Goal: Transaction & Acquisition: Purchase product/service

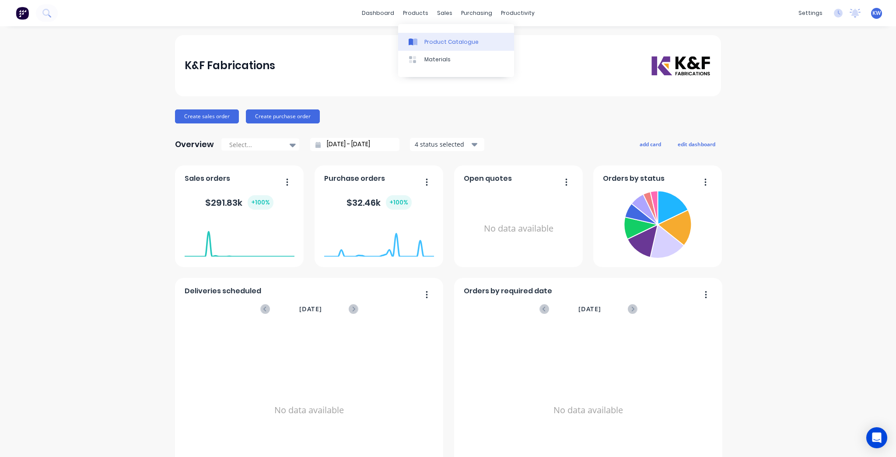
click at [430, 45] on div "Product Catalogue" at bounding box center [451, 42] width 54 height 8
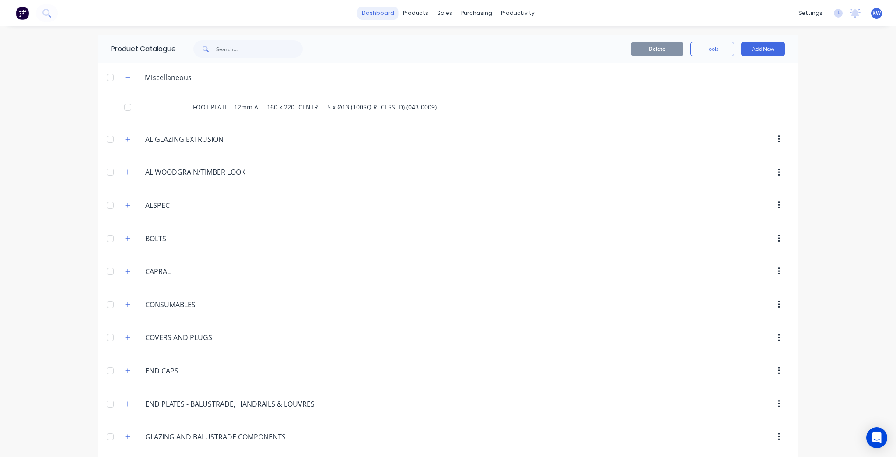
click at [360, 11] on link "dashboard" at bounding box center [377, 13] width 41 height 13
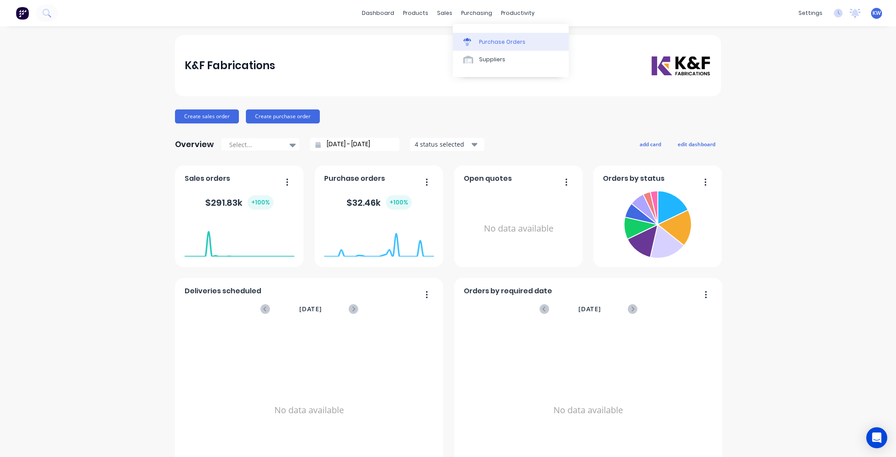
click at [488, 35] on link "Purchase Orders" at bounding box center [511, 41] width 116 height 17
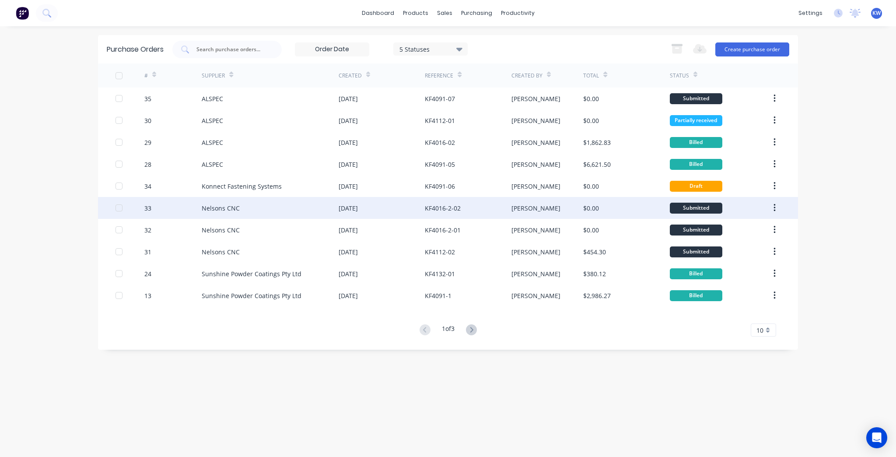
click at [281, 206] on div "Nelsons CNC" at bounding box center [270, 208] width 137 height 22
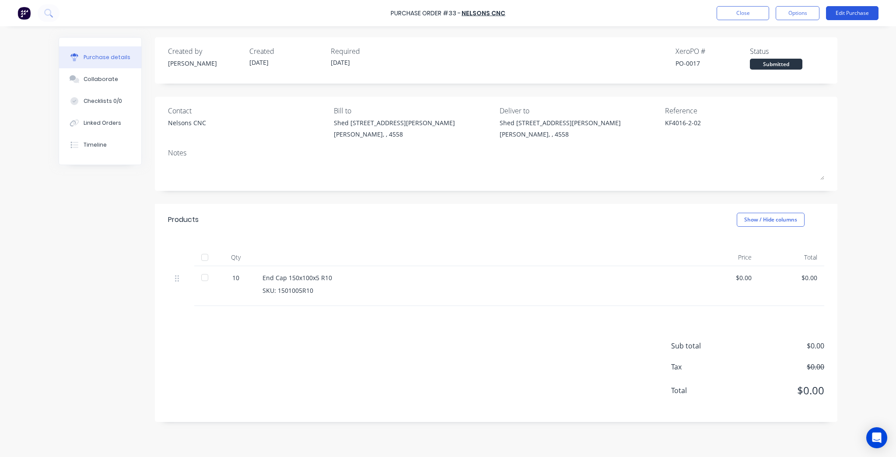
click at [832, 17] on button "Edit Purchase" at bounding box center [852, 13] width 52 height 14
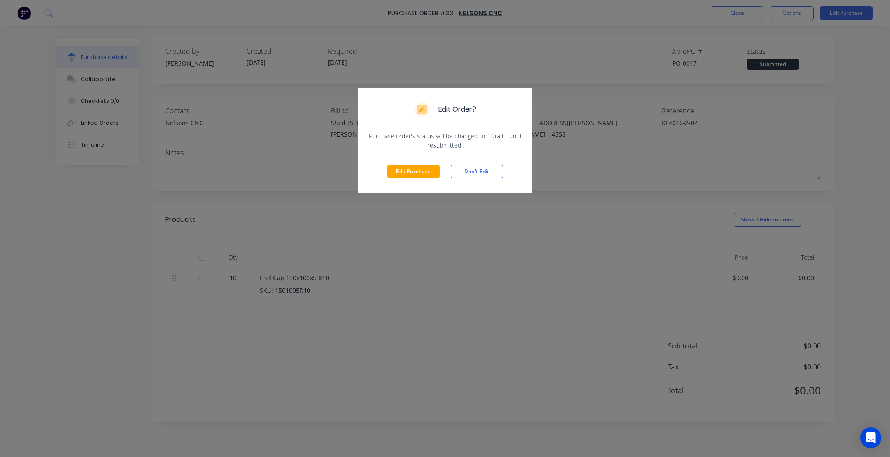
click at [387, 167] on div "Edit Purchase Don't Edit" at bounding box center [445, 172] width 175 height 44
click at [392, 170] on button "Edit Purchase" at bounding box center [413, 171] width 52 height 13
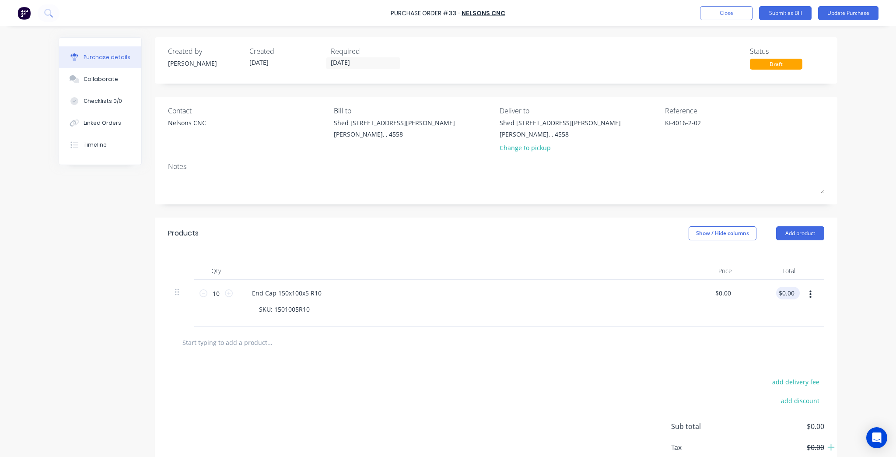
type textarea "x"
type input "0.00"
click at [779, 293] on input "0.00" at bounding box center [787, 292] width 17 height 13
type textarea "x"
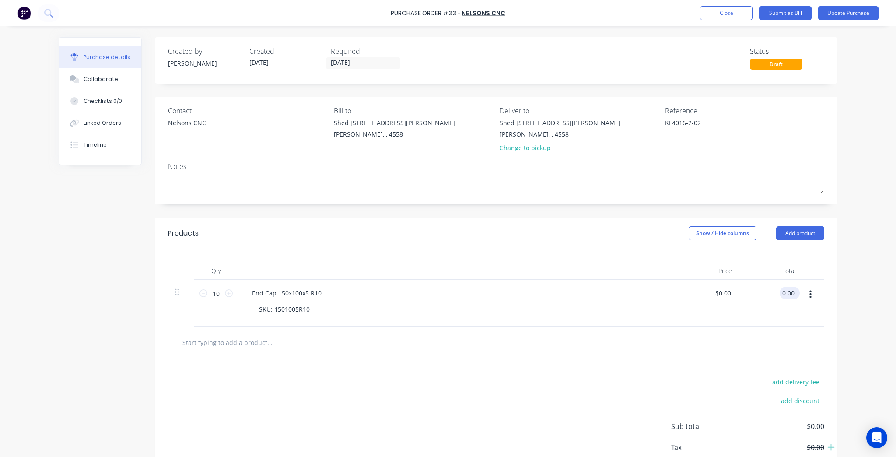
click at [779, 293] on input "0.00" at bounding box center [787, 292] width 17 height 13
paste input "72.3"
type input "72.30"
type textarea "x"
type input "$7.23"
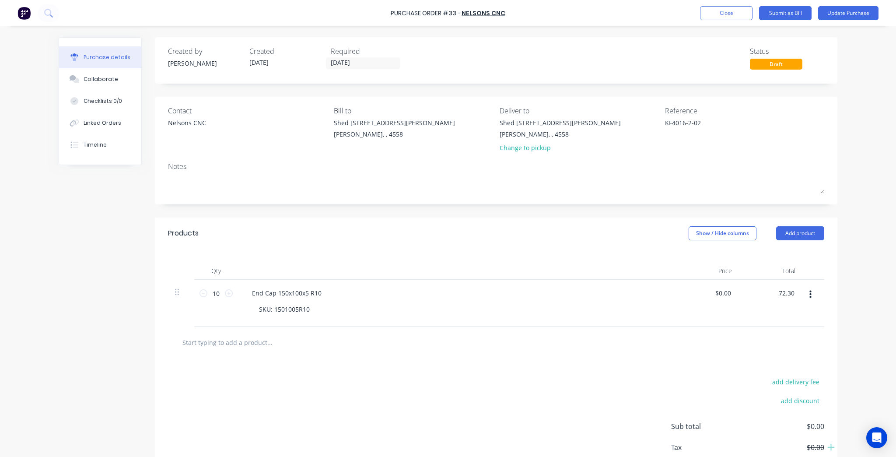
type input "$72.30"
click at [845, 300] on div "Purchase Order #33 - Nelsons CNC Add product Close Submit as Bill Update Purcha…" at bounding box center [448, 228] width 896 height 457
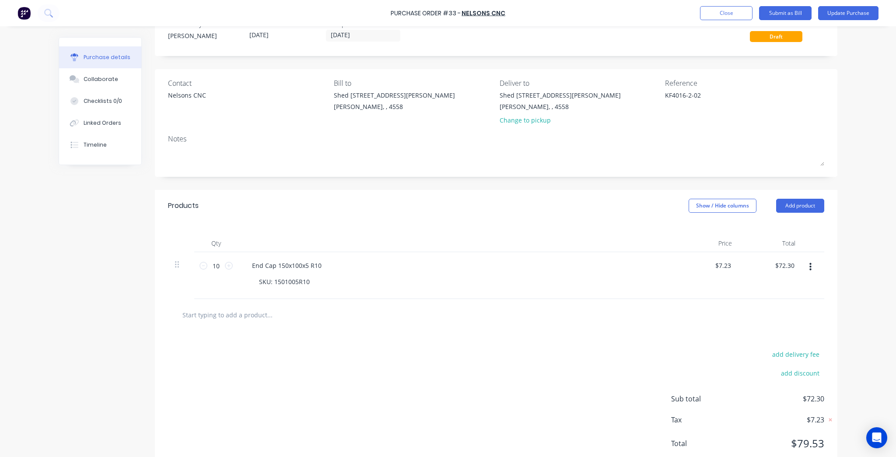
scroll to position [54, 0]
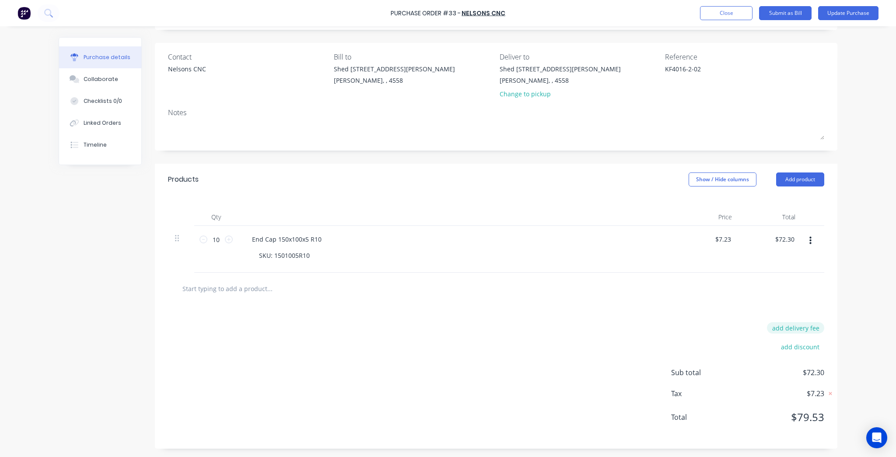
type textarea "x"
click at [798, 323] on button "add delivery fee" at bounding box center [795, 327] width 57 height 11
type input "12.55"
type textarea "x"
type input "$12.55"
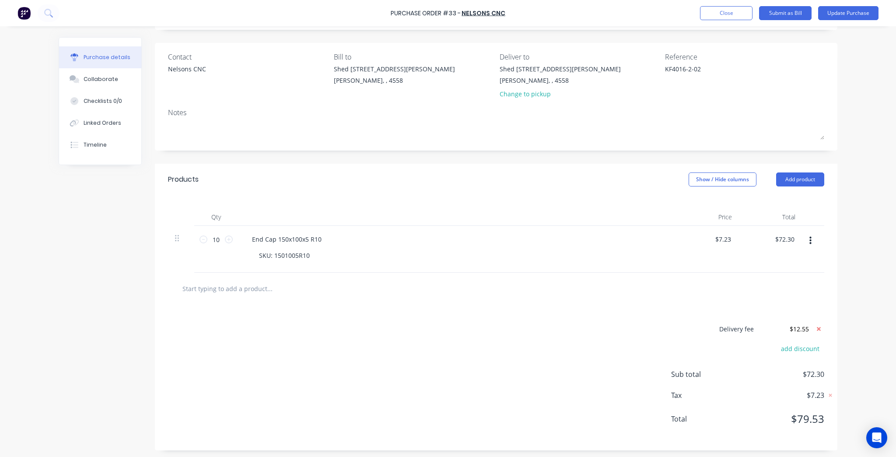
click at [862, 284] on div "Purchase Order #33 - Nelsons CNC Add product Close Submit as Bill Update Purcha…" at bounding box center [448, 228] width 896 height 457
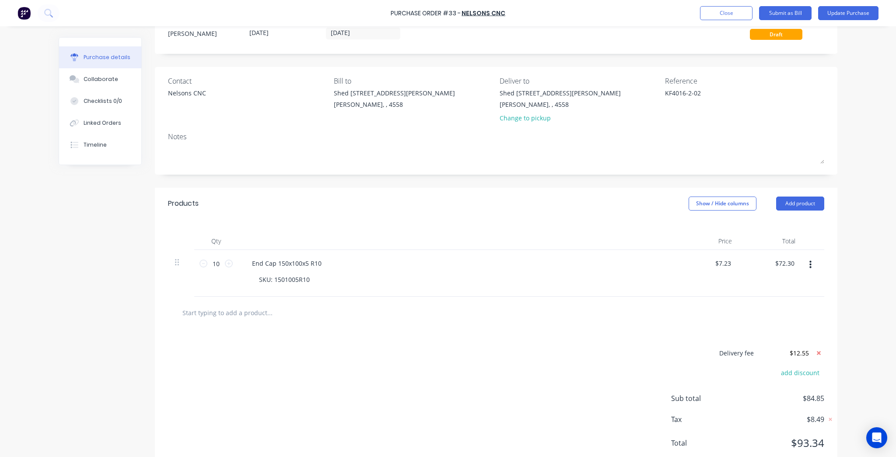
scroll to position [0, 0]
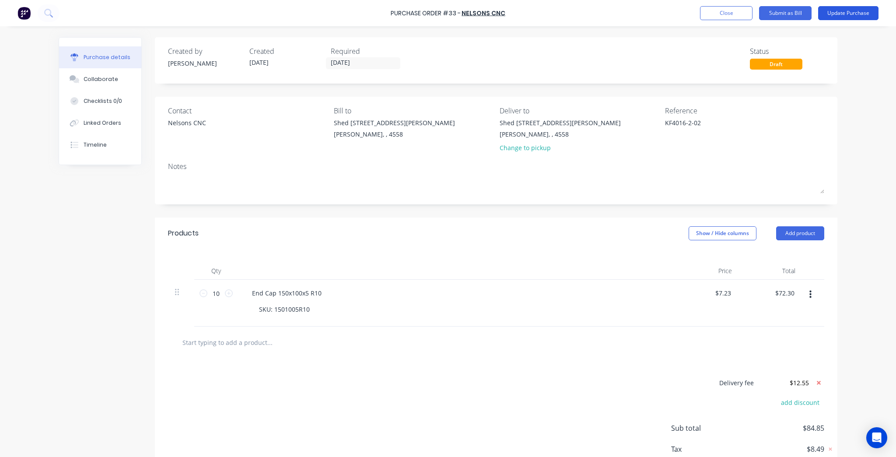
click at [847, 10] on button "Update Purchase" at bounding box center [848, 13] width 60 height 14
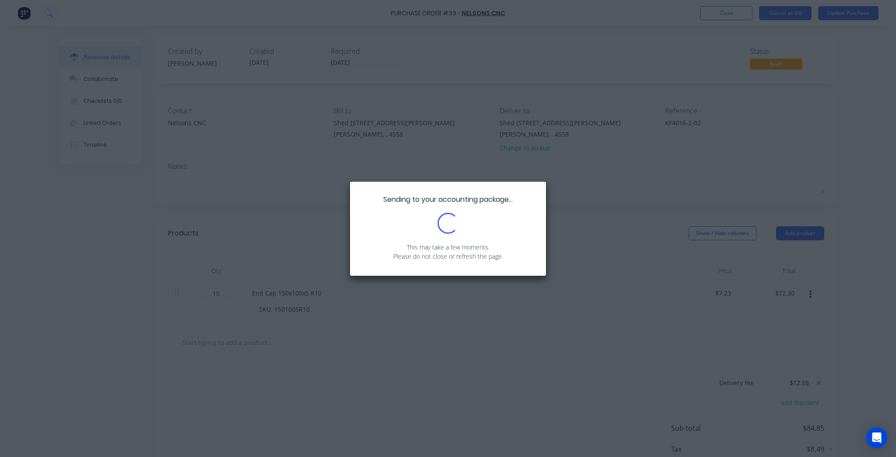
type textarea "x"
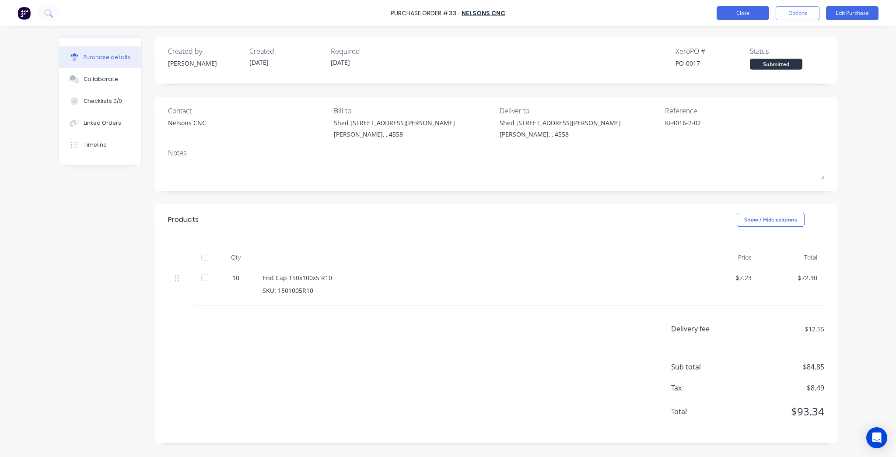
click at [746, 7] on button "Close" at bounding box center [742, 13] width 52 height 14
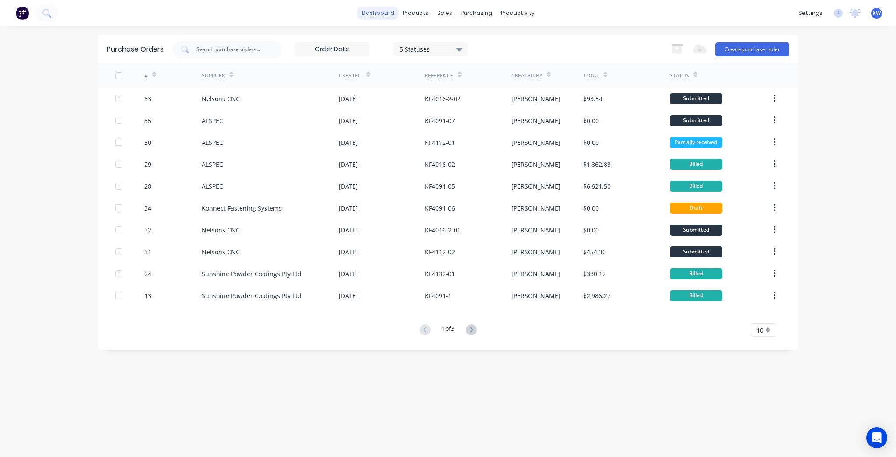
click at [377, 18] on link "dashboard" at bounding box center [377, 13] width 41 height 13
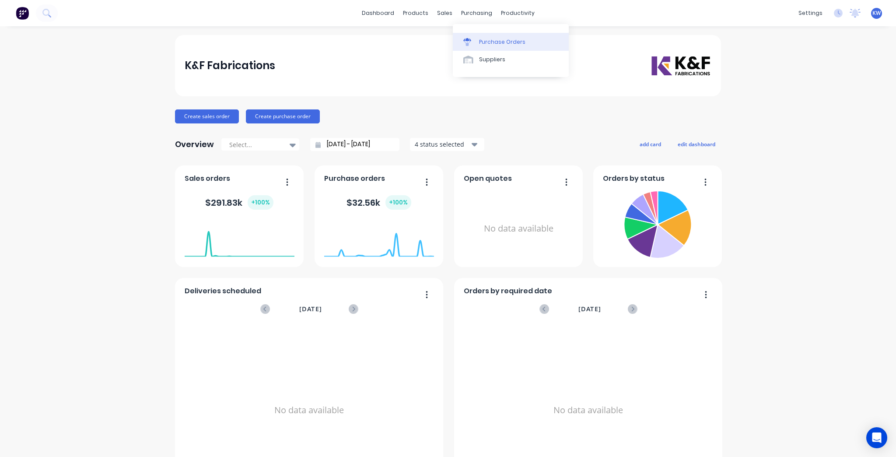
click at [471, 44] on icon at bounding box center [467, 42] width 8 height 8
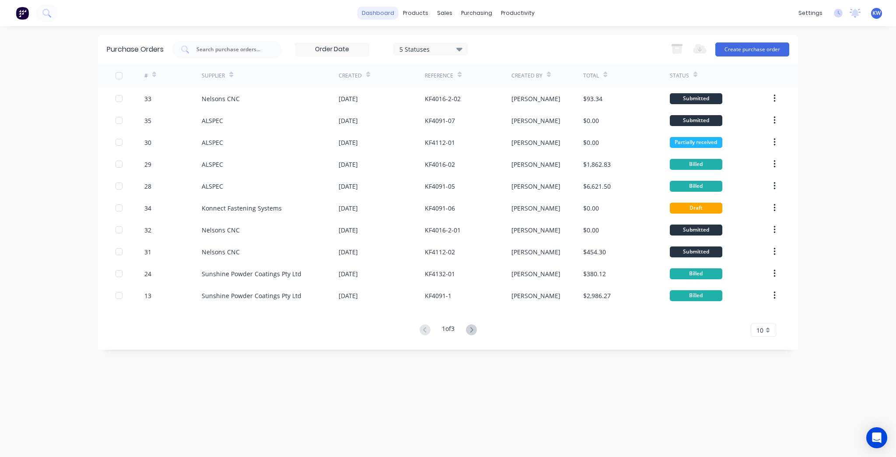
click at [382, 10] on link "dashboard" at bounding box center [377, 13] width 41 height 13
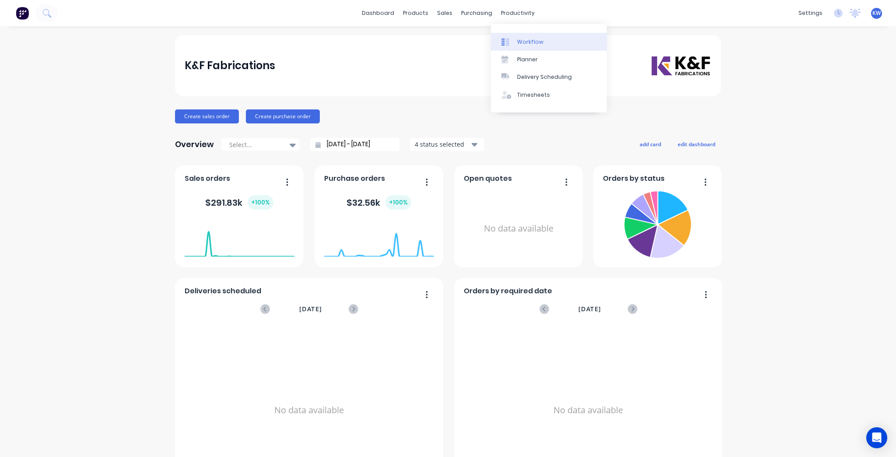
click at [517, 37] on link "Workflow" at bounding box center [549, 41] width 116 height 17
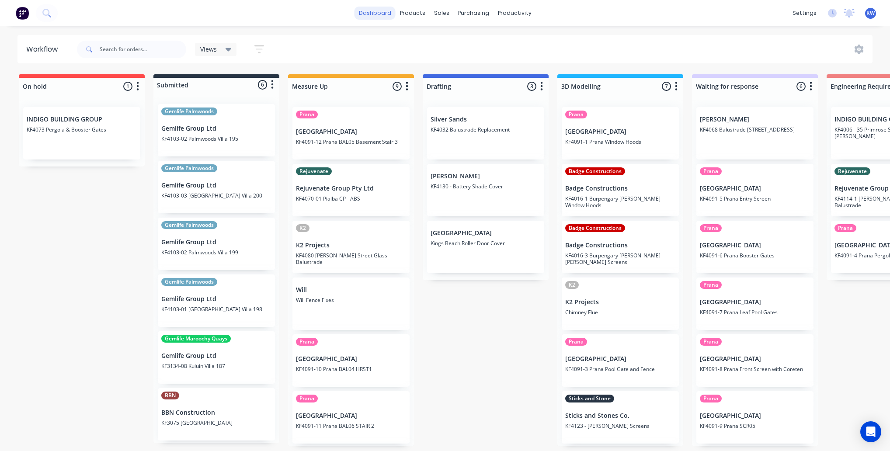
click at [369, 9] on link "dashboard" at bounding box center [375, 13] width 41 height 13
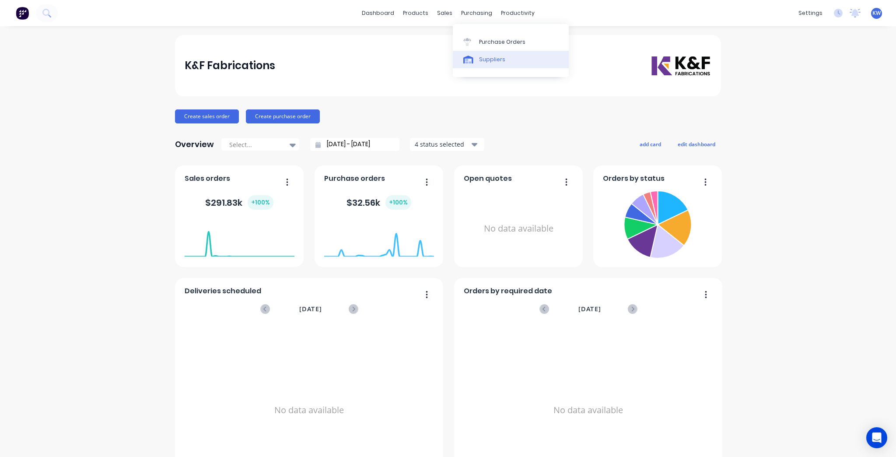
click at [471, 62] on icon at bounding box center [468, 60] width 10 height 8
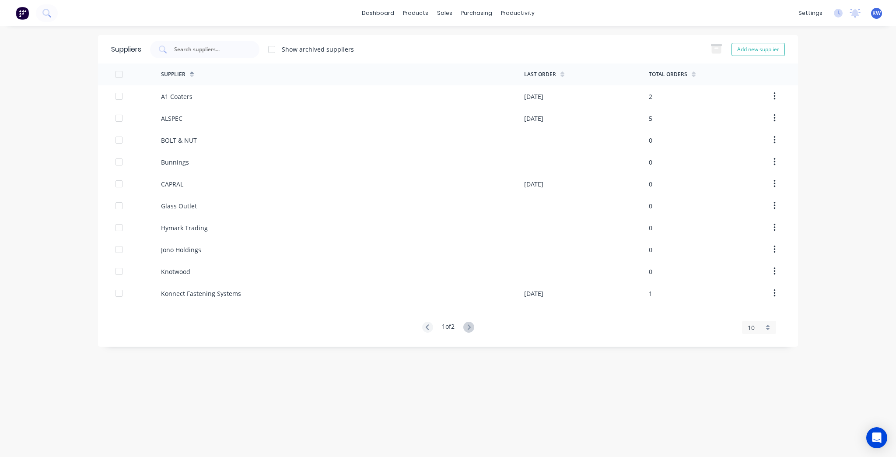
click at [390, 5] on div "dashboard products sales purchasing productivity dashboard products Product Cat…" at bounding box center [448, 13] width 896 height 26
click at [386, 14] on link "dashboard" at bounding box center [377, 13] width 41 height 13
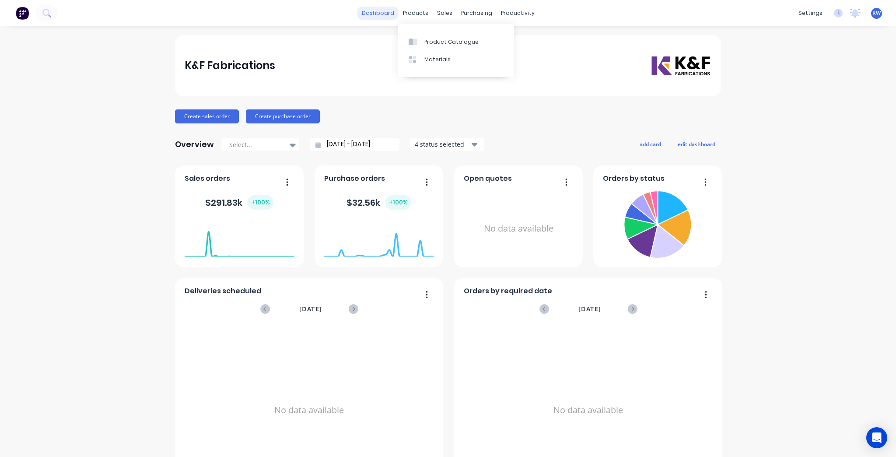
click at [391, 11] on link "dashboard" at bounding box center [377, 13] width 41 height 13
click at [488, 57] on div "Suppliers" at bounding box center [492, 60] width 26 height 8
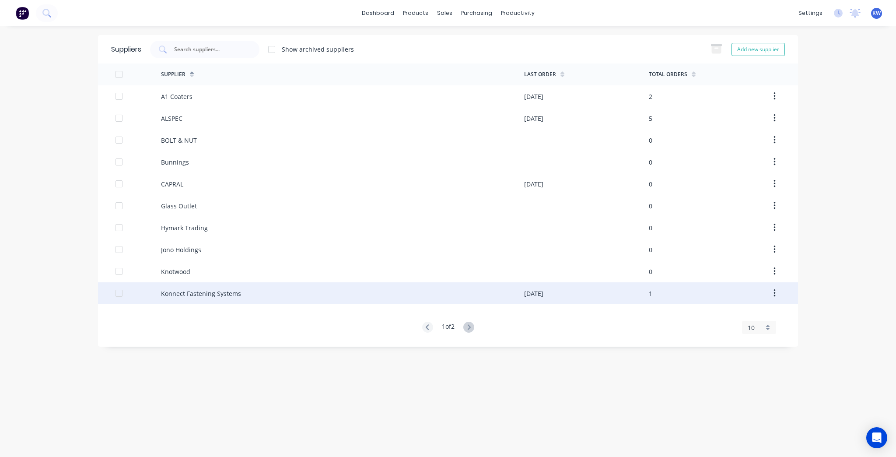
click at [224, 288] on div "Konnect Fastening Systems" at bounding box center [342, 293] width 363 height 22
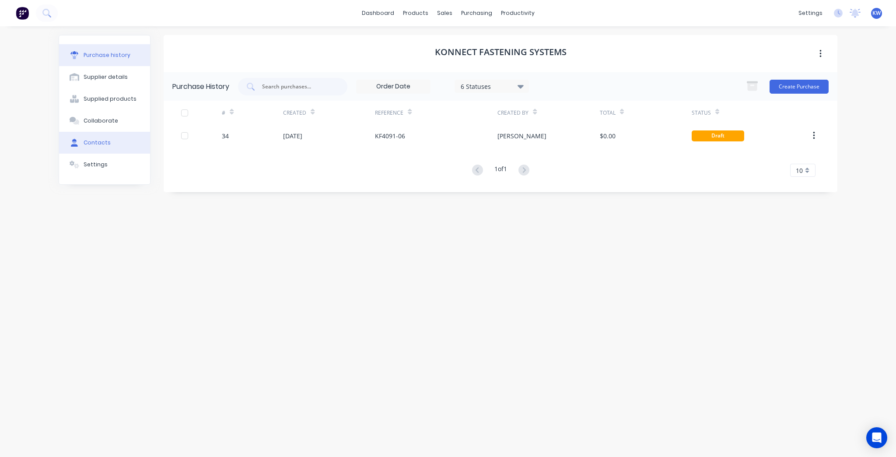
click at [115, 138] on button "Contacts" at bounding box center [104, 143] width 91 height 22
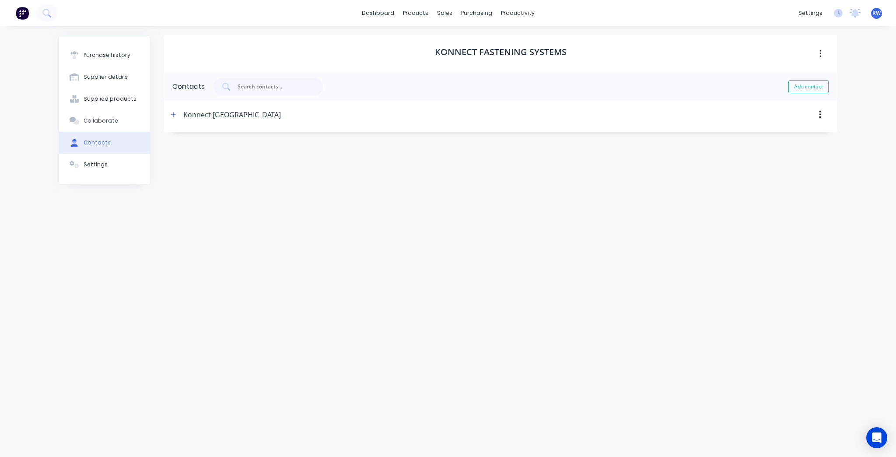
click at [831, 112] on div at bounding box center [559, 115] width 556 height 28
click at [827, 112] on button "button" at bounding box center [819, 115] width 21 height 16
click at [219, 119] on div "Konnect [GEOGRAPHIC_DATA]" at bounding box center [232, 115] width 98 height 28
click at [817, 115] on button "button" at bounding box center [819, 115] width 21 height 16
click at [783, 142] on div "Delete" at bounding box center [788, 137] width 67 height 13
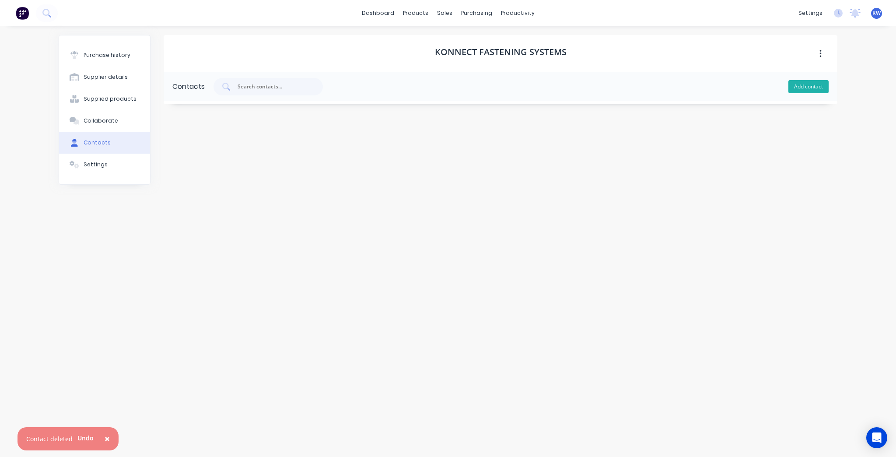
click at [803, 89] on button "Add contact" at bounding box center [808, 86] width 40 height 13
select select "AU"
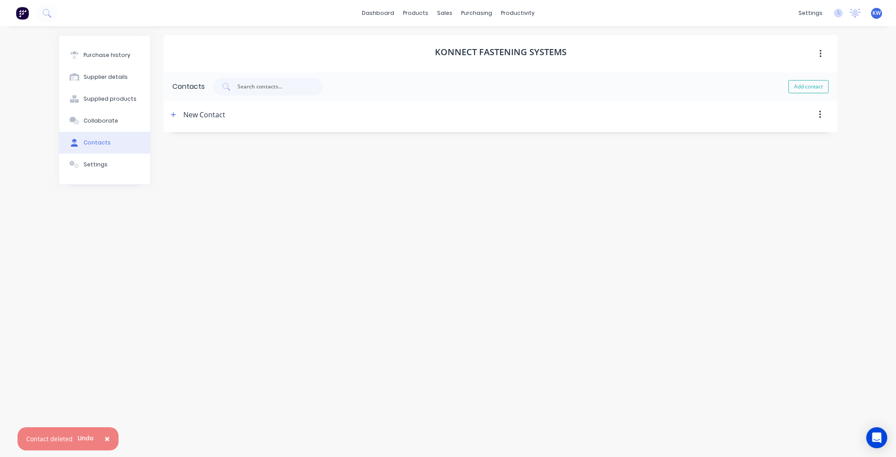
click at [197, 115] on div "New Contact" at bounding box center [204, 115] width 42 height 28
click at [177, 112] on button "button" at bounding box center [173, 114] width 11 height 11
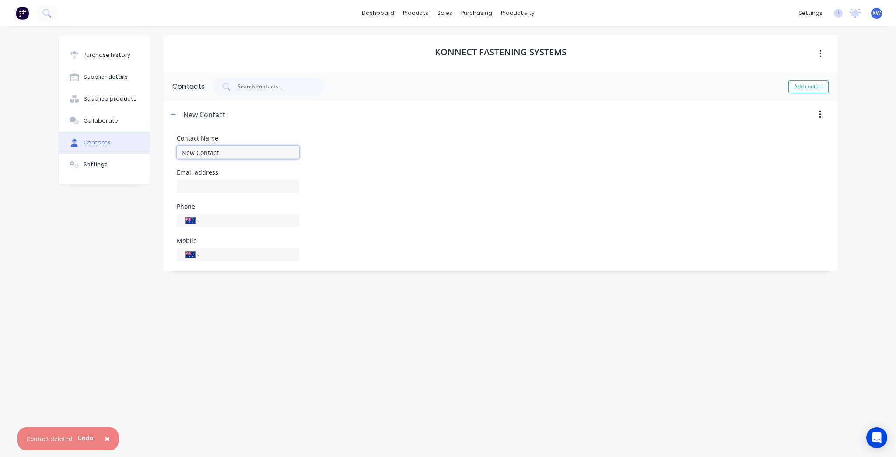
drag, startPoint x: 220, startPoint y: 156, endPoint x: 177, endPoint y: 154, distance: 42.9
click at [177, 154] on input "New Contact" at bounding box center [238, 152] width 122 height 13
type input "Konnect [GEOGRAPHIC_DATA]"
click at [224, 213] on div "International [GEOGRAPHIC_DATA] [GEOGRAPHIC_DATA] [GEOGRAPHIC_DATA] [GEOGRAPHIC…" at bounding box center [238, 219] width 122 height 15
click at [220, 208] on div "Phone" at bounding box center [238, 206] width 122 height 6
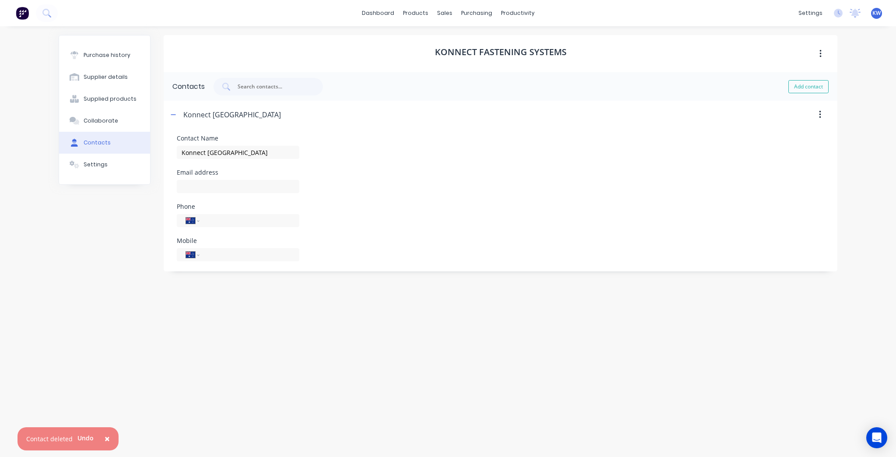
click at [220, 210] on div "Phone International [GEOGRAPHIC_DATA] [GEOGRAPHIC_DATA] [GEOGRAPHIC_DATA] [GEOG…" at bounding box center [238, 215] width 122 height 24
click at [218, 217] on input "tel" at bounding box center [248, 221] width 84 height 10
type input "+61"
click at [235, 256] on input "tel" at bounding box center [248, 255] width 84 height 10
click at [224, 219] on input "tel" at bounding box center [248, 221] width 84 height 10
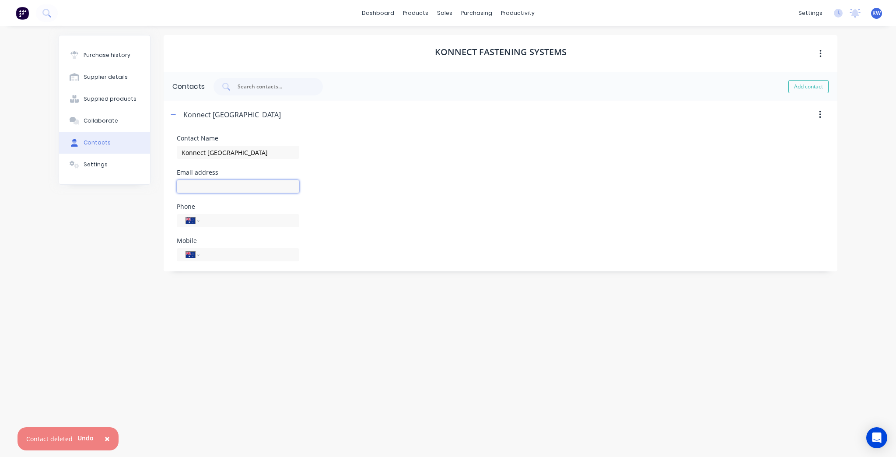
click at [233, 183] on input at bounding box center [238, 186] width 122 height 13
type input "[EMAIL_ADDRESS][DOMAIN_NAME]"
click at [415, 241] on div "Mobile International [GEOGRAPHIC_DATA] [GEOGRAPHIC_DATA] [GEOGRAPHIC_DATA] [GEO…" at bounding box center [500, 249] width 647 height 24
click at [247, 223] on input "tel" at bounding box center [248, 221] width 84 height 10
type input "754510388"
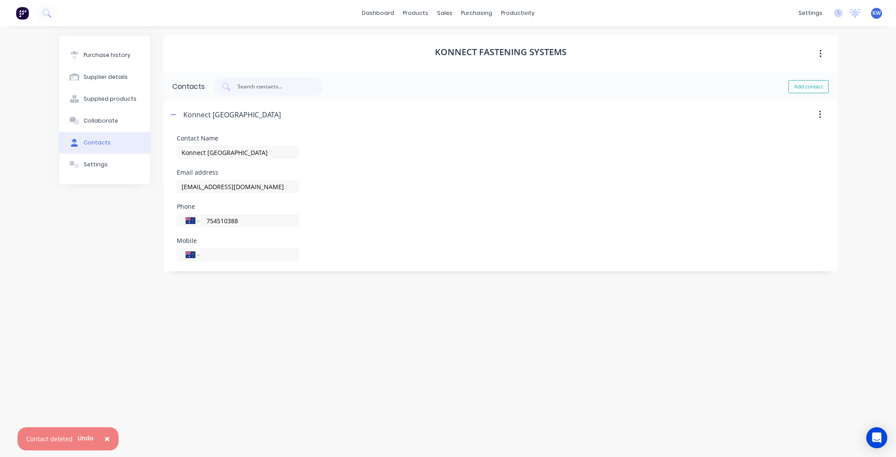
click at [411, 240] on div "Mobile International [GEOGRAPHIC_DATA] [GEOGRAPHIC_DATA] [GEOGRAPHIC_DATA] [GEO…" at bounding box center [500, 249] width 647 height 24
click at [267, 250] on input "tel" at bounding box center [248, 255] width 84 height 10
type input "754510388"
click at [376, 376] on div "Konnect Fastening Systems Contacts Add contact Konnect [GEOGRAPHIC_DATA] Contac…" at bounding box center [500, 237] width 673 height 404
click at [276, 249] on div "International [GEOGRAPHIC_DATA] [GEOGRAPHIC_DATA] [GEOGRAPHIC_DATA] [GEOGRAPHIC…" at bounding box center [238, 254] width 122 height 13
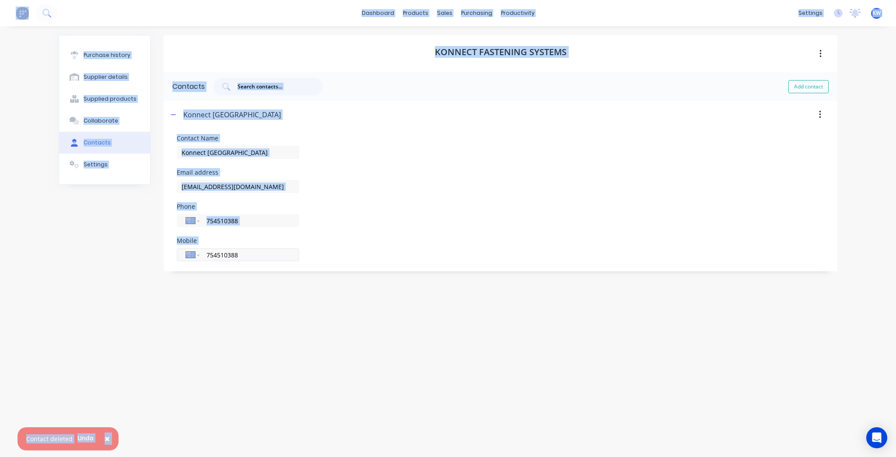
click at [276, 249] on div "International [GEOGRAPHIC_DATA] [GEOGRAPHIC_DATA] [GEOGRAPHIC_DATA] [GEOGRAPHIC…" at bounding box center [238, 254] width 122 height 13
click at [315, 322] on div "Konnect Fastening Systems Contacts Add contact Konnect [GEOGRAPHIC_DATA] Contac…" at bounding box center [500, 237] width 673 height 404
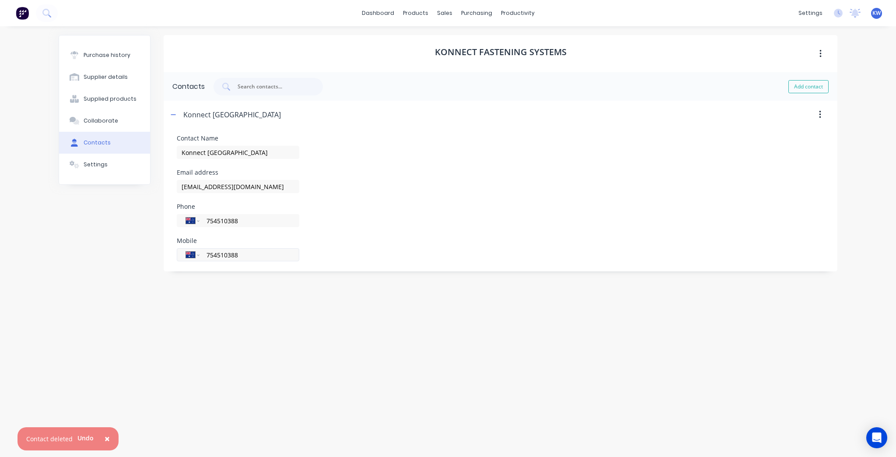
click at [234, 255] on input "754510388" at bounding box center [248, 255] width 84 height 10
drag, startPoint x: 97, startPoint y: 421, endPoint x: 217, endPoint y: 356, distance: 137.2
click at [119, 406] on div "Purchase history Supplier details Supplied products Collaborate Contacts Settin…" at bounding box center [105, 237] width 92 height 404
click at [301, 319] on div "Konnect Fastening Systems Contacts Add contact Konnect [GEOGRAPHIC_DATA] Contac…" at bounding box center [500, 237] width 673 height 404
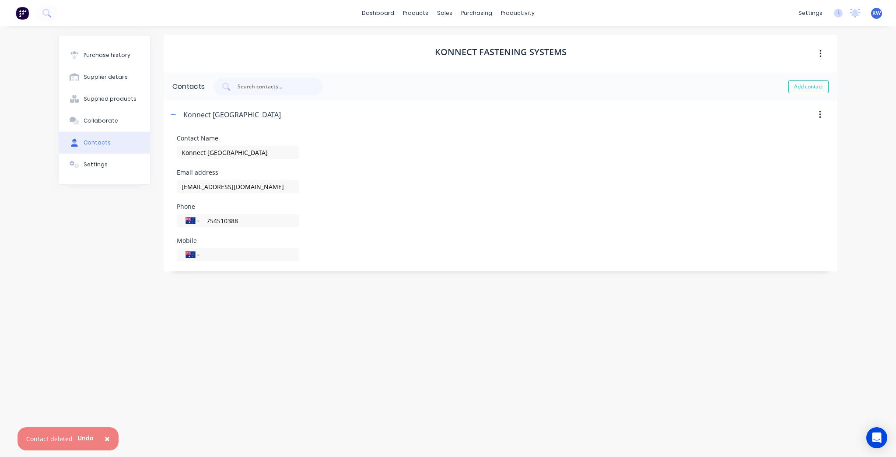
click at [299, 318] on div "Konnect Fastening Systems Contacts Add contact Konnect [GEOGRAPHIC_DATA] Contac…" at bounding box center [500, 237] width 673 height 404
click at [171, 114] on icon "button" at bounding box center [173, 114] width 5 height 0
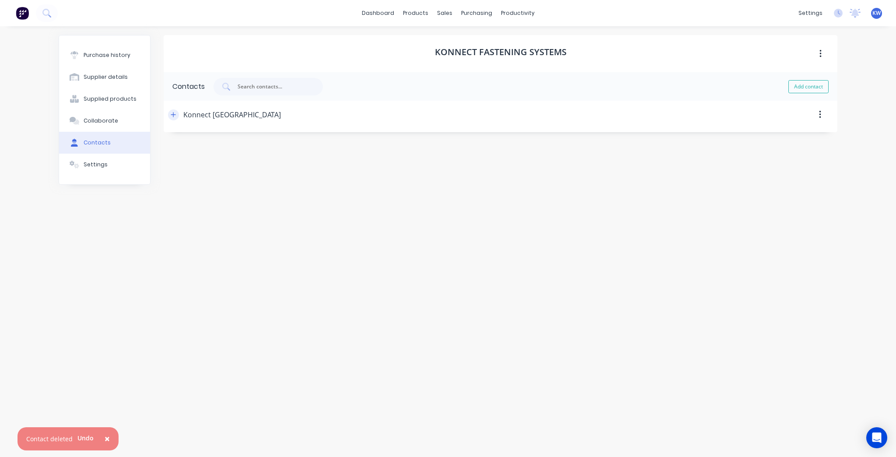
click at [171, 114] on icon "button" at bounding box center [173, 114] width 5 height 5
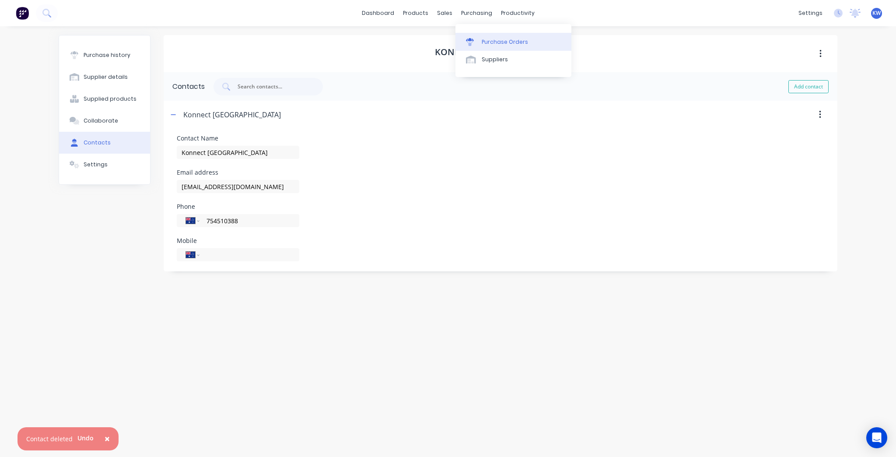
click at [492, 41] on div "Purchase Orders" at bounding box center [504, 42] width 46 height 8
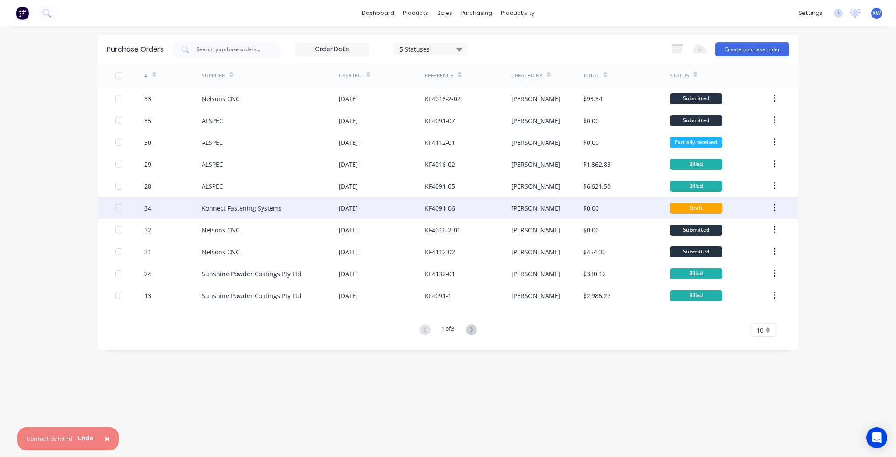
click at [228, 199] on div "Konnect Fastening Systems" at bounding box center [270, 208] width 137 height 22
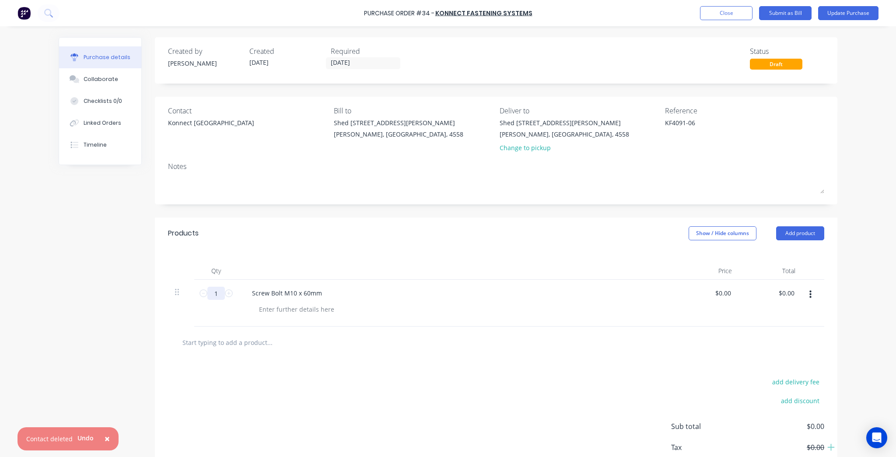
click at [215, 296] on input "1" at bounding box center [215, 292] width 17 height 13
click at [216, 296] on input "1" at bounding box center [215, 292] width 17 height 13
type textarea "x"
type input "3"
type textarea "x"
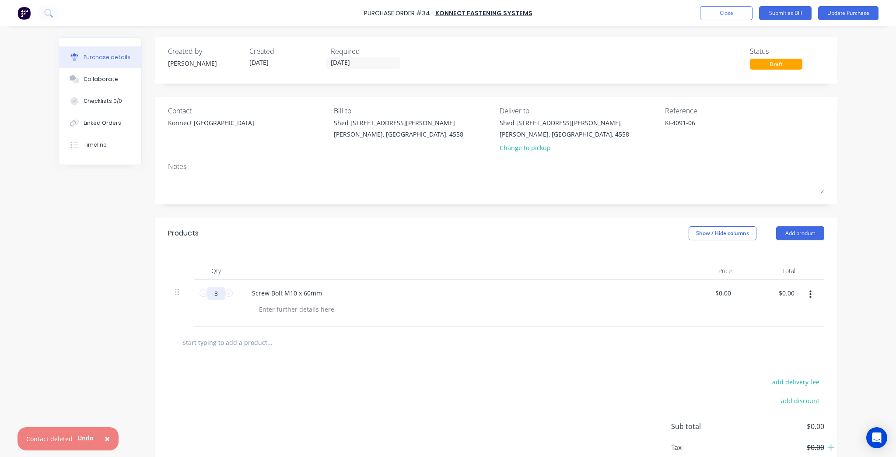
type input "30"
type textarea "x"
type input "300"
type textarea "x"
type input "300"
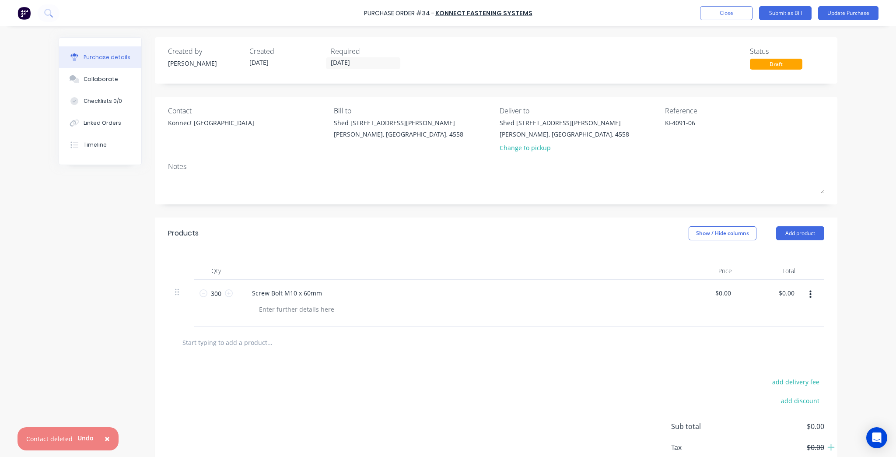
click at [488, 389] on div "add delivery fee add discount Sub total $0.00 Tax $0.00 Total $0.00" at bounding box center [496, 430] width 682 height 144
click at [505, 150] on div "Change to pickup" at bounding box center [563, 147] width 129 height 9
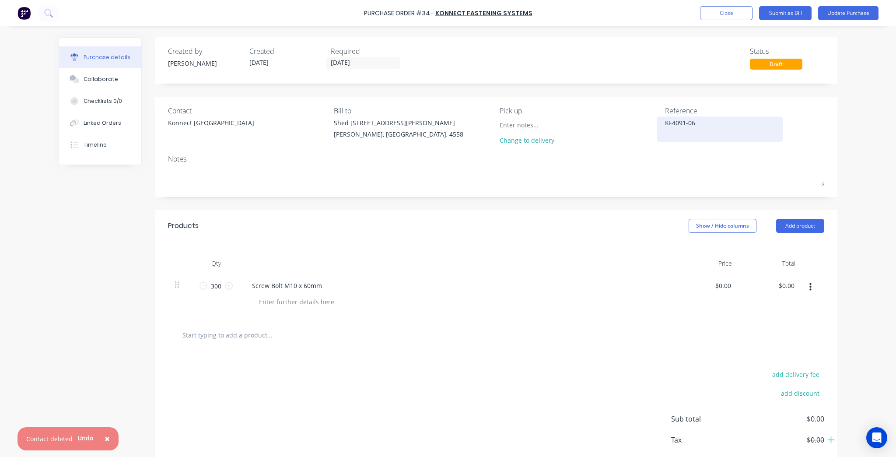
click at [711, 121] on textarea "KF4091-06" at bounding box center [719, 128] width 109 height 20
click at [854, 16] on button "Update Purchase" at bounding box center [848, 13] width 60 height 14
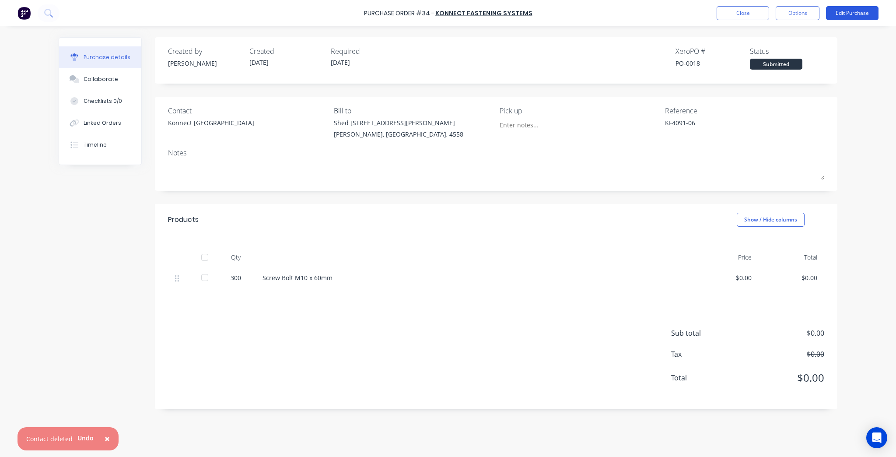
click at [839, 11] on button "Edit Purchase" at bounding box center [852, 13] width 52 height 14
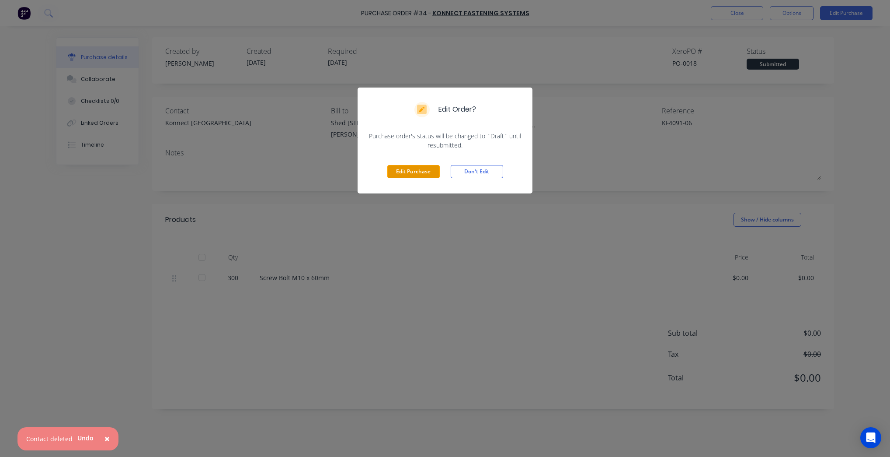
click at [434, 172] on button "Edit Purchase" at bounding box center [413, 171] width 52 height 13
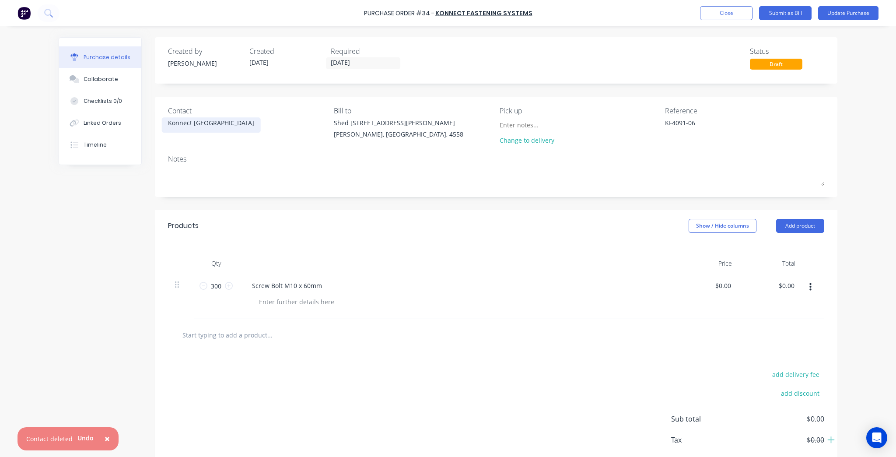
click at [209, 126] on div "Konnect [GEOGRAPHIC_DATA]" at bounding box center [211, 122] width 86 height 9
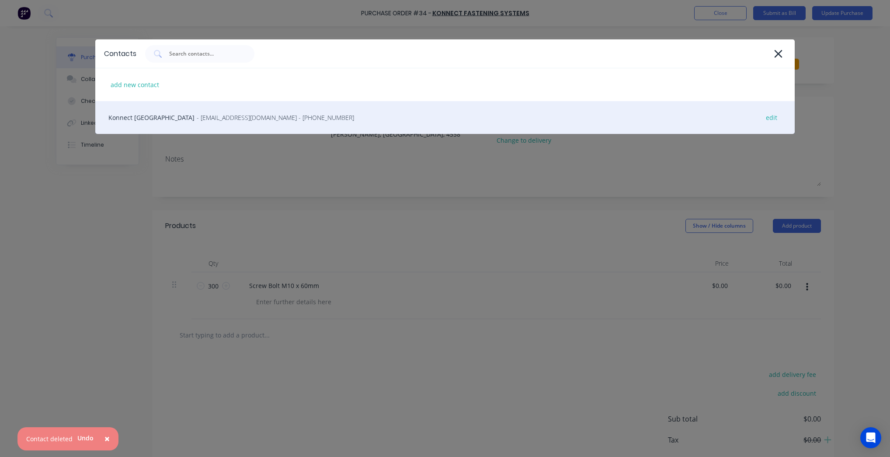
click at [159, 119] on div "Konnect [GEOGRAPHIC_DATA] - [EMAIL_ADDRESS][DOMAIN_NAME] - [PHONE_NUMBER] edit" at bounding box center [445, 117] width 700 height 33
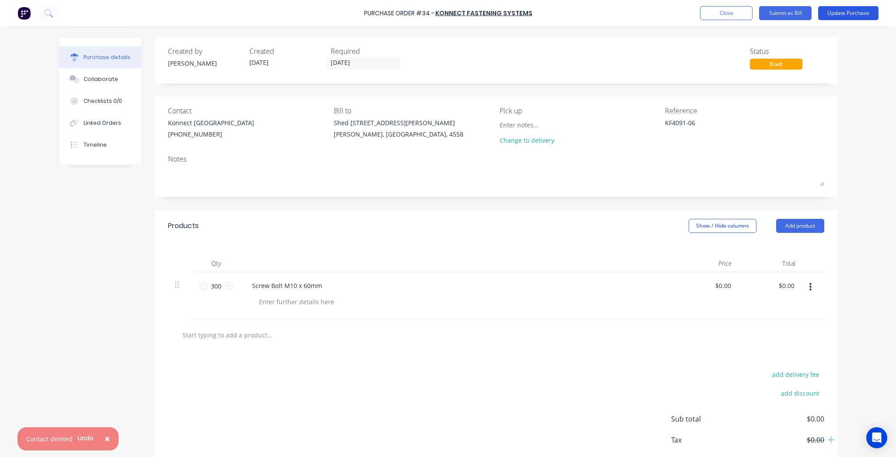
click at [852, 10] on button "Update Purchase" at bounding box center [848, 13] width 60 height 14
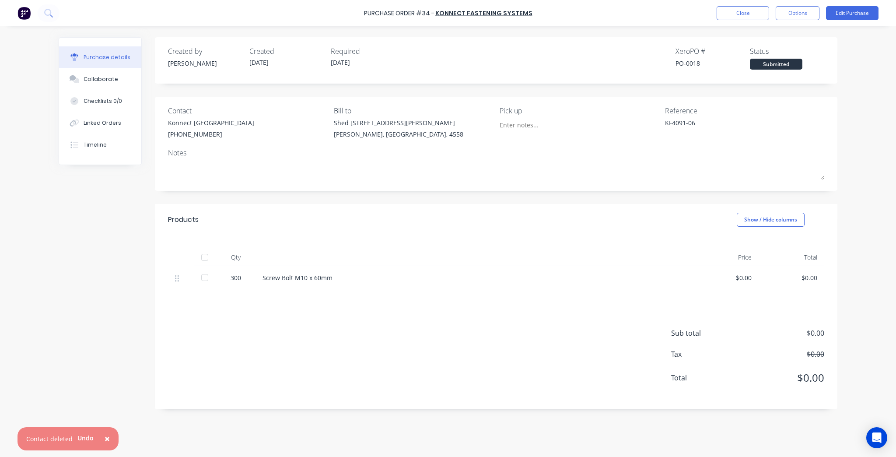
click at [734, 21] on div "Purchase Order #34 - Konnect Fastening Systems Close Options Edit Purchase" at bounding box center [448, 13] width 896 height 26
click at [734, 15] on button "Close" at bounding box center [742, 13] width 52 height 14
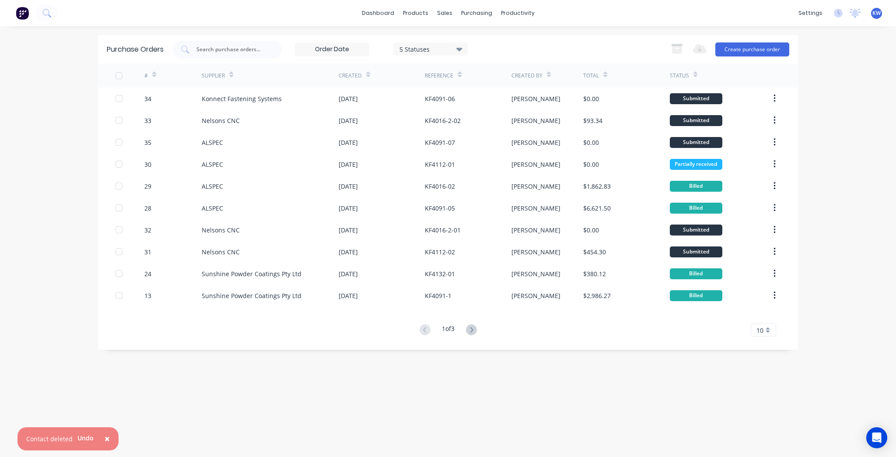
click at [105, 437] on span "×" at bounding box center [107, 438] width 5 height 12
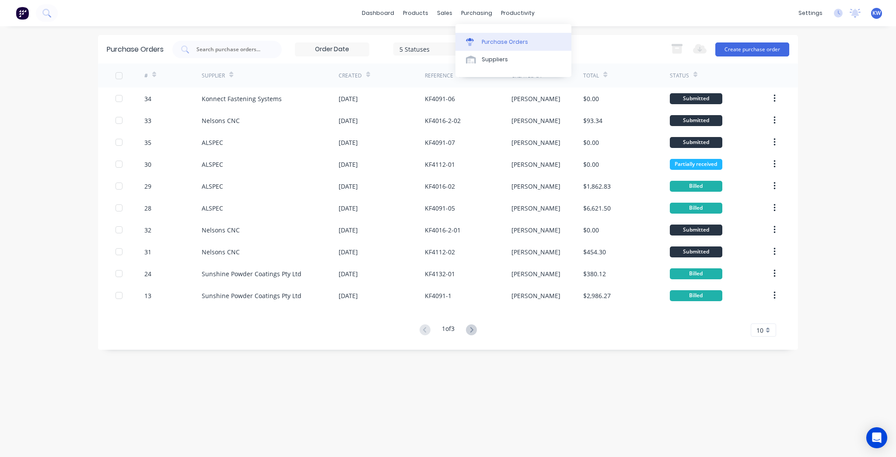
click at [482, 38] on div "Purchase Orders" at bounding box center [504, 42] width 46 height 8
click at [541, 40] on link "Purchase Orders" at bounding box center [513, 41] width 116 height 17
click at [390, 14] on link "dashboard" at bounding box center [377, 13] width 41 height 13
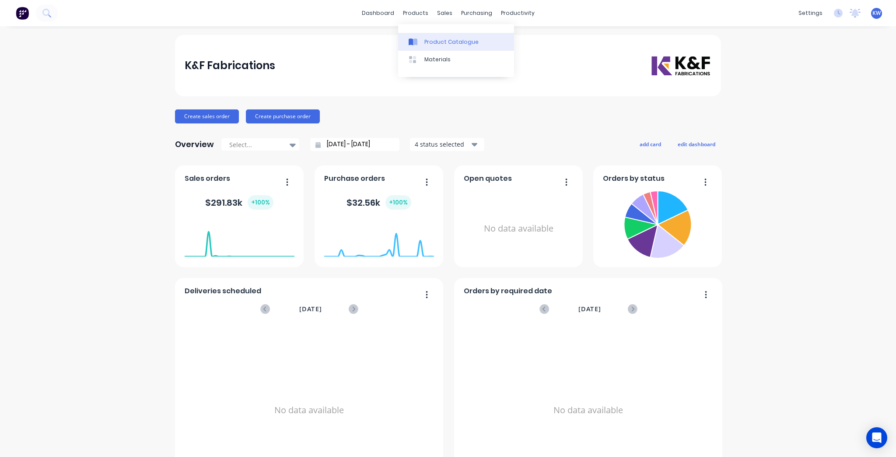
click at [496, 38] on link "Product Catalogue" at bounding box center [456, 41] width 116 height 17
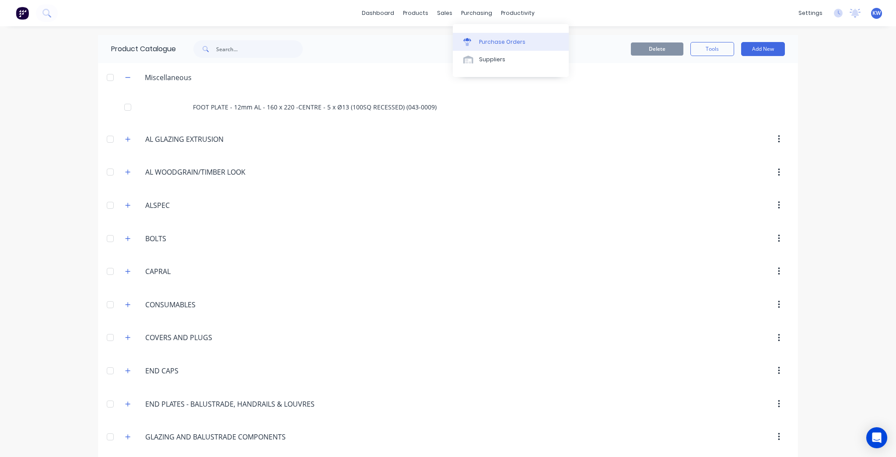
click at [475, 35] on link "Purchase Orders" at bounding box center [511, 41] width 116 height 17
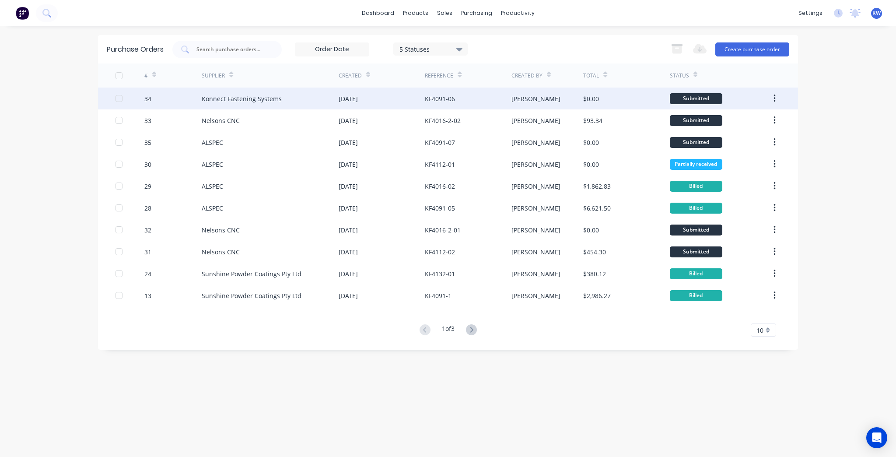
click at [428, 102] on div "KF4091-06" at bounding box center [440, 98] width 30 height 9
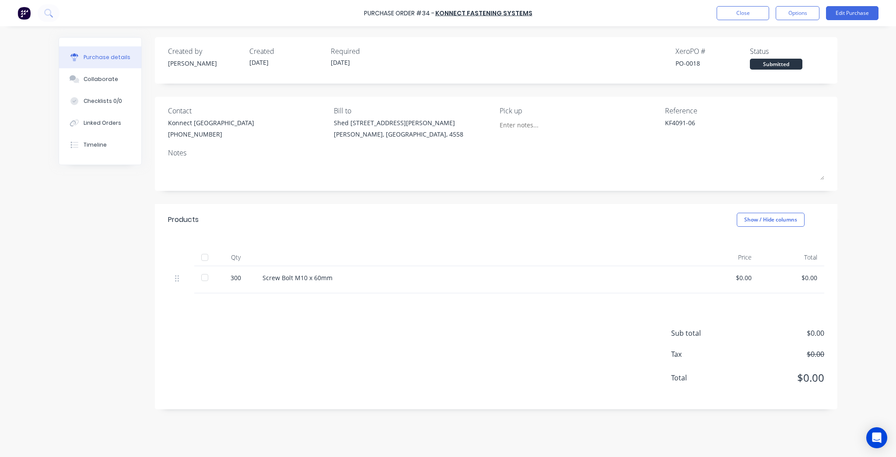
click at [203, 279] on div at bounding box center [204, 277] width 17 height 17
type textarea "x"
click at [756, 8] on button "Close" at bounding box center [742, 13] width 52 height 14
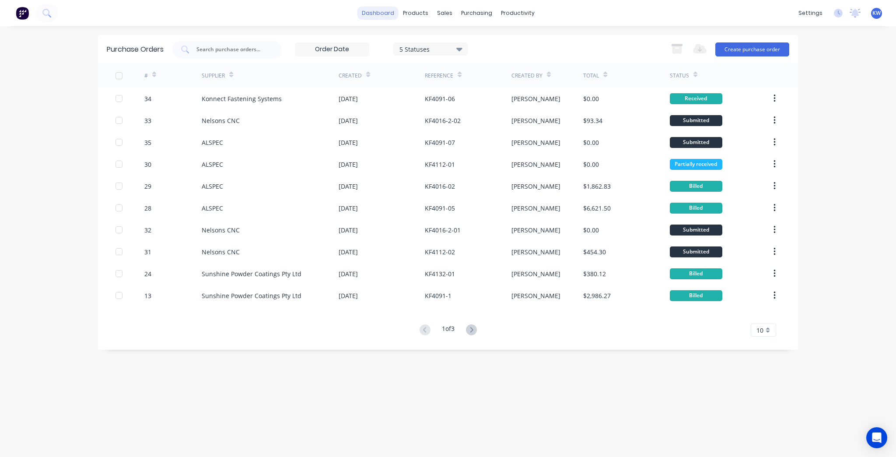
click at [377, 12] on link "dashboard" at bounding box center [377, 13] width 41 height 13
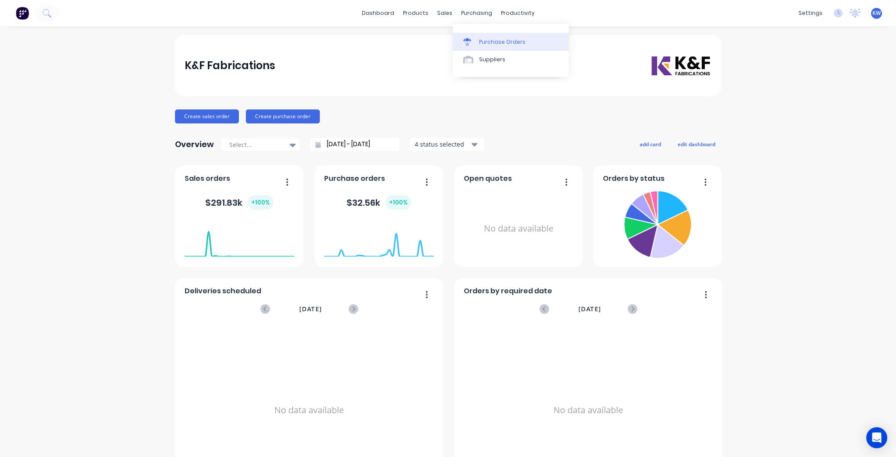
click at [503, 47] on link "Purchase Orders" at bounding box center [511, 41] width 116 height 17
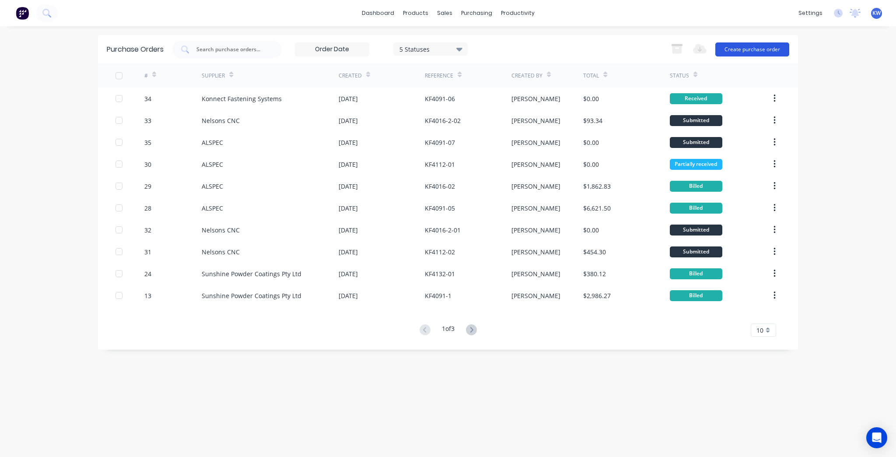
click at [766, 52] on button "Create purchase order" at bounding box center [752, 49] width 74 height 14
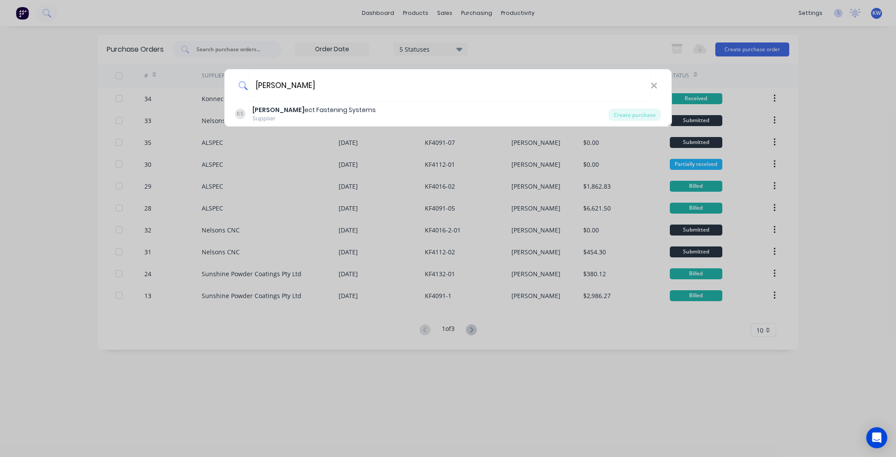
type input "[PERSON_NAME]"
drag, startPoint x: 663, startPoint y: 89, endPoint x: 650, endPoint y: 83, distance: 14.3
click at [663, 89] on div "[PERSON_NAME]" at bounding box center [447, 85] width 447 height 33
click at [649, 82] on input "[PERSON_NAME]" at bounding box center [449, 85] width 402 height 33
click at [658, 88] on div "[PERSON_NAME]" at bounding box center [447, 85] width 447 height 33
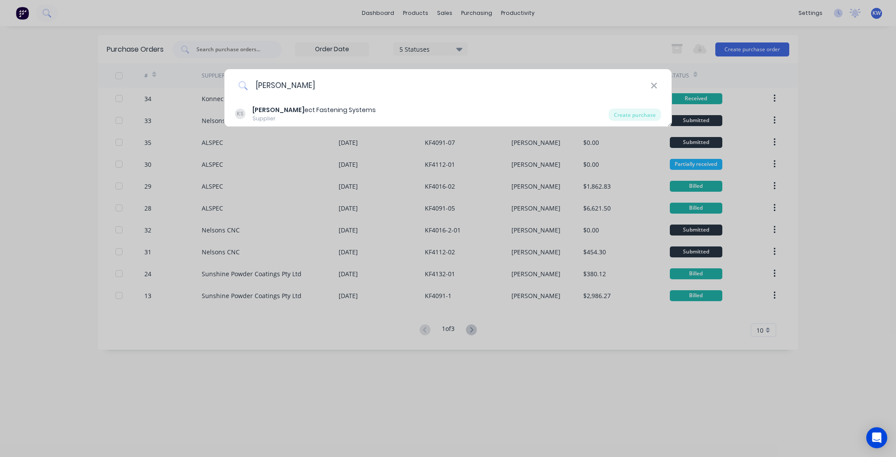
click at [649, 84] on input "[PERSON_NAME]" at bounding box center [449, 85] width 402 height 33
click at [654, 84] on icon at bounding box center [654, 86] width 6 height 6
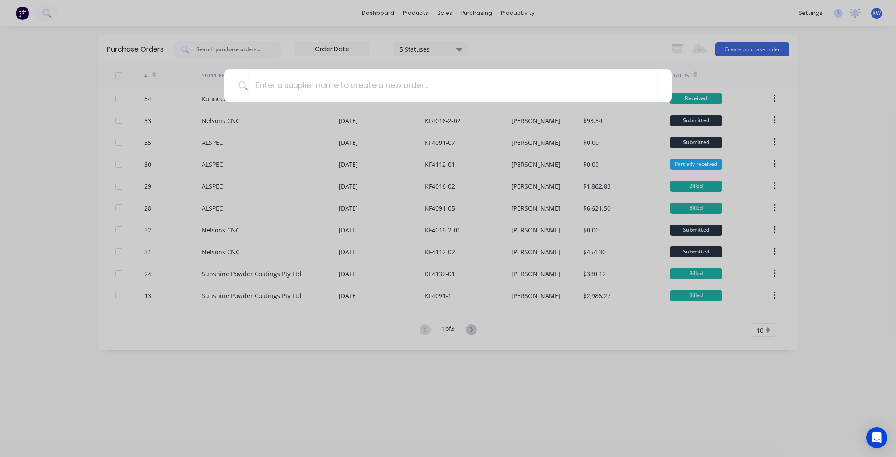
click at [231, 43] on div at bounding box center [448, 228] width 896 height 457
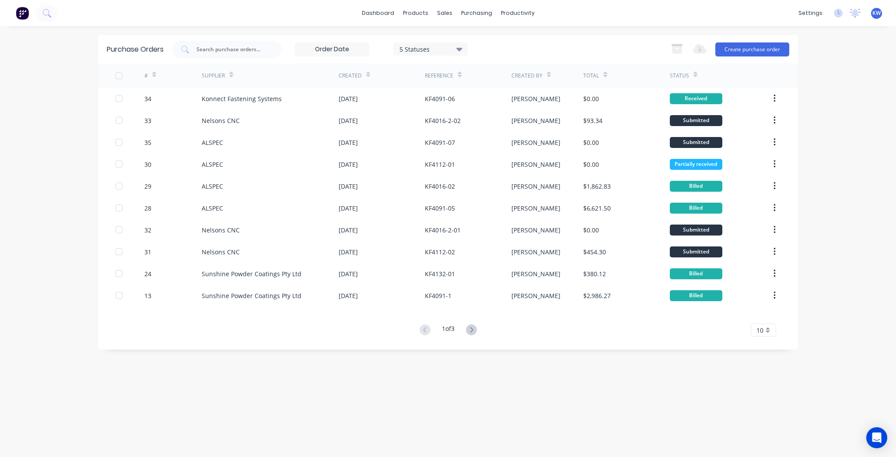
click at [231, 43] on div at bounding box center [226, 49] width 109 height 17
type input "4091"
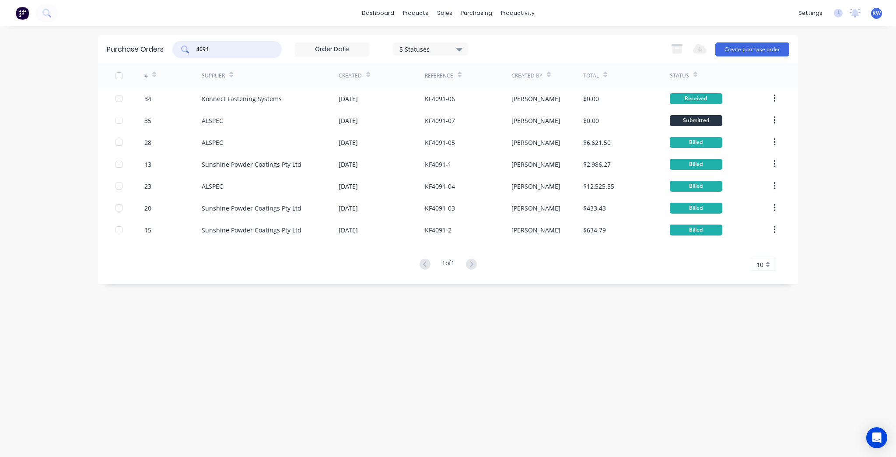
click at [244, 49] on input "4091" at bounding box center [231, 49] width 73 height 9
click at [761, 47] on button "Create purchase order" at bounding box center [752, 49] width 74 height 14
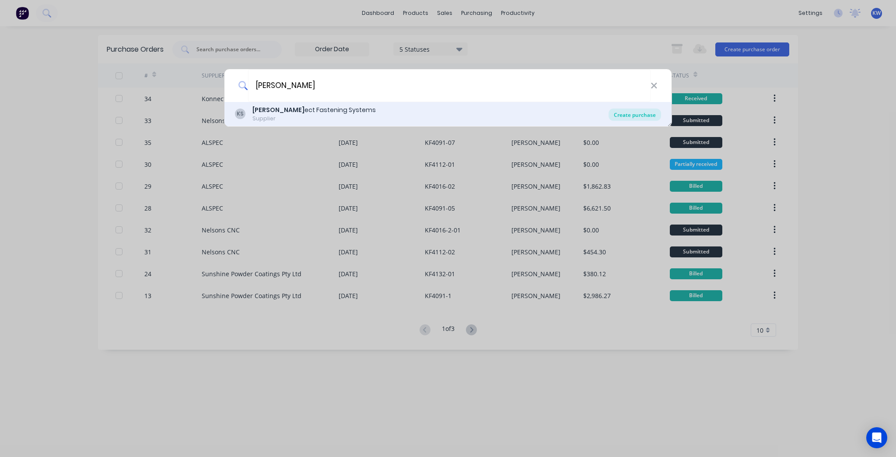
type input "[PERSON_NAME]"
click at [614, 109] on div "Create purchase" at bounding box center [634, 114] width 52 height 12
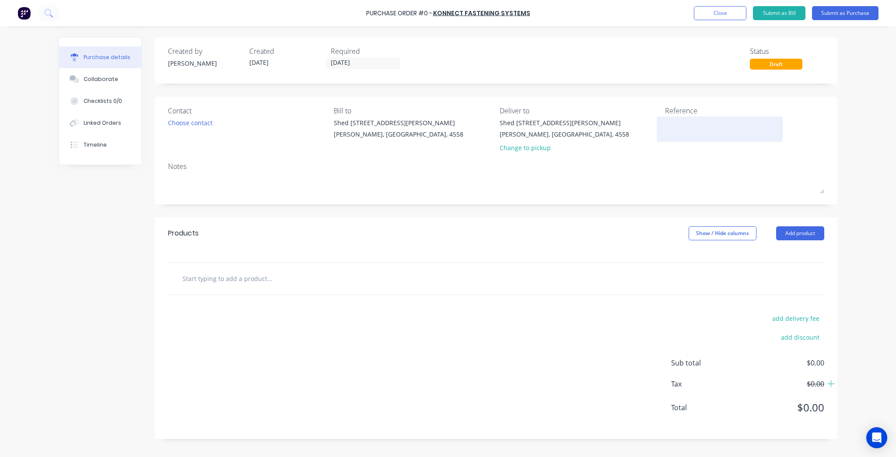
click at [696, 129] on textarea at bounding box center [719, 128] width 109 height 20
type textarea "KF"
type textarea "x"
type textarea "KF4"
type textarea "x"
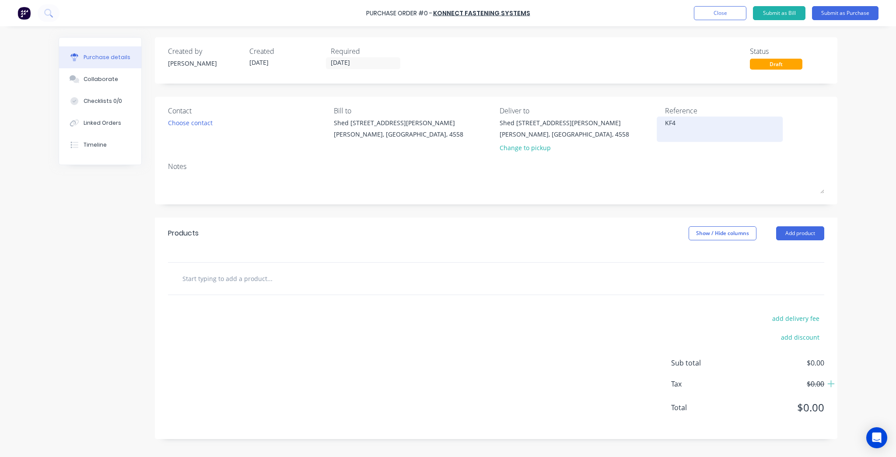
type textarea "KF40"
type textarea "x"
type textarea "KF409"
type textarea "x"
type textarea "KF4091"
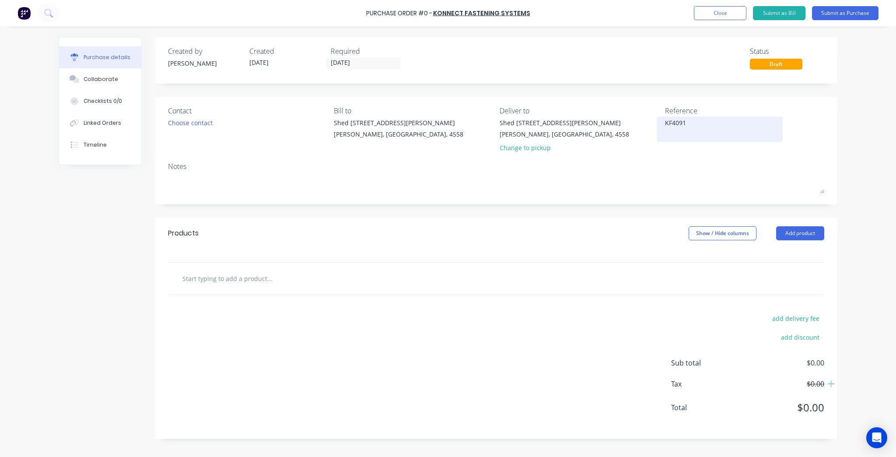
type textarea "x"
type textarea "KF4091-"
type textarea "x"
type textarea "KF4091-0"
type textarea "x"
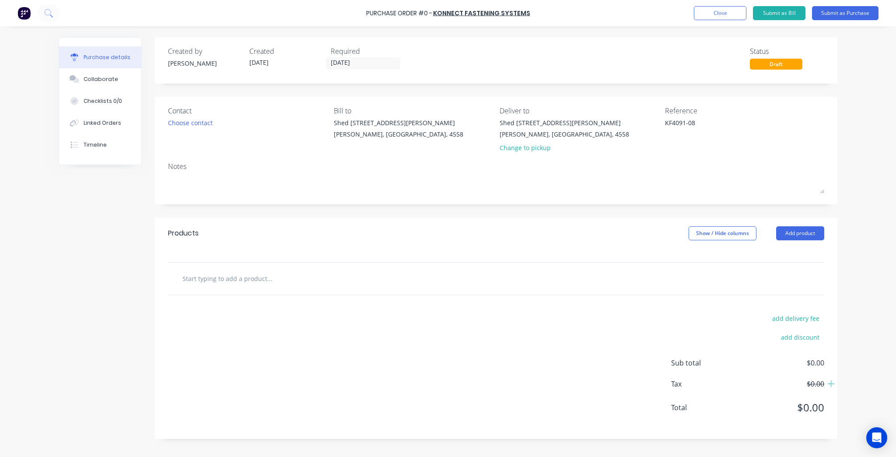
type textarea "KF4091-08"
type textarea "x"
type textarea "KF4091-08"
click at [291, 282] on input "text" at bounding box center [269, 277] width 175 height 17
type textarea "x"
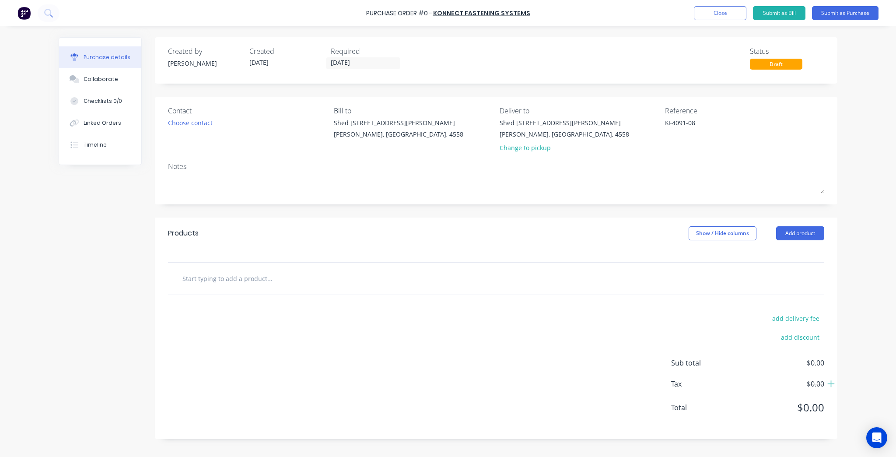
type input "B"
type textarea "x"
type input "Bu"
type textarea "x"
type input "But"
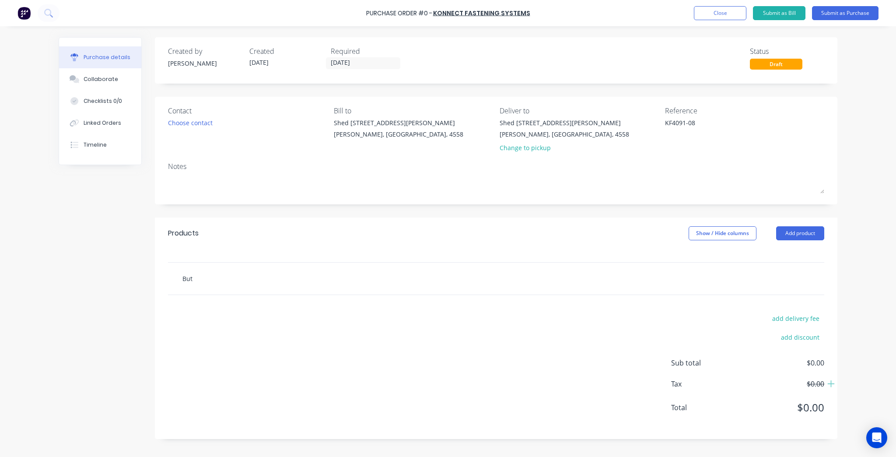
type textarea "x"
type input "Butt"
type textarea "x"
type input "Buttn"
type textarea "x"
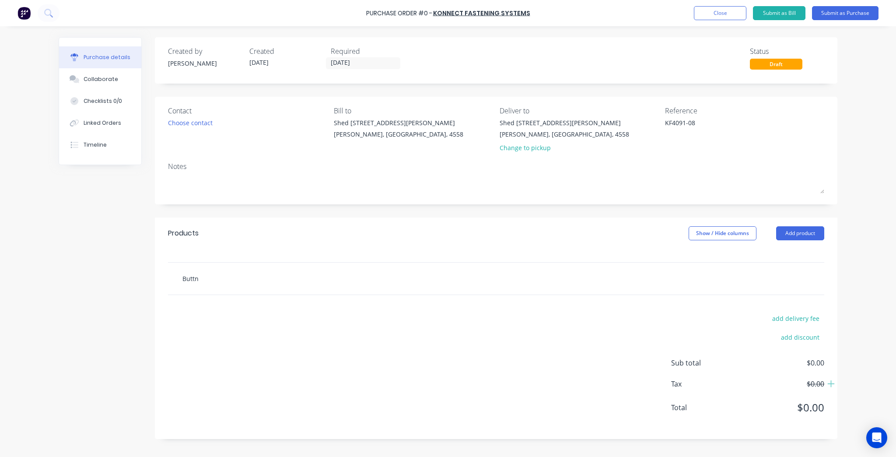
type input "Butt"
type textarea "x"
type input "Butto"
type textarea "x"
type input "Button"
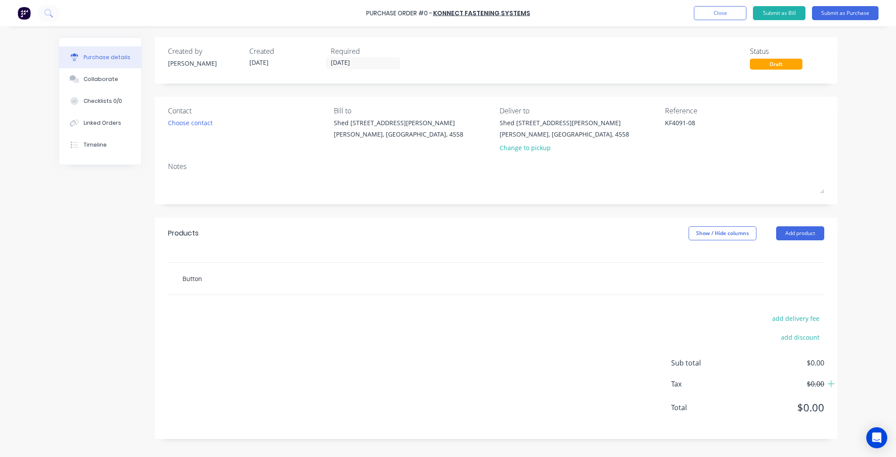
type textarea "x"
type input "Button"
type textarea "x"
type input "Button H"
type textarea "x"
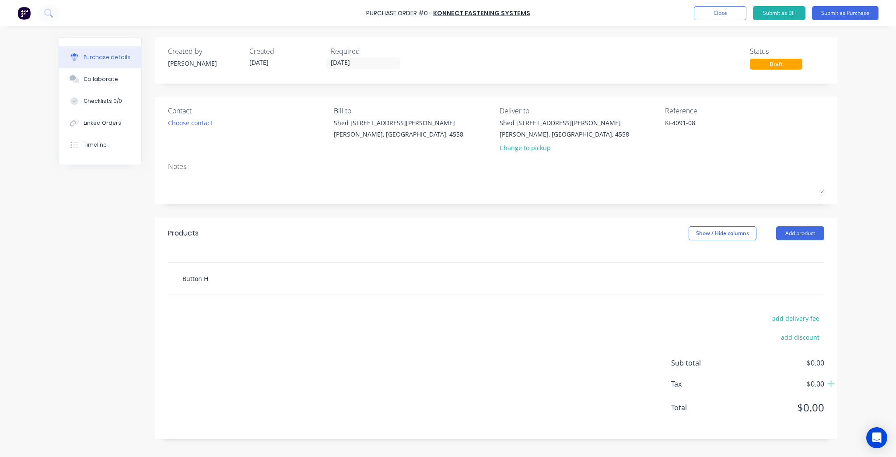
type input "Button He"
type textarea "x"
type input "Button Hea"
type textarea "x"
type input "Button Head"
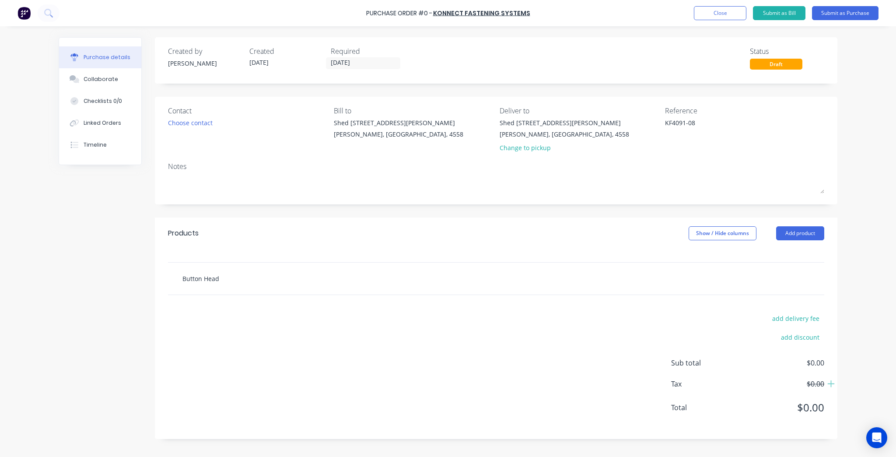
type textarea "x"
type input "Button Head"
type textarea "x"
type input "Button Head S"
type textarea "x"
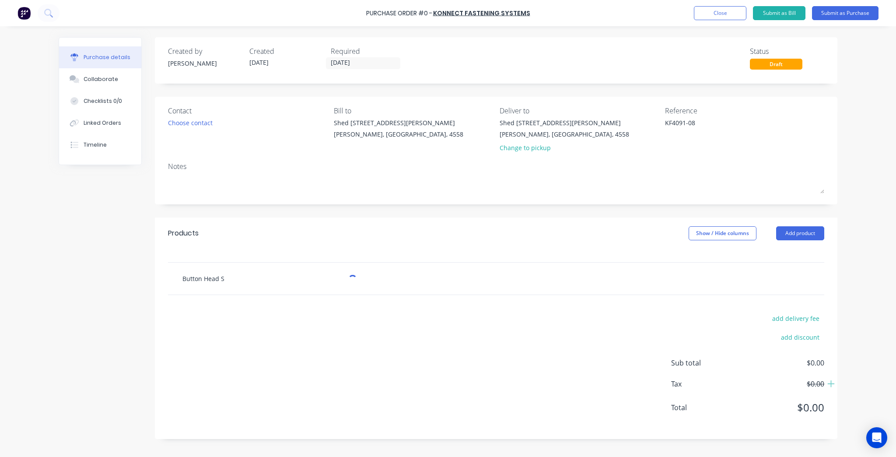
type input "Button Head Sc"
type textarea "x"
type input "Button Head Scr"
type textarea "x"
type input "Button Head Scre"
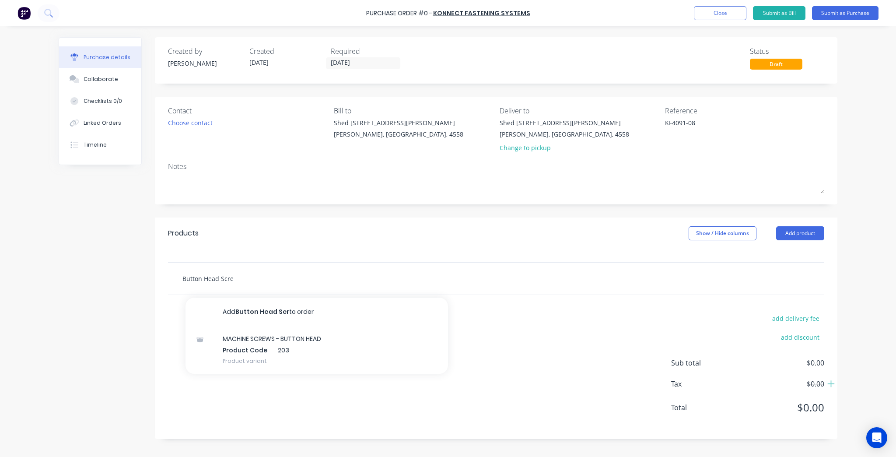
type textarea "x"
type input "Button Head Screw"
type textarea "x"
type input "Button Head Screw"
type textarea "x"
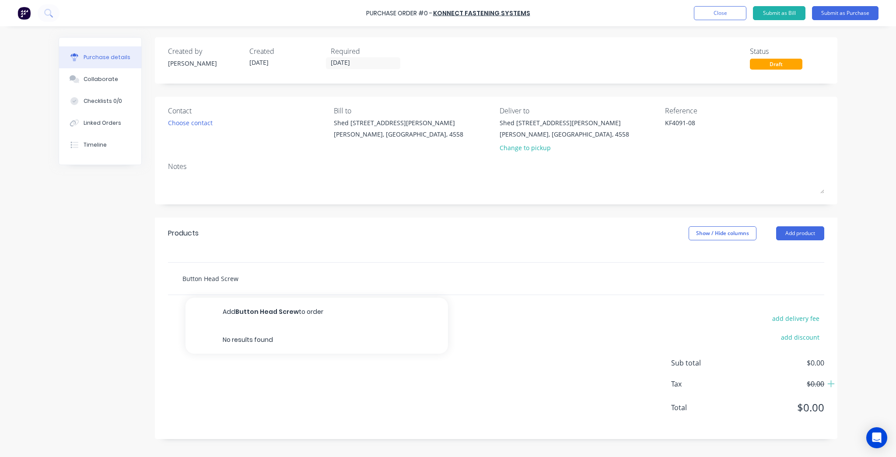
type input "Button Head Screw M"
type textarea "x"
type input "Button Head Screw M1"
type textarea "x"
type input "Button Head Screw M10"
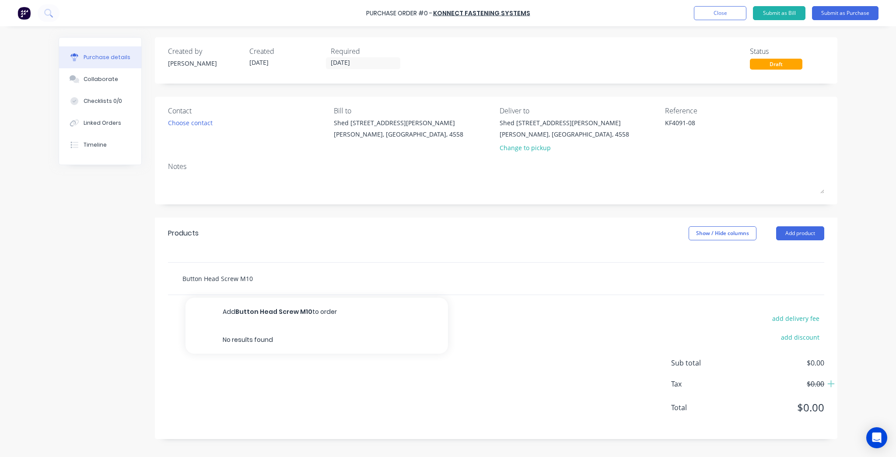
type textarea "x"
type input "Button Head Screw M10x"
type textarea "x"
type input "Button Head Screw M10"
type textarea "x"
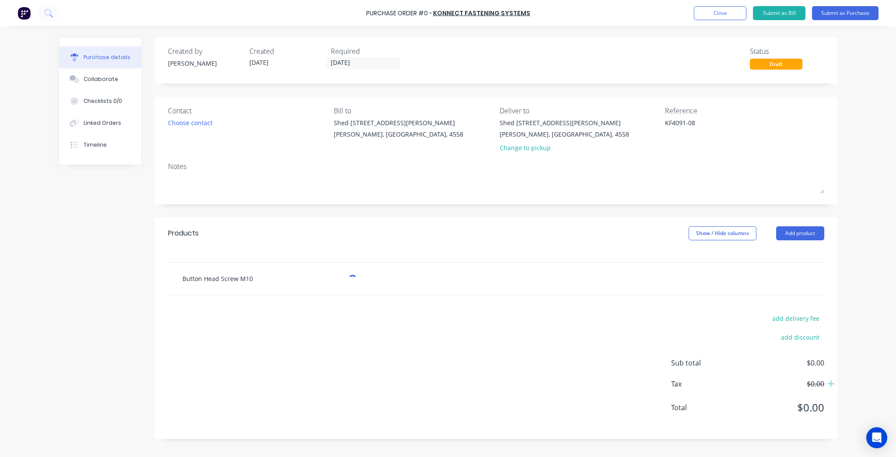
type input "Button Head Screw M10"
type textarea "x"
type input "Button Head Screw M10 x"
type textarea "x"
type input "Button Head Screw M10 x"
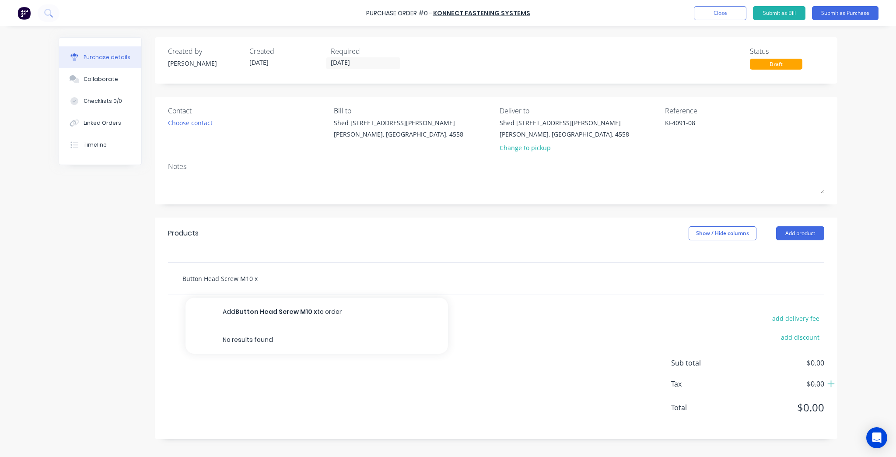
type textarea "x"
type input "Button Head Screw M10 x 7"
type textarea "x"
type input "Button Head Screw M10 x 75"
type textarea "x"
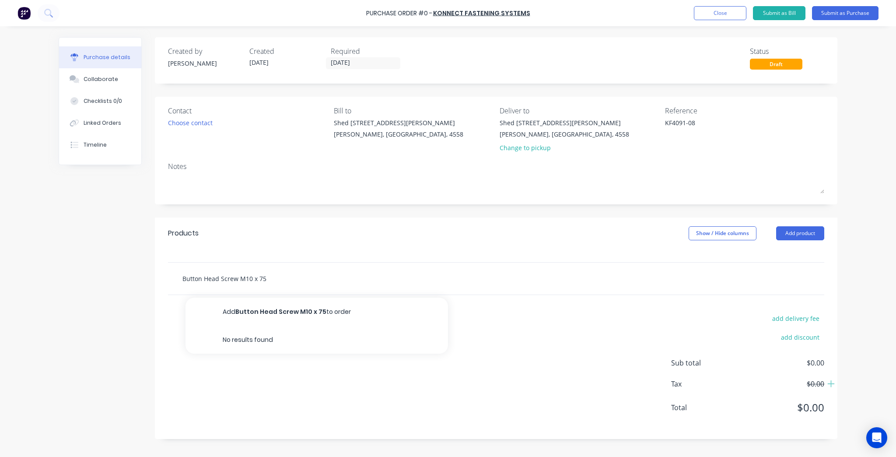
type input "Button Head Screw M10 x 75S"
type textarea "x"
type input "Button Head Screw M10 x 75SS"
type textarea "x"
type input "Button Head Screw M10 x 75S"
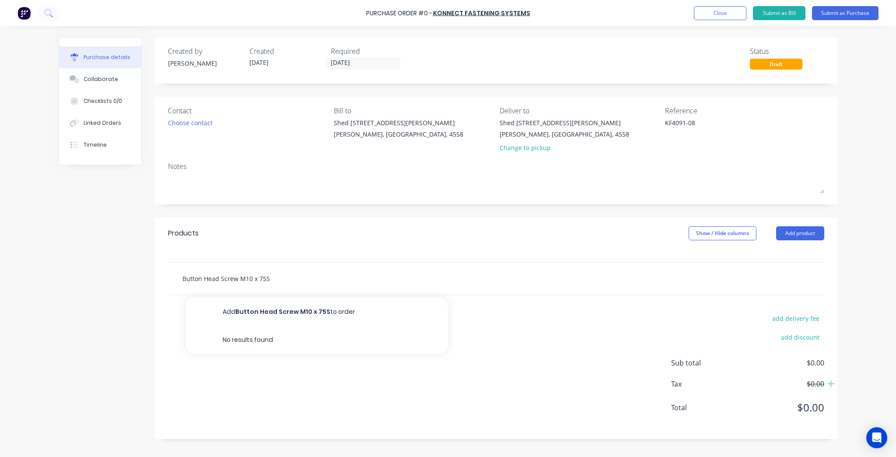
type textarea "x"
type input "Button Head Screw M10 x 75"
type textarea "x"
type input "Button Head Screw M10 x 75"
type textarea "x"
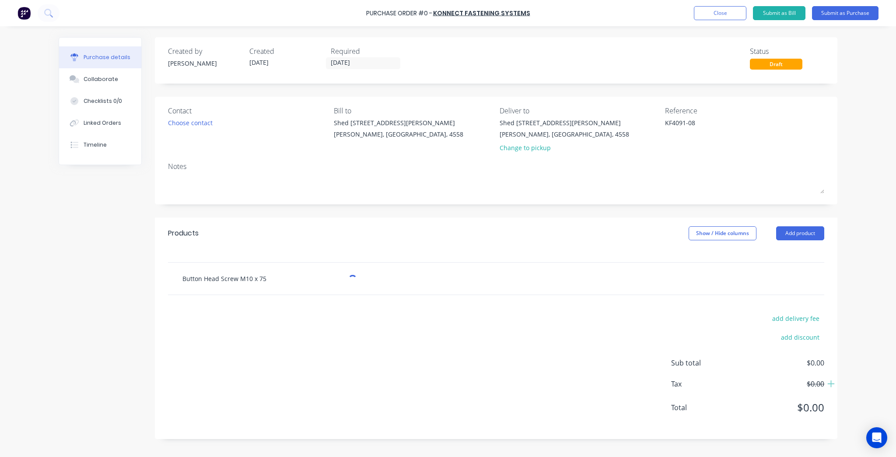
type input "Button Head Screw M10 x 75 S"
type textarea "x"
type input "Button Head Screw M10 x 75 SS"
type textarea "x"
type input "Button Head Screw M10 x 75 S"
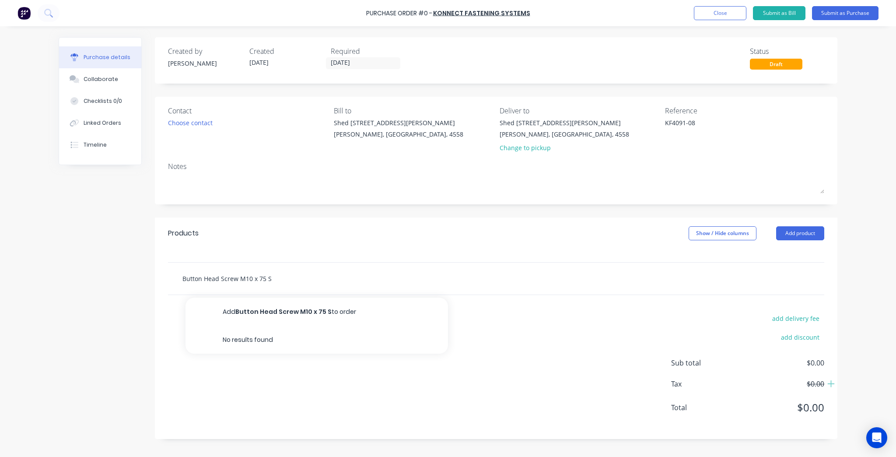
type textarea "x"
type input "Button Head Screw M10 x 75 St"
type textarea "x"
type input "Button Head Screw M10 x 75 Sta"
type textarea "x"
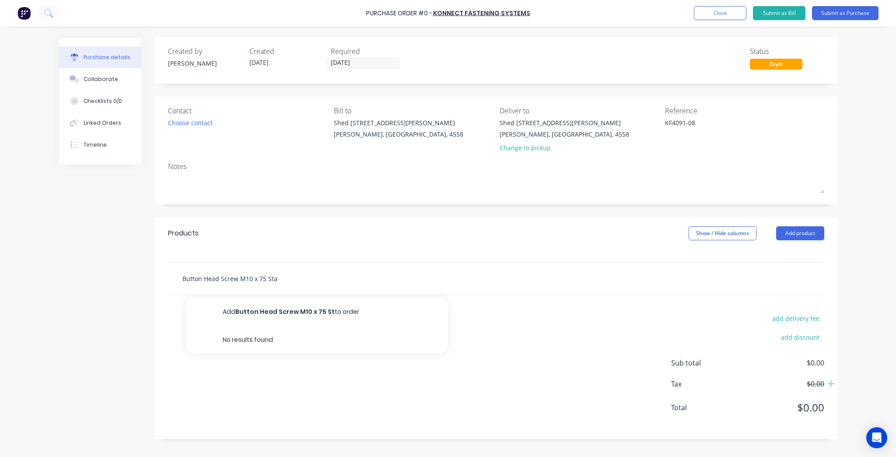
type input "Button Head Screw M10 x 75 Stai"
type textarea "x"
type input "Button Head Screw M10 x 75 Stain"
type textarea "x"
type input "Button Head Screw M10 x 75 Stainle"
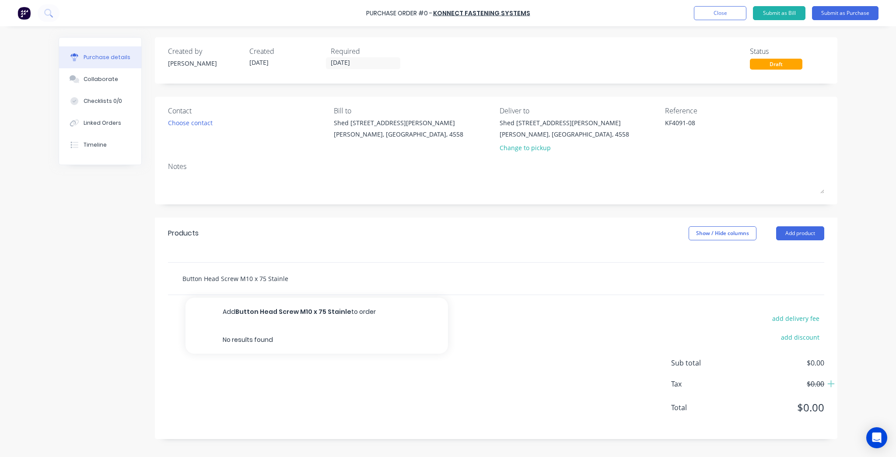
type textarea "x"
type input "Button Head Screw M10 x 75 Stainles"
type textarea "x"
type input "Button Head Screw M10 x 75 Stainless"
type textarea "x"
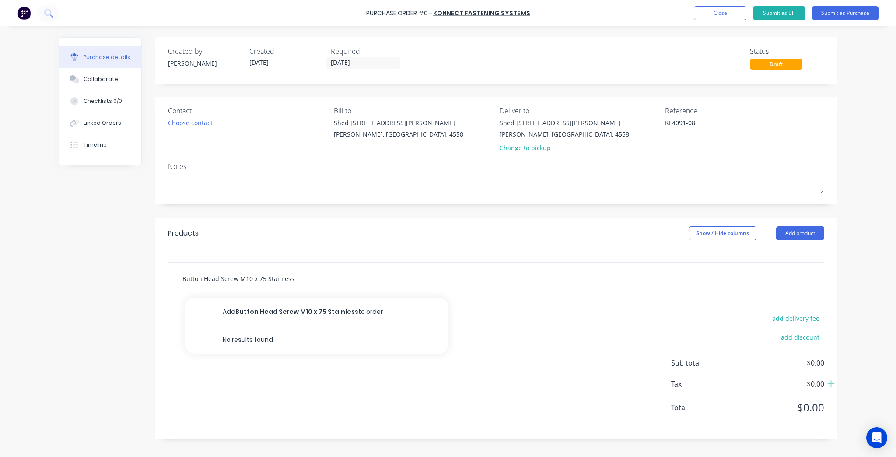
type input "Button Head Screw M10 x 75 Stainless"
type textarea "x"
type input "Button Head Screw M10 x 75 Stainless S"
type textarea "x"
type input "Button Head Screw M10 x 75 Stainless St"
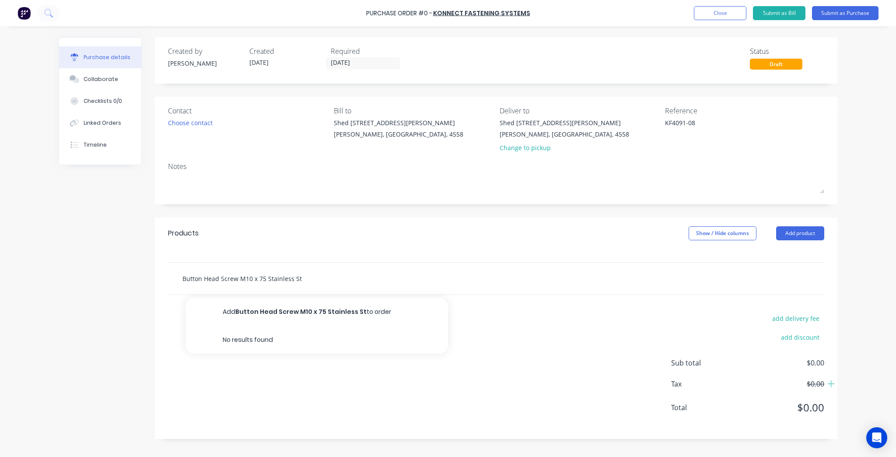
type textarea "x"
type input "Button Head Screw M10 x 75 Stainless Ste"
type textarea "x"
type input "Button Head Screw M10 x 75 Stainless Stee"
type textarea "x"
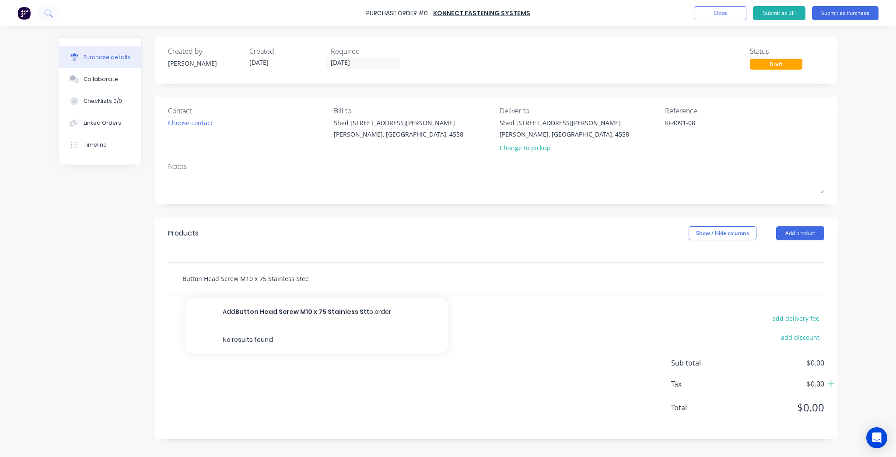
type input "Button Head Screw M10 x 75 Stainless Steel"
type textarea "x"
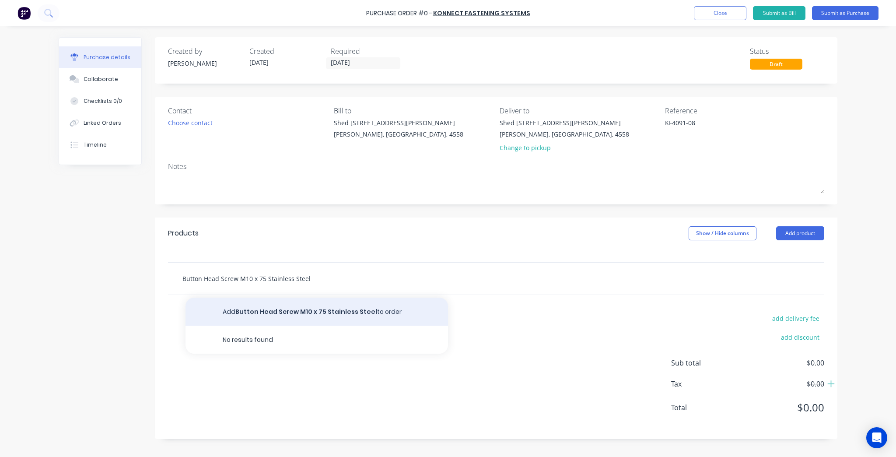
type input "Button Head Screw M10 x 75 Stainless Steel"
click at [350, 317] on button "Add Button Head Screw M10 x 75 Stainless Steel to order" at bounding box center [316, 311] width 262 height 28
type textarea "x"
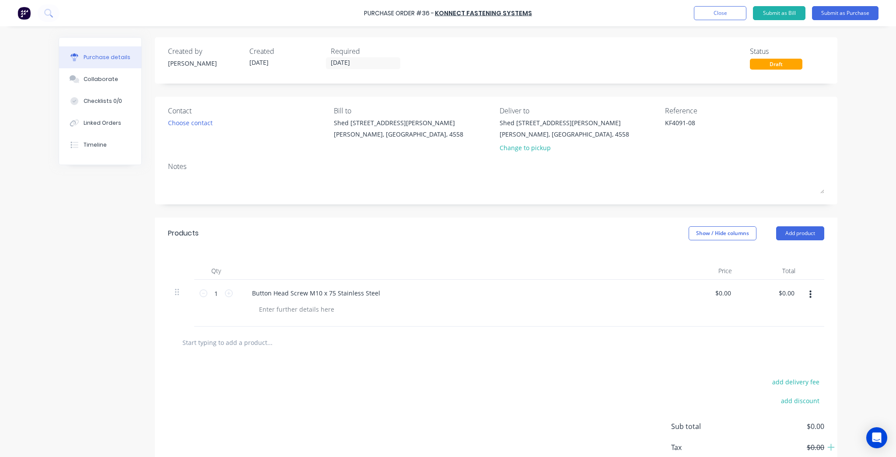
click at [203, 344] on input "text" at bounding box center [269, 341] width 175 height 17
click at [216, 289] on input "1" at bounding box center [215, 292] width 17 height 13
type textarea "x"
type input "3"
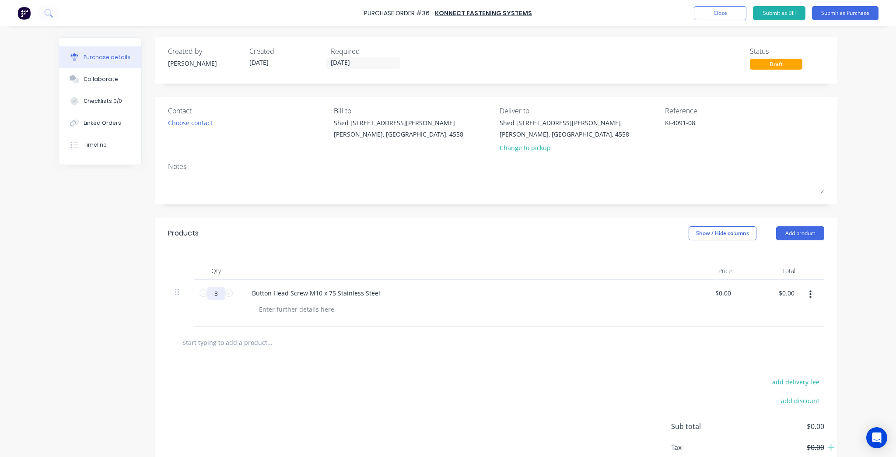
type textarea "x"
type input "30"
type textarea "x"
type input "300"
type textarea "x"
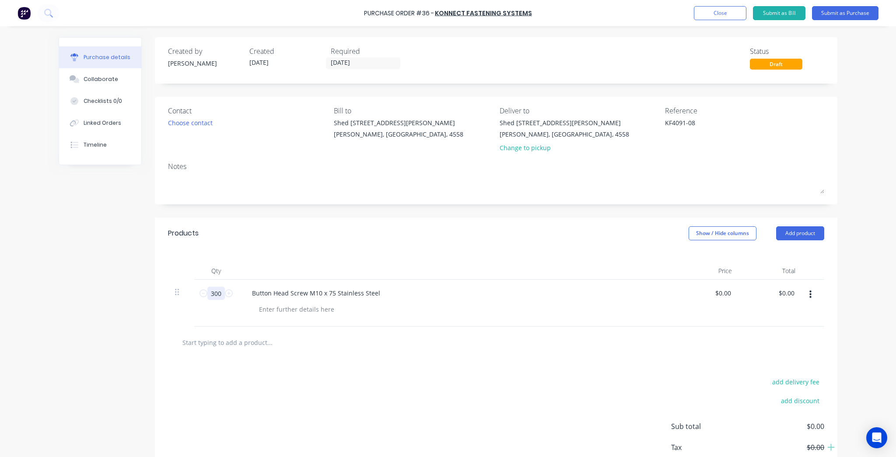
type input "300"
click at [219, 345] on input "text" at bounding box center [269, 341] width 175 height 17
type textarea "x"
type input "W"
type textarea "x"
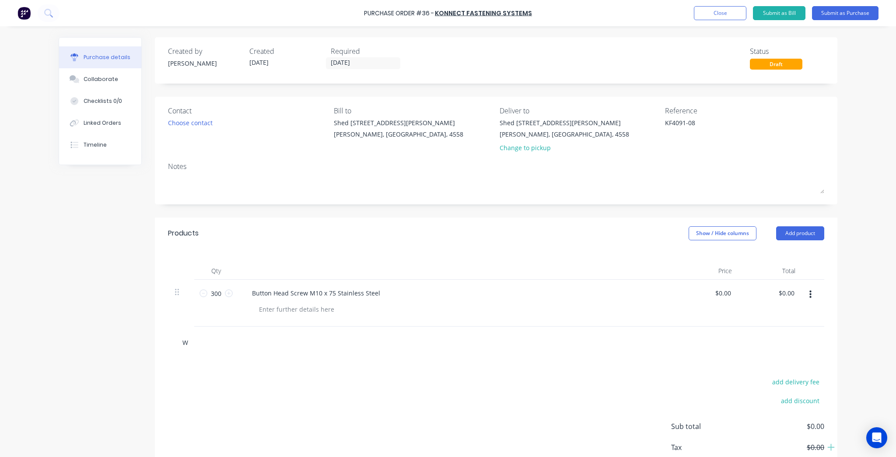
type input "Wa"
type textarea "x"
type input "Was"
type textarea "x"
type input "Wash"
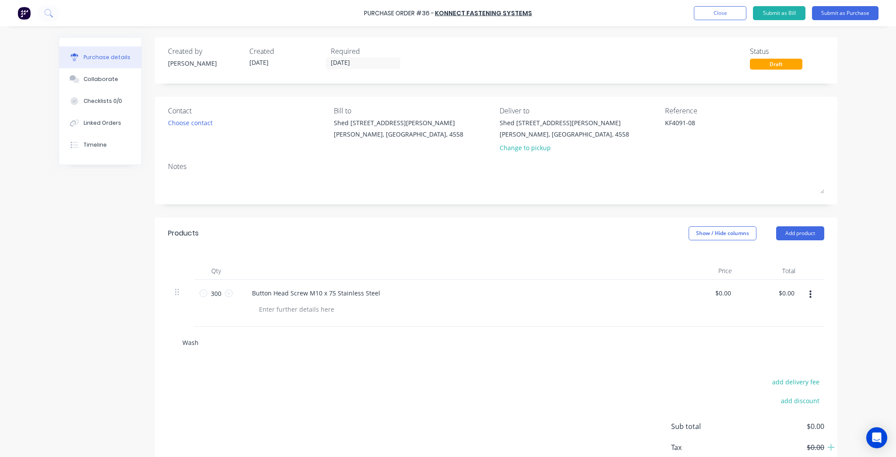
type textarea "x"
type input "Washe"
type textarea "x"
type input "Washer"
type textarea "x"
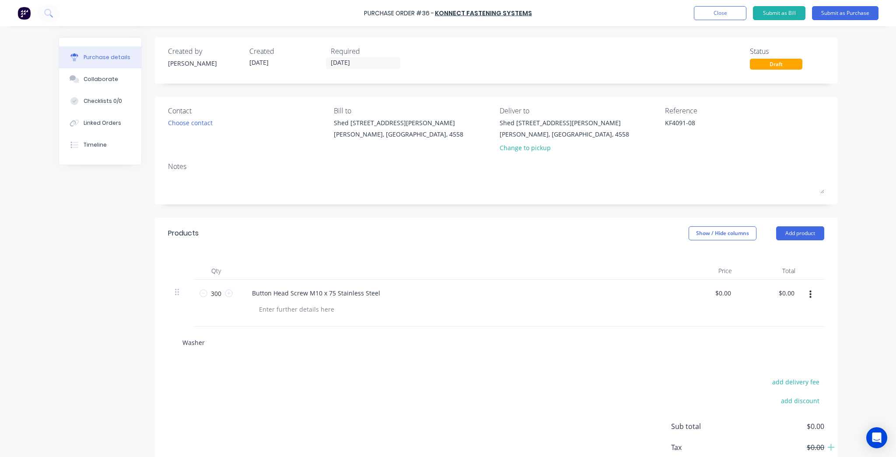
type input "Washer"
type textarea "x"
type input "Washer M"
type textarea "x"
type input "Washer M1"
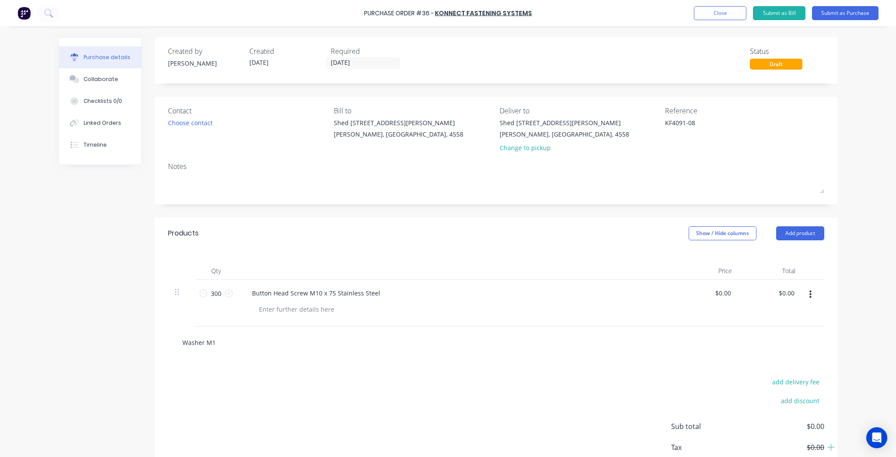
type textarea "x"
type input "Washer M10"
type textarea "x"
type input "Washer M10"
type textarea "x"
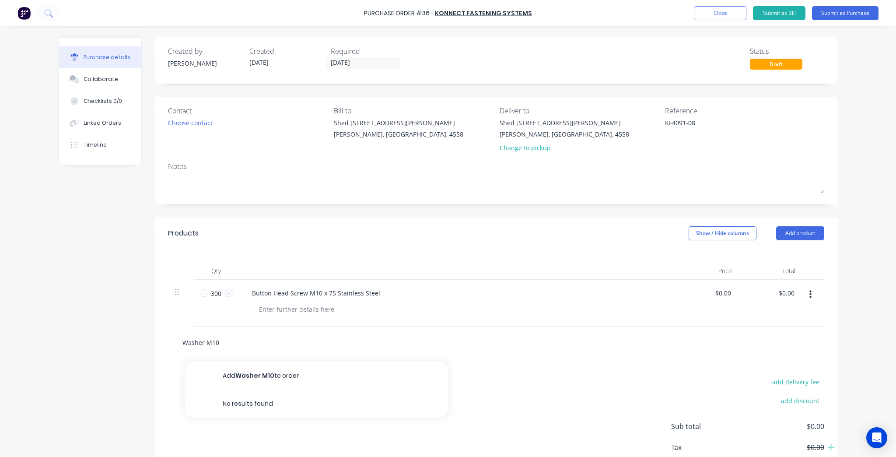
type input "Washer M10 x"
type textarea "x"
type input "Washer M10 x"
type textarea "x"
type input "Washer M10 x 2"
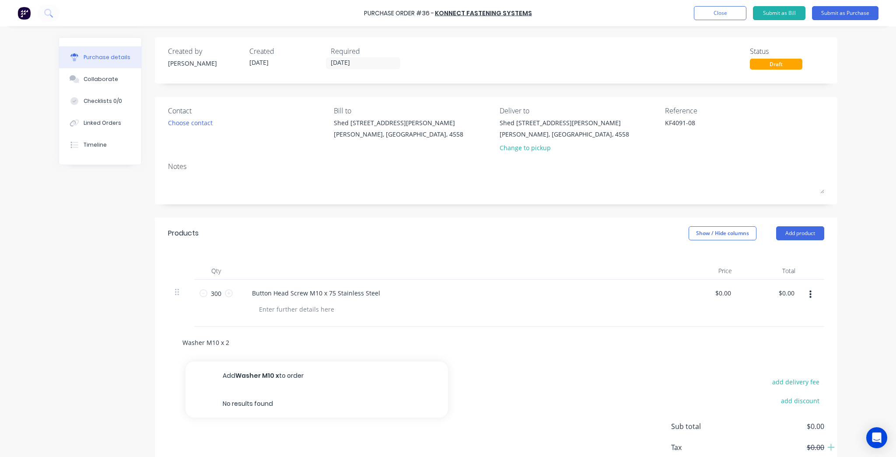
type textarea "x"
type input "Washer M10 x 21"
type textarea "x"
type input "Washer M10 x 21"
type textarea "x"
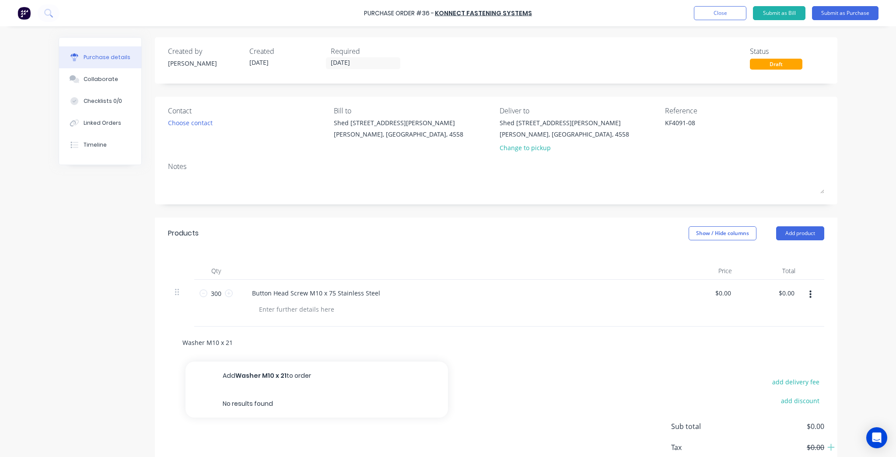
type input "Washer M10 x 21 x"
click at [269, 365] on button "Add Washer M10 x 21 x 1.6 Stainless Steel to order" at bounding box center [316, 375] width 262 height 28
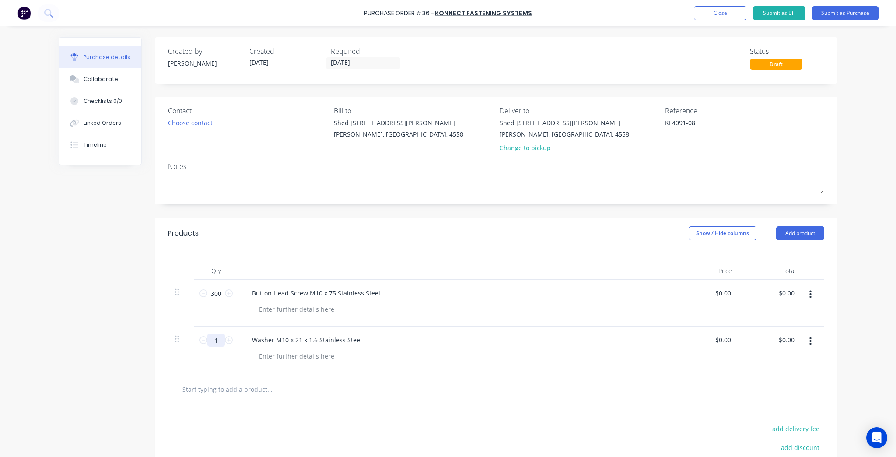
click at [214, 342] on input "1" at bounding box center [215, 339] width 17 height 13
click at [345, 399] on div at bounding box center [496, 389] width 656 height 32
click at [243, 389] on input "text" at bounding box center [269, 388] width 175 height 17
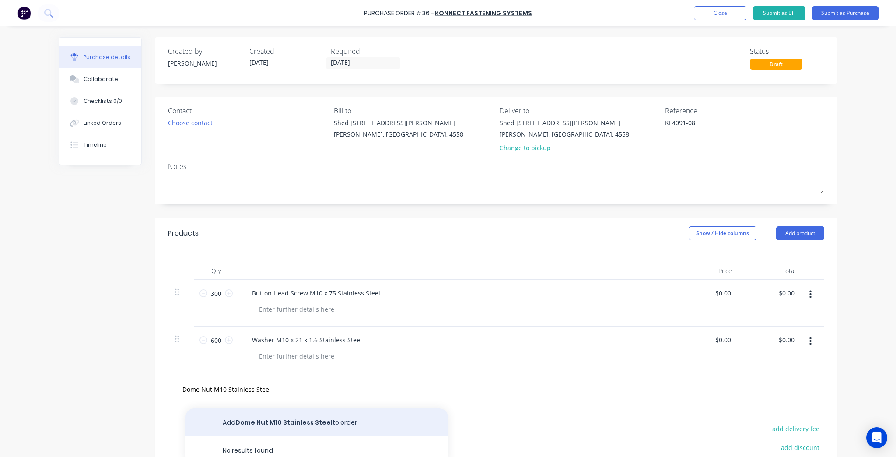
click at [279, 421] on button "Add Dome Nut M10 Stainless Steel to order" at bounding box center [316, 422] width 262 height 28
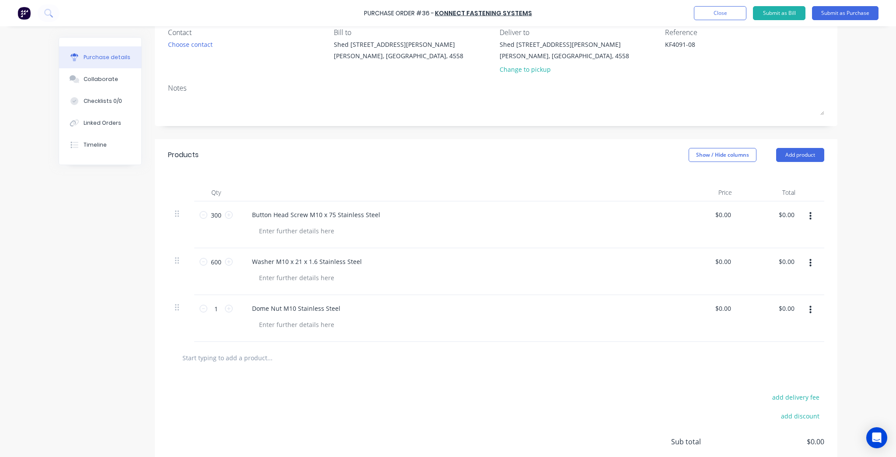
scroll to position [140, 0]
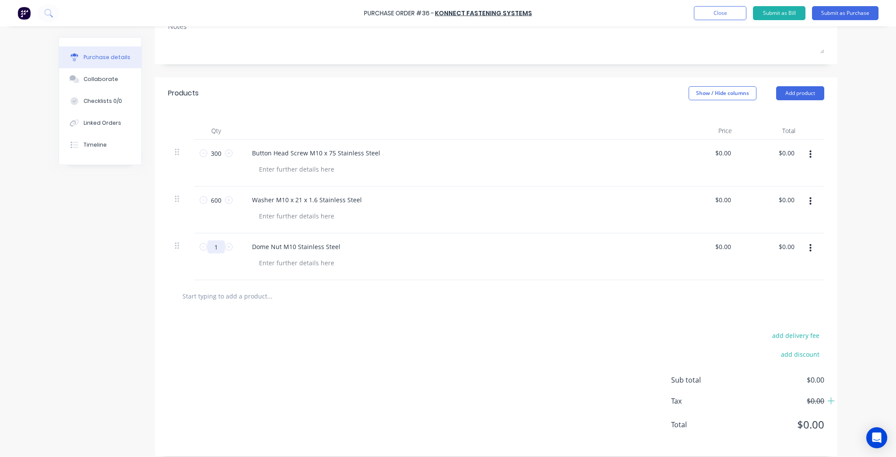
click at [215, 247] on input "1" at bounding box center [215, 246] width 17 height 13
click at [183, 301] on input "text" at bounding box center [269, 295] width 175 height 17
click at [269, 323] on button "Add Nyloc Nut M10 to order" at bounding box center [316, 329] width 262 height 28
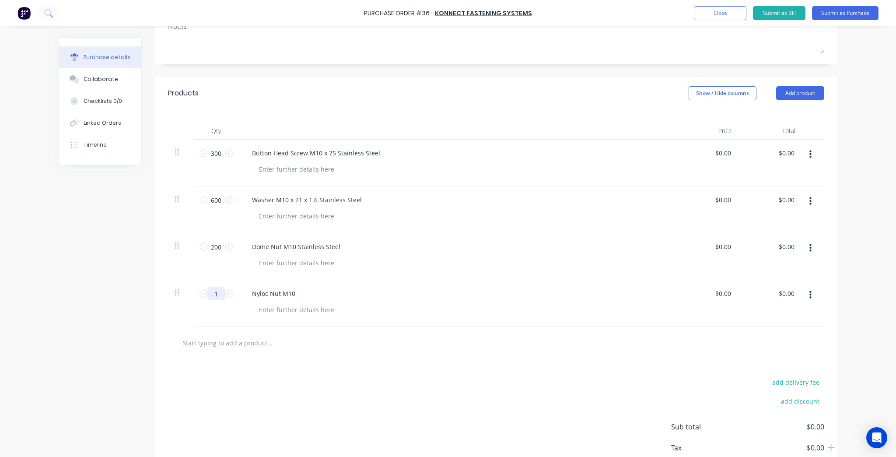
click at [207, 290] on input "1" at bounding box center [215, 293] width 17 height 13
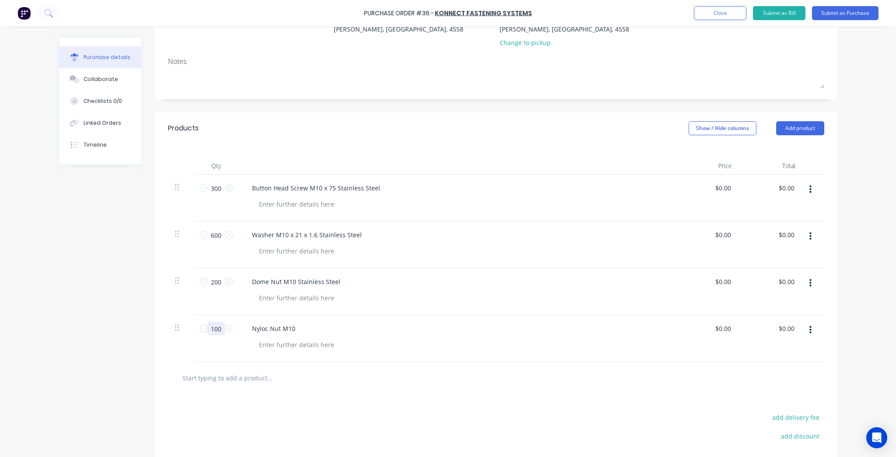
scroll to position [105, 0]
click at [315, 405] on div "add delivery fee add discount Sub total $0.00 Tax $0.00 Total $0.00" at bounding box center [496, 466] width 682 height 144
click at [297, 329] on div "Nyloc Nut M10" at bounding box center [273, 328] width 57 height 13
click at [427, 387] on div at bounding box center [496, 378] width 656 height 32
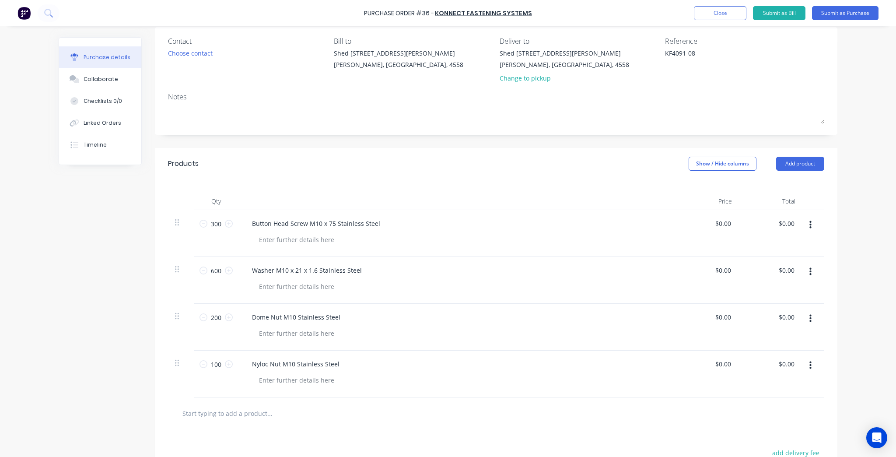
scroll to position [0, 0]
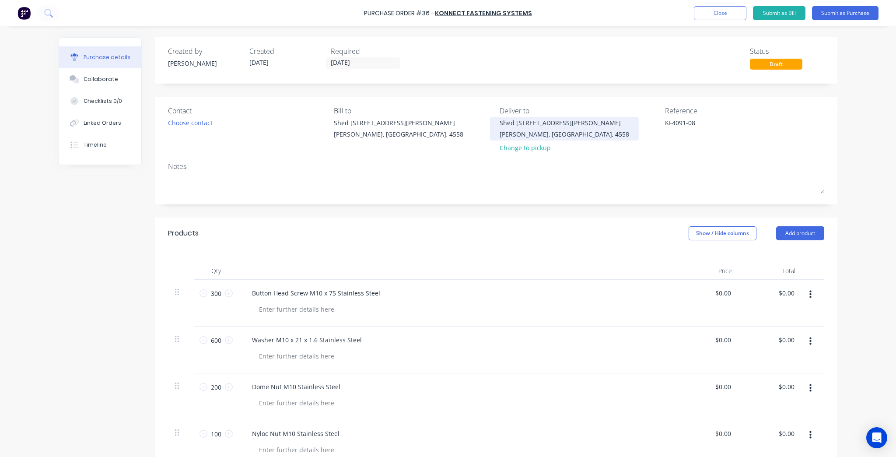
drag, startPoint x: 544, startPoint y: 143, endPoint x: 544, endPoint y: 138, distance: 4.8
click at [544, 139] on div "Shed [STREET_ADDRESS][PERSON_NAME] Change to pickup" at bounding box center [563, 137] width 129 height 38
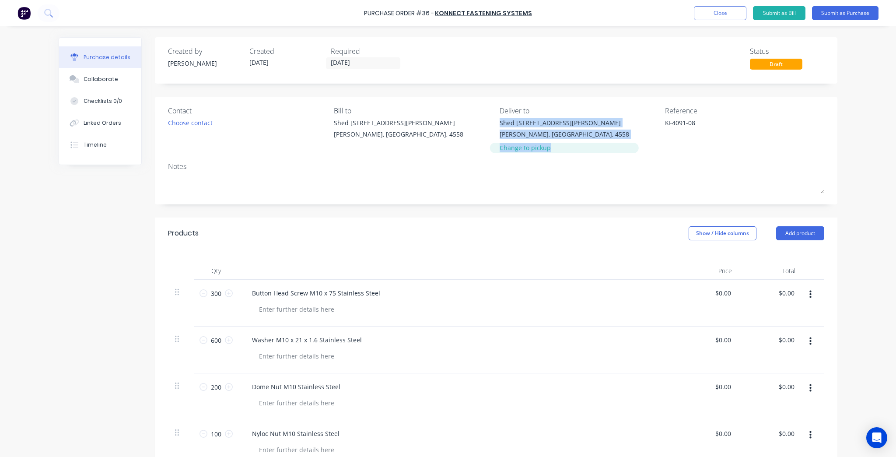
click at [541, 144] on div "Change to pickup" at bounding box center [563, 147] width 129 height 9
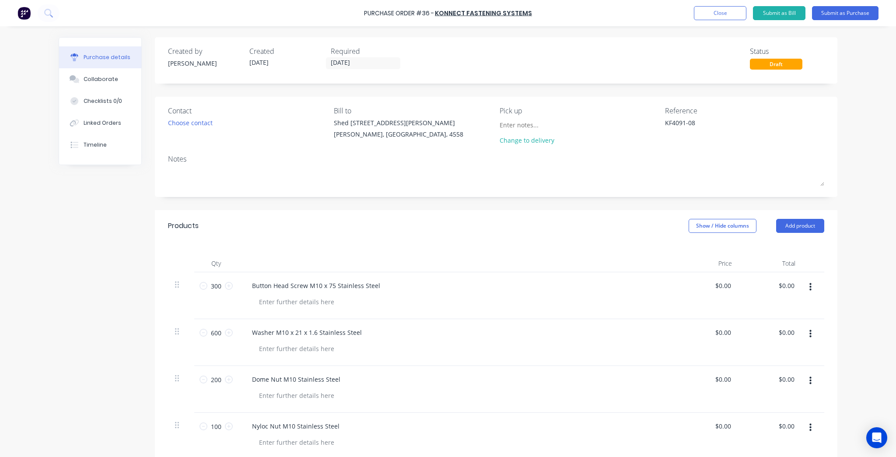
click at [340, 69] on div "Required [DATE]" at bounding box center [368, 58] width 74 height 24
click at [347, 60] on input "[DATE]" at bounding box center [362, 63] width 73 height 11
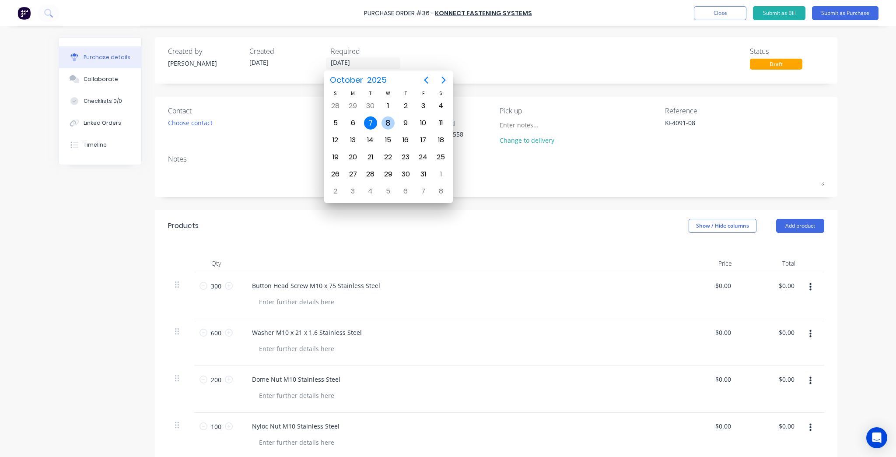
click at [391, 120] on div "8" at bounding box center [387, 122] width 13 height 13
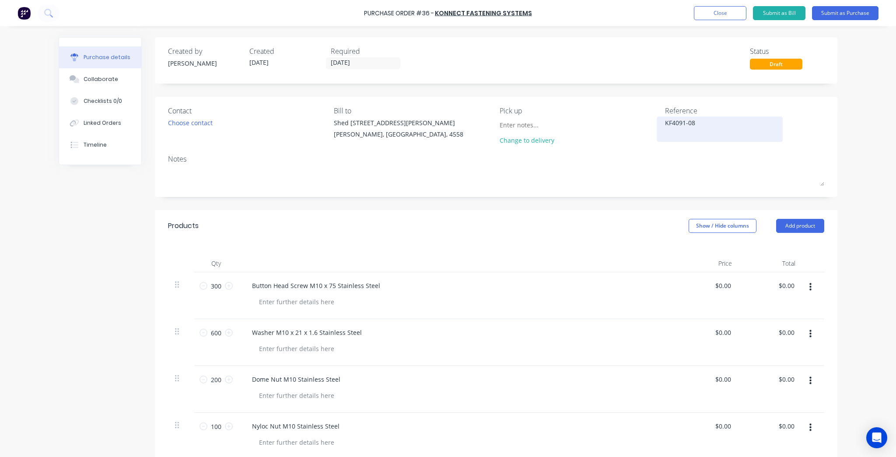
click at [698, 119] on textarea "KF4091-08" at bounding box center [719, 128] width 109 height 20
click at [833, 10] on button "Submit as Purchase" at bounding box center [845, 13] width 66 height 14
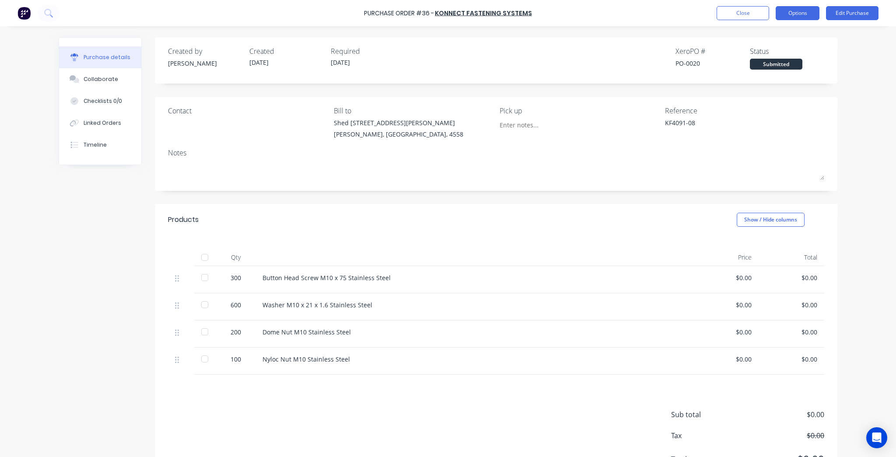
click at [795, 14] on button "Options" at bounding box center [797, 13] width 44 height 14
click at [774, 37] on div "Print / Email" at bounding box center [777, 35] width 67 height 13
click at [770, 70] on div "Without pricing" at bounding box center [777, 70] width 67 height 13
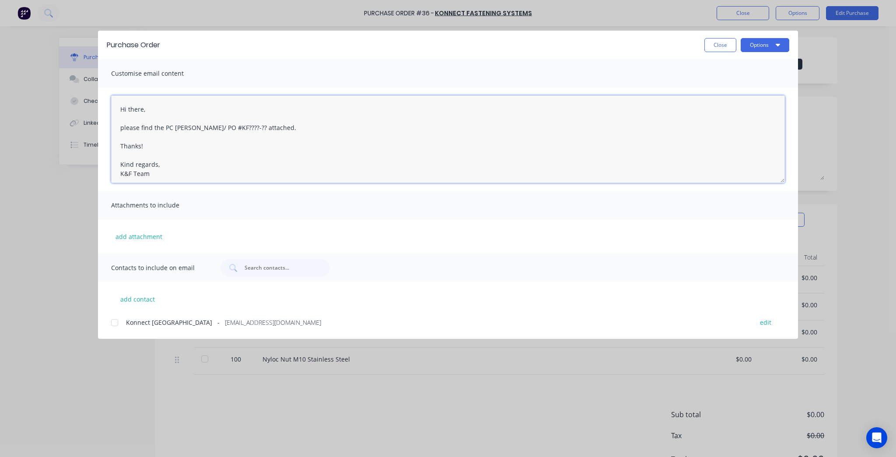
drag, startPoint x: 234, startPoint y: 127, endPoint x: 169, endPoint y: 129, distance: 64.3
click at [169, 129] on textarea "Hi there, please find the PC [PERSON_NAME]/ PO #KF????-?? attached. Thanks! Kin…" at bounding box center [447, 138] width 673 height 87
paste textarea "KF4091-08"
click at [243, 182] on textarea "Hi there, please find the PO KF4091-08 attached. Thanks! Kind regards, K&F Team" at bounding box center [447, 138] width 673 height 87
click at [109, 325] on div at bounding box center [114, 322] width 17 height 17
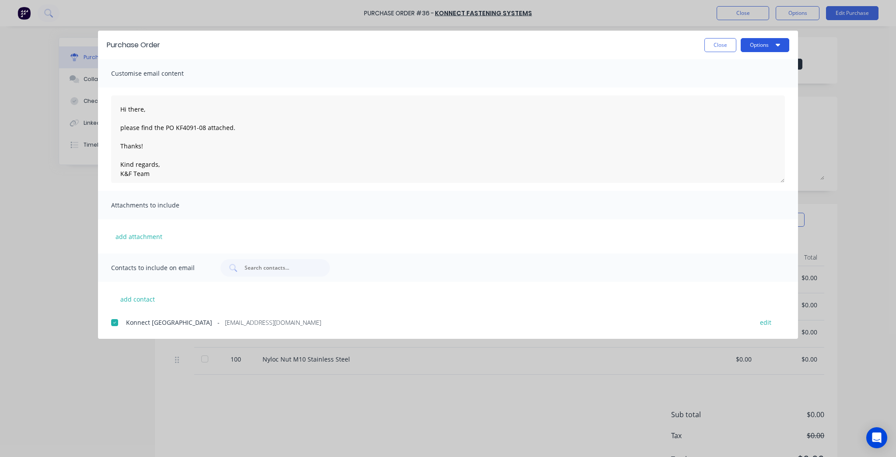
click at [754, 45] on button "Options" at bounding box center [764, 45] width 49 height 14
click at [757, 63] on div "Preview" at bounding box center [747, 67] width 67 height 13
click at [777, 48] on icon "button" at bounding box center [777, 44] width 4 height 7
click at [724, 99] on div "Email" at bounding box center [747, 102] width 67 height 13
click at [711, 47] on button "Close" at bounding box center [720, 45] width 32 height 14
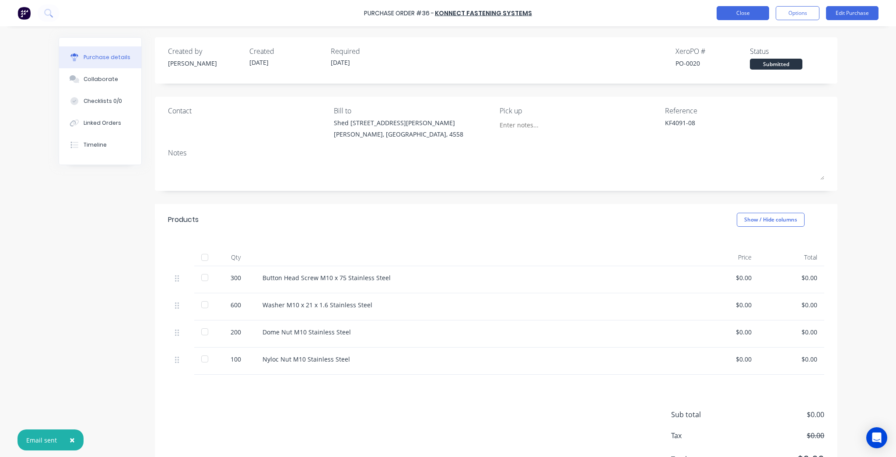
click at [721, 16] on button "Close" at bounding box center [742, 13] width 52 height 14
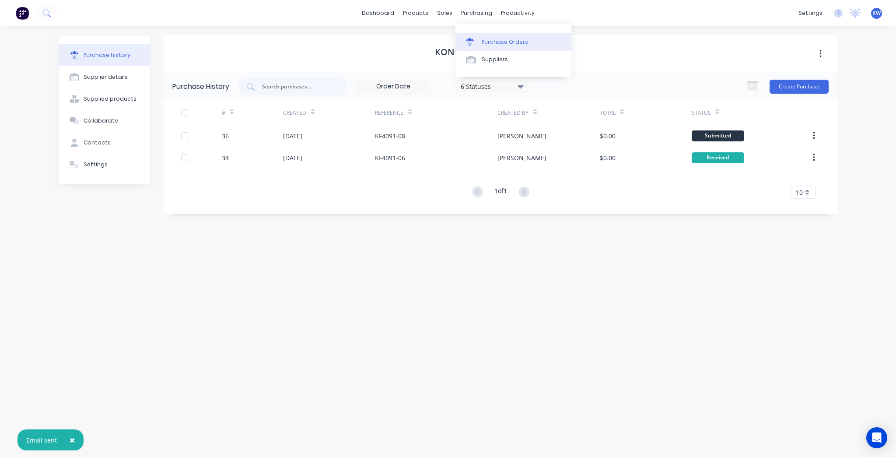
click at [509, 43] on div "Purchase Orders" at bounding box center [504, 42] width 46 height 8
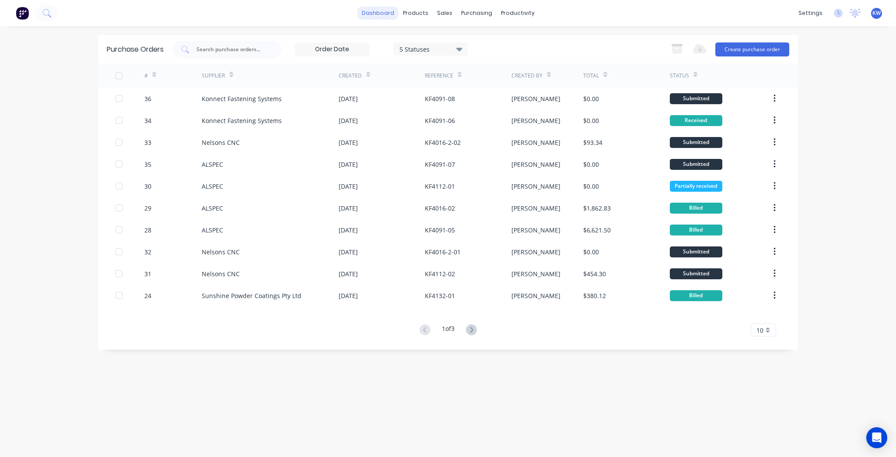
click at [387, 13] on link "dashboard" at bounding box center [377, 13] width 41 height 13
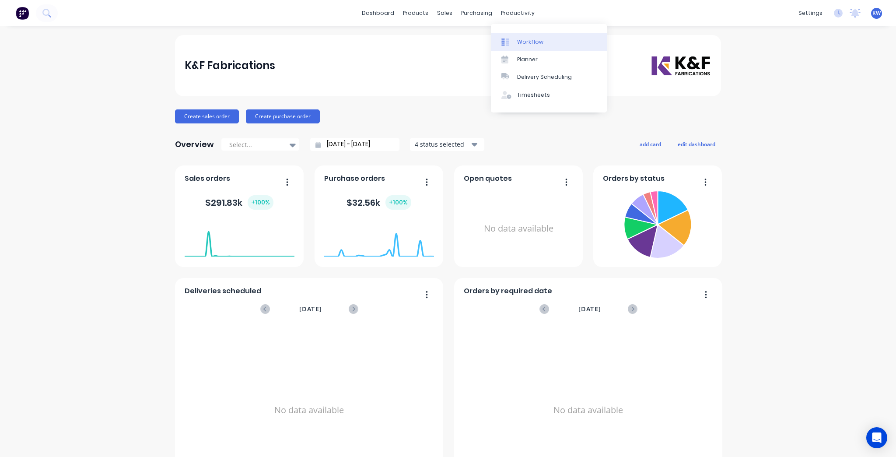
click at [518, 47] on link "Workflow" at bounding box center [549, 41] width 116 height 17
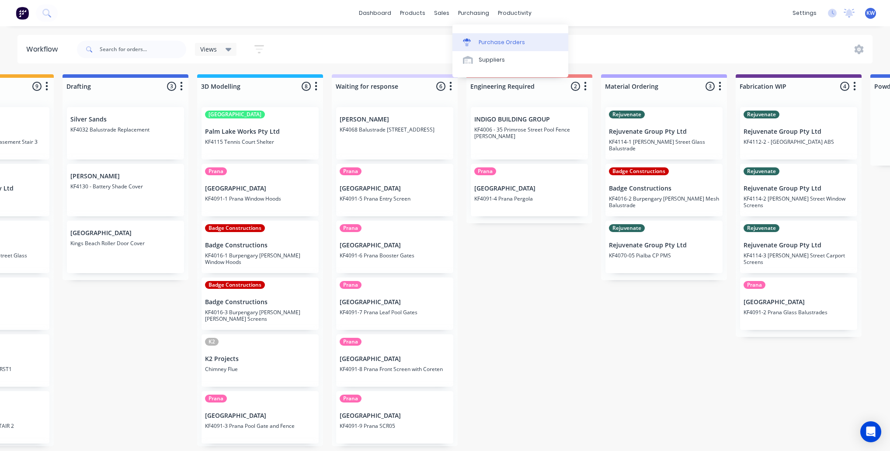
click at [483, 42] on div "Purchase Orders" at bounding box center [502, 42] width 46 height 8
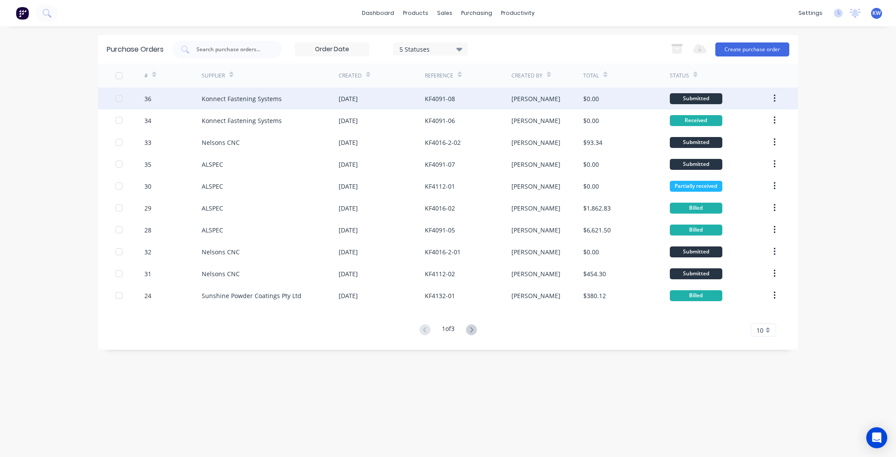
click at [335, 97] on div "Konnect Fastening Systems" at bounding box center [270, 98] width 137 height 22
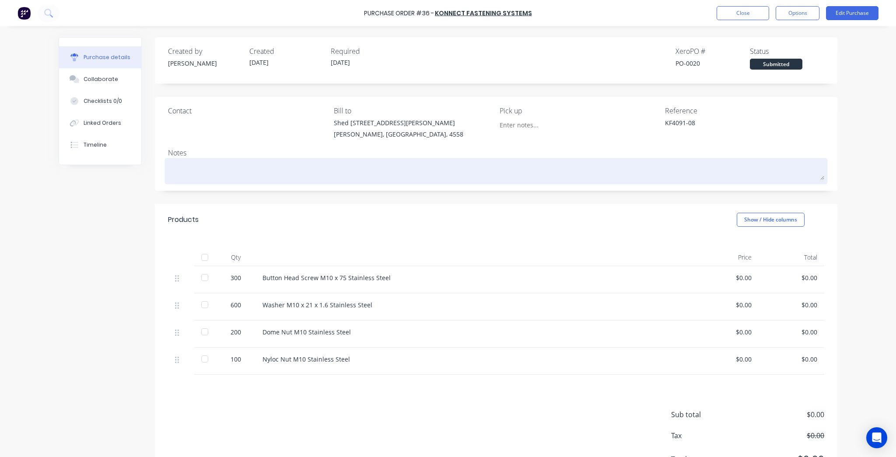
click at [321, 167] on textarea at bounding box center [496, 170] width 656 height 20
click at [339, 169] on textarea "Updated Order - please ignore the first PO that was sent - the qtys listed here…" at bounding box center [496, 170] width 656 height 20
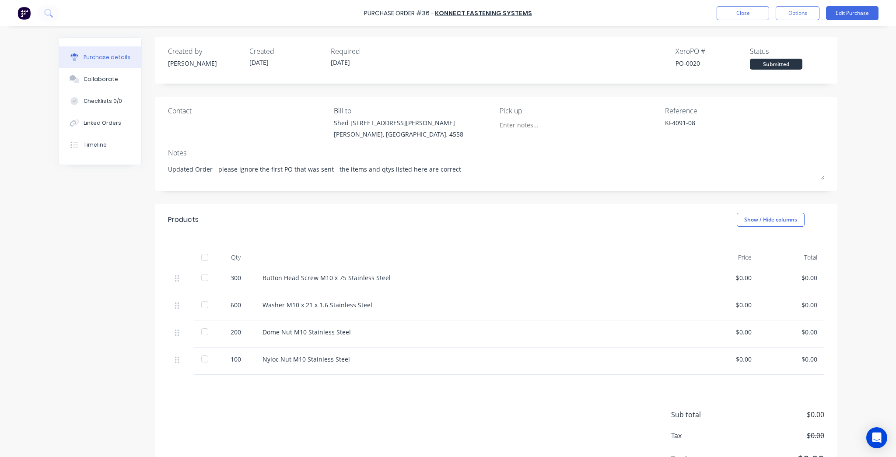
click at [427, 142] on div "Shed [STREET_ADDRESS][PERSON_NAME]" at bounding box center [413, 130] width 159 height 25
click at [235, 356] on div "100" at bounding box center [235, 358] width 25 height 9
click at [872, 6] on button "Edit Purchase" at bounding box center [852, 13] width 52 height 14
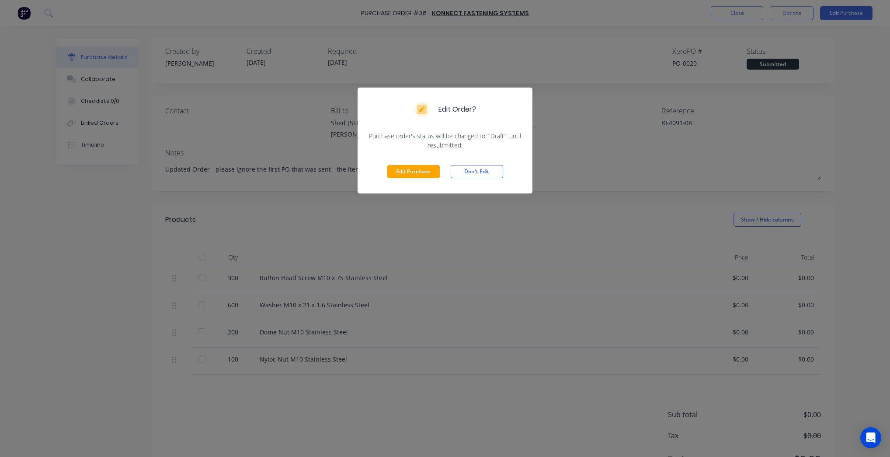
click at [440, 168] on div "Edit Purchase Don't Edit" at bounding box center [445, 172] width 175 height 44
click at [402, 173] on button "Edit Purchase" at bounding box center [413, 171] width 52 height 13
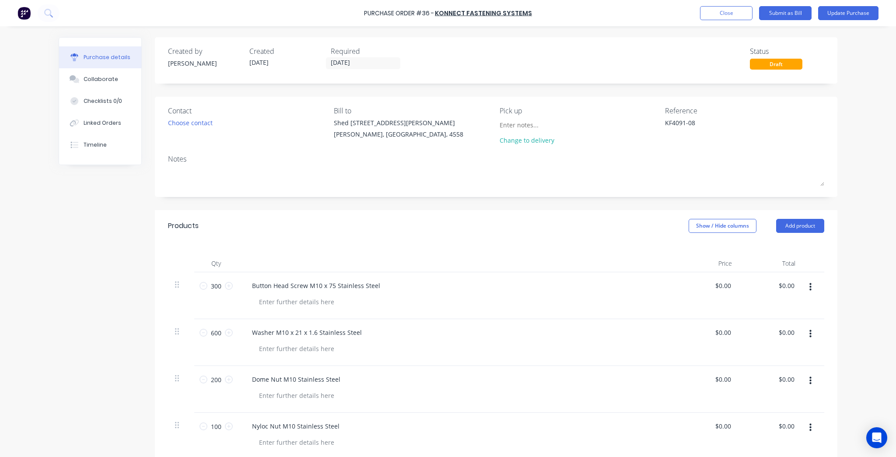
scroll to position [140, 0]
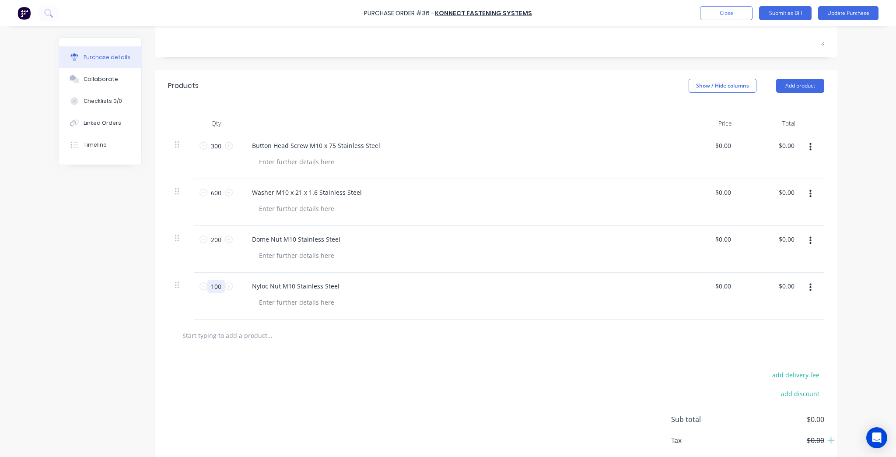
click at [211, 285] on input "100" at bounding box center [215, 285] width 17 height 13
click at [332, 415] on div "add delivery fee add discount Sub total $0.00 Tax $0.00 Total $0.00" at bounding box center [496, 423] width 682 height 144
click at [211, 149] on input "300" at bounding box center [215, 145] width 17 height 13
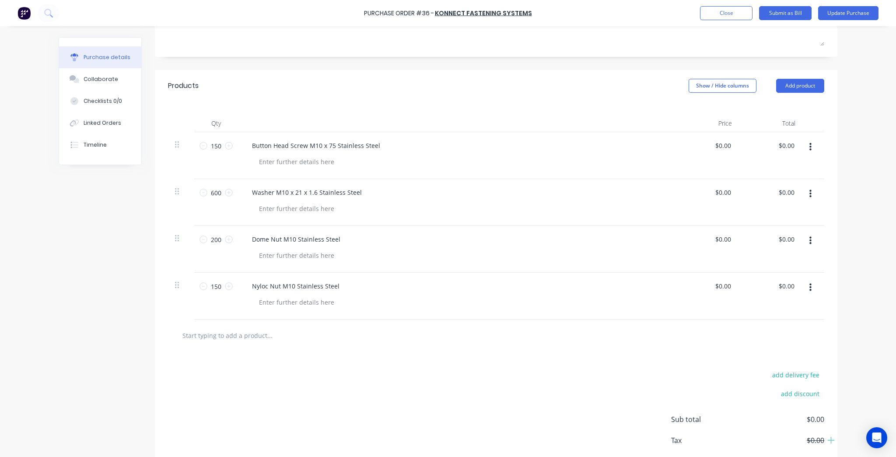
click at [350, 395] on div "add delivery fee add discount Sub total $0.00 Tax $0.00 Total $0.00" at bounding box center [496, 423] width 682 height 144
click at [811, 147] on button "button" at bounding box center [810, 147] width 21 height 16
click at [788, 190] on button "Duplicate" at bounding box center [783, 187] width 74 height 17
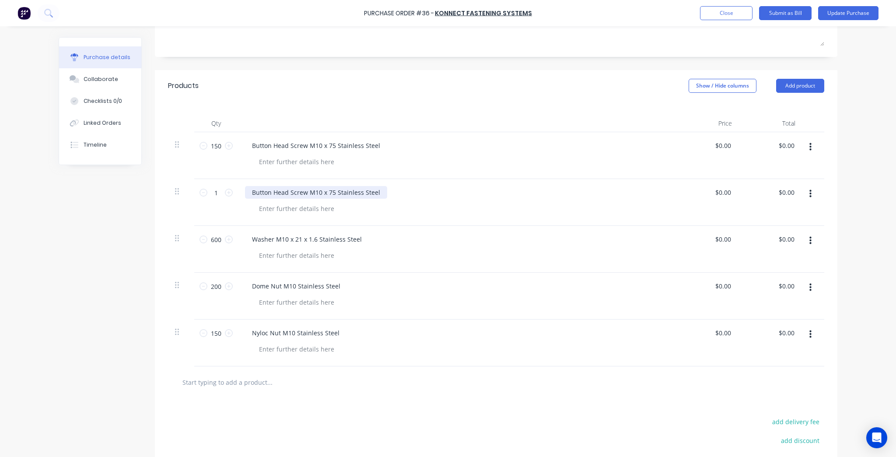
click at [307, 194] on div "Button Head Screw M10 x 75 Stainless Steel" at bounding box center [316, 192] width 142 height 13
click at [329, 192] on div "Button Head Screw M10 x 75 Stainless Steel" at bounding box center [316, 192] width 142 height 13
click at [219, 195] on input "1" at bounding box center [215, 192] width 17 height 13
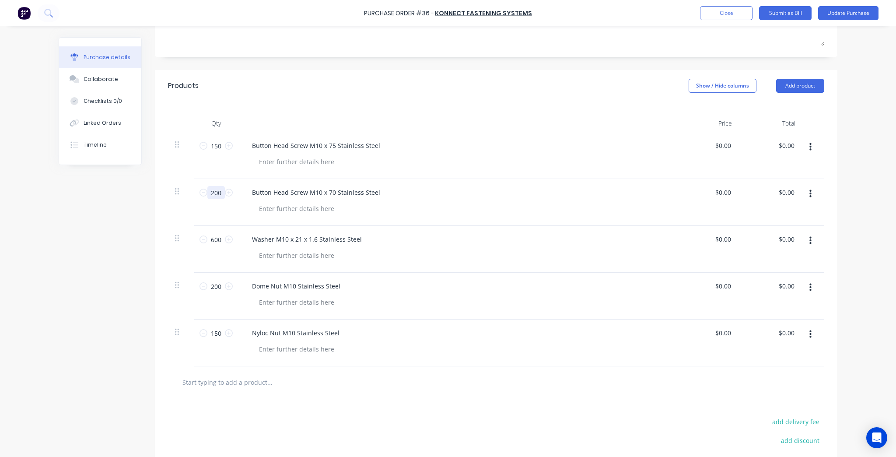
click at [213, 191] on input "200" at bounding box center [215, 192] width 17 height 13
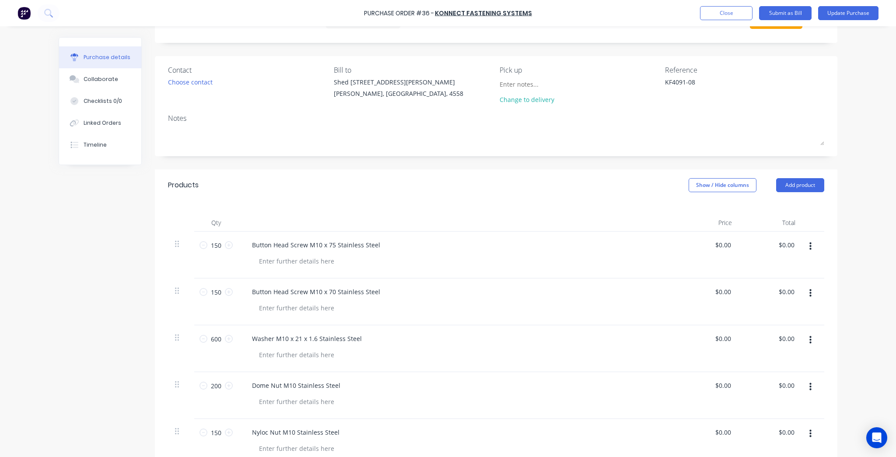
scroll to position [0, 0]
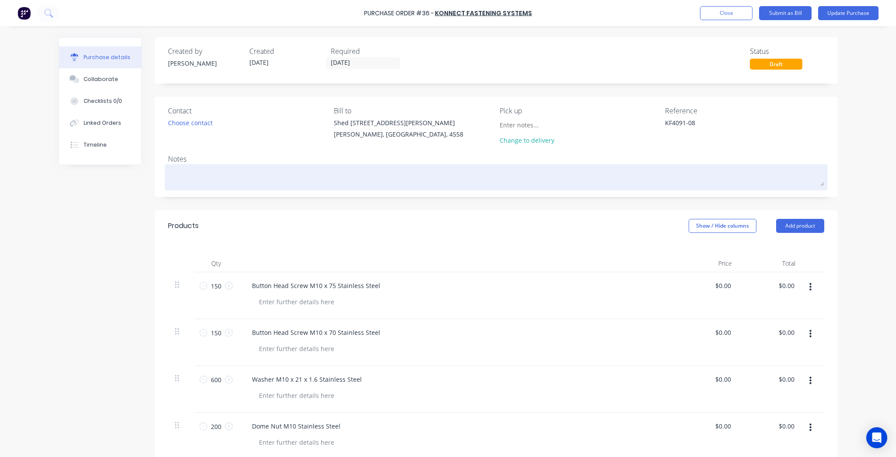
click at [318, 166] on div at bounding box center [496, 177] width 656 height 22
click at [311, 175] on textarea at bounding box center [496, 176] width 656 height 20
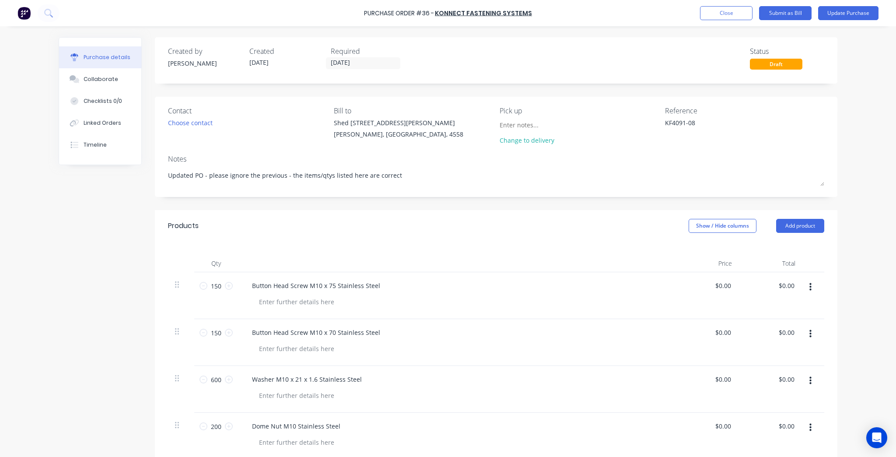
click at [441, 251] on div "Qty Price Total 150 150 Button Head Screw M10 x 75 Stainless Steel $0.00 $0.00 …" at bounding box center [496, 373] width 682 height 265
click at [195, 120] on div "Choose contact" at bounding box center [190, 122] width 45 height 9
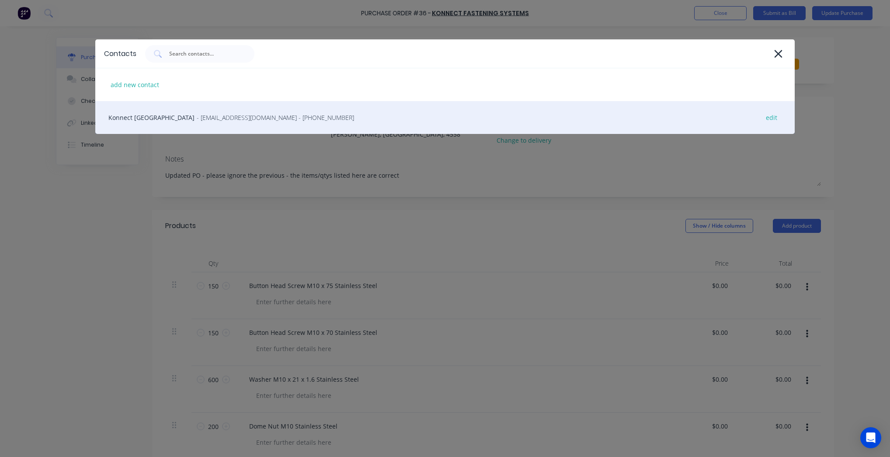
click at [205, 116] on span "- [EMAIL_ADDRESS][DOMAIN_NAME] - [PHONE_NUMBER]" at bounding box center [275, 117] width 157 height 9
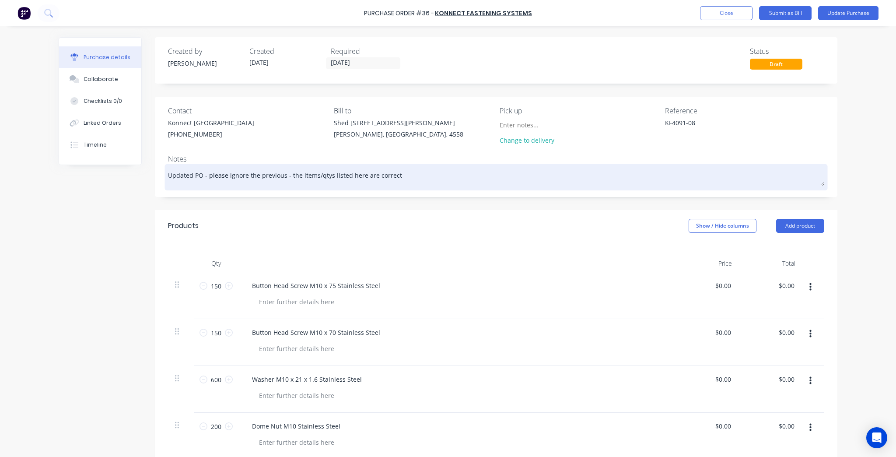
click at [278, 179] on textarea "Updated PO - please ignore the previous - the items/qtys listed here are correct" at bounding box center [496, 176] width 656 height 20
click at [280, 174] on textarea "Updated PO - please ignore the previous - the items/qtys listed here are correct" at bounding box center [496, 176] width 656 height 20
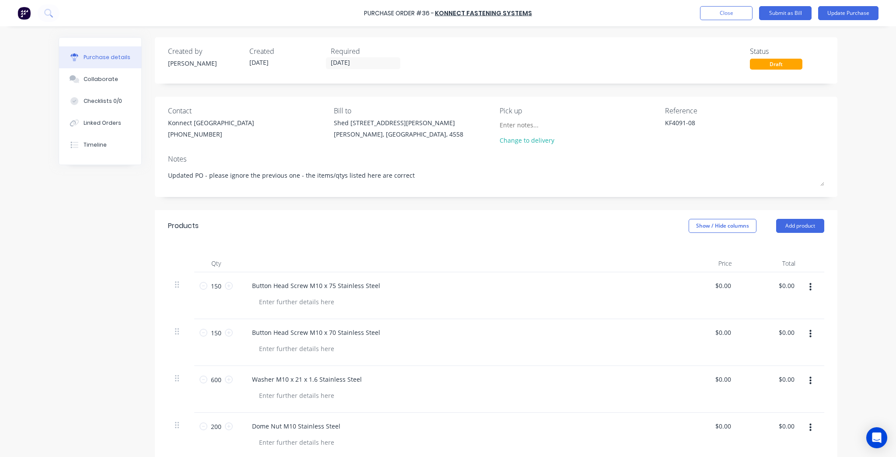
click at [384, 211] on div "Products Show / Hide columns Add product" at bounding box center [496, 225] width 682 height 31
click at [863, 13] on button "Update Purchase" at bounding box center [848, 13] width 60 height 14
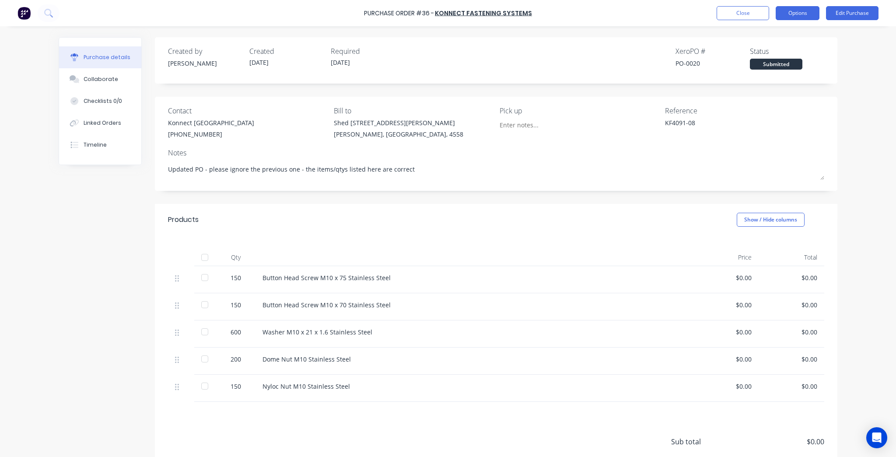
click at [805, 9] on button "Options" at bounding box center [797, 13] width 44 height 14
click at [766, 35] on div "Print / Email" at bounding box center [777, 35] width 67 height 13
click at [757, 68] on div "Without pricing" at bounding box center [777, 70] width 67 height 13
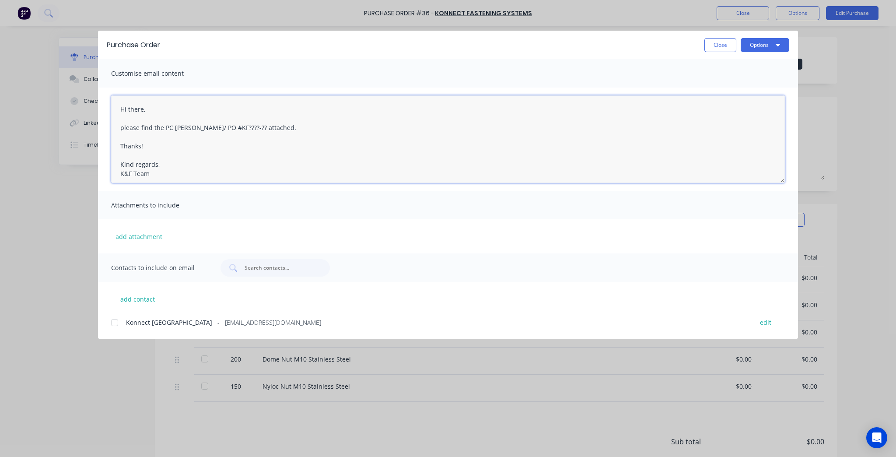
click at [162, 142] on textarea "Hi there, please find the PC [PERSON_NAME]/ PO #KF????-?? attached. Thanks! Kin…" at bounding box center [447, 138] width 673 height 87
drag, startPoint x: 234, startPoint y: 127, endPoint x: 167, endPoint y: 126, distance: 67.4
click at [167, 126] on textarea "Hi there, please find the PC [PERSON_NAME]/ PO #KF????-?? attached. Thanks! Kin…" at bounding box center [447, 138] width 673 height 87
paste textarea "KF4091-08"
click at [271, 131] on textarea "Hi there, please find the PO KF4091-08 attached. Thanks! Kind regards, K&F Team" at bounding box center [447, 138] width 673 height 87
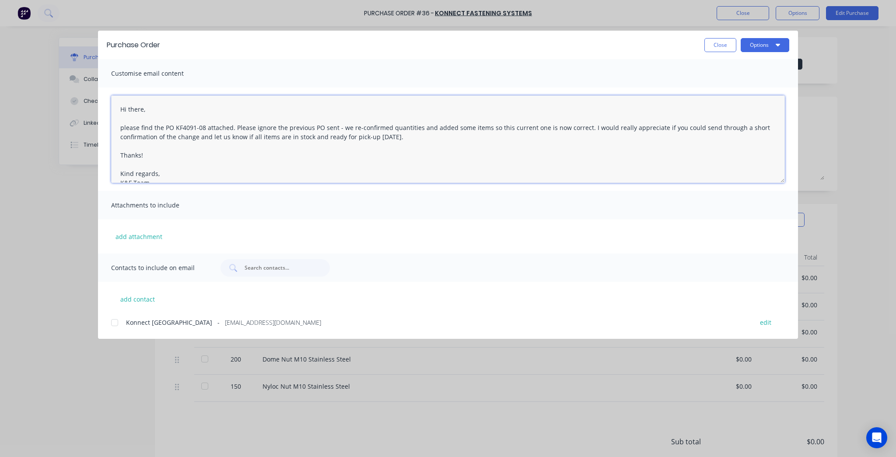
click at [172, 140] on textarea "Hi there, please find the PO KF4091-08 attached. Please ignore the previous PO …" at bounding box center [447, 138] width 673 height 87
drag, startPoint x: 619, startPoint y: 128, endPoint x: 604, endPoint y: 128, distance: 14.9
click at [604, 128] on textarea "Hi there, please find the PO KF4091-08 attached. Please ignore the previous PO …" at bounding box center [447, 138] width 673 height 87
click at [157, 327] on div "Konnect [GEOGRAPHIC_DATA] - [EMAIL_ADDRESS][DOMAIN_NAME] edit" at bounding box center [454, 322] width 687 height 12
click at [746, 37] on div "Purchase Order Close Options" at bounding box center [448, 45] width 700 height 28
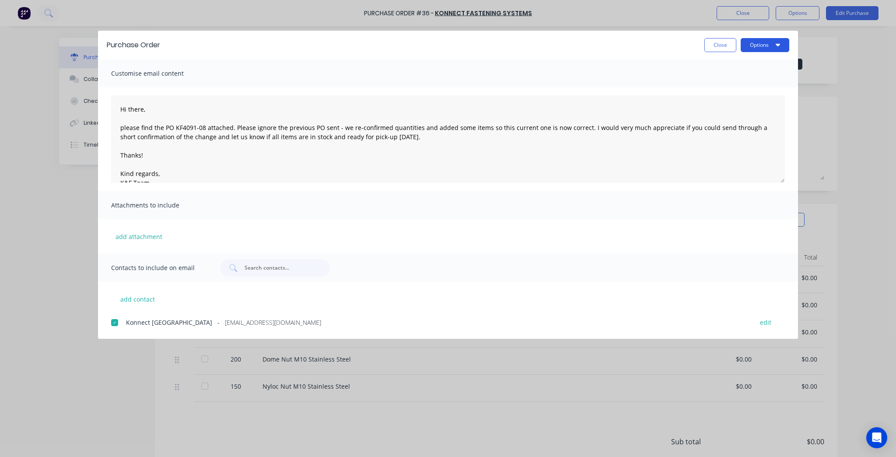
click at [747, 42] on button "Options" at bounding box center [764, 45] width 49 height 14
click at [725, 70] on div "Preview" at bounding box center [747, 67] width 67 height 13
click at [745, 50] on button "Options" at bounding box center [764, 45] width 49 height 14
click at [741, 102] on div "Email" at bounding box center [747, 102] width 67 height 13
click at [17, 105] on div "Purchase Order Close Options Customise email content Hi there, please find the …" at bounding box center [448, 228] width 896 height 457
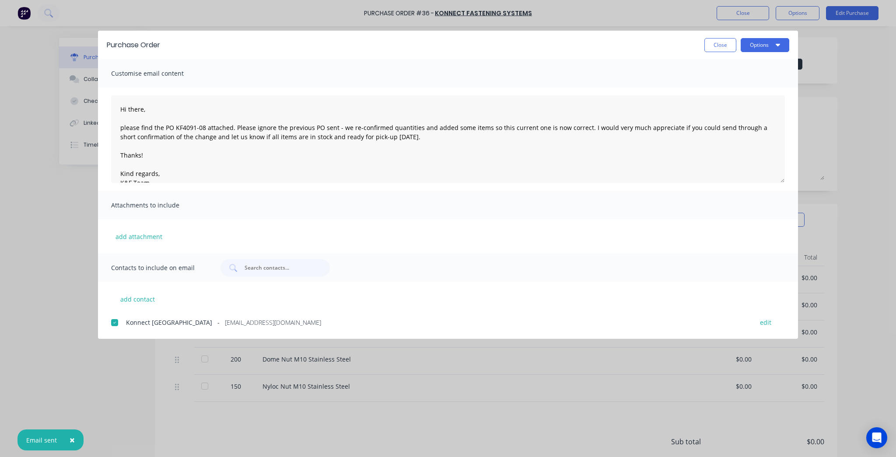
click at [732, 46] on button "Close" at bounding box center [720, 45] width 32 height 14
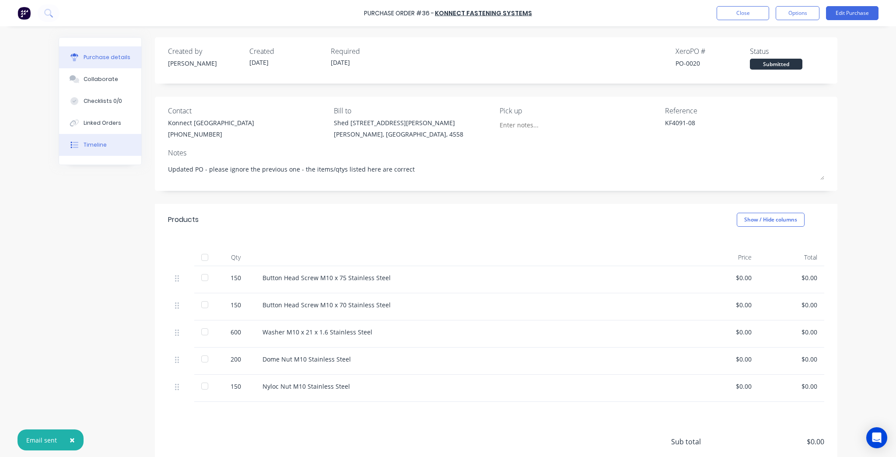
click at [108, 138] on button "Timeline" at bounding box center [100, 145] width 82 height 22
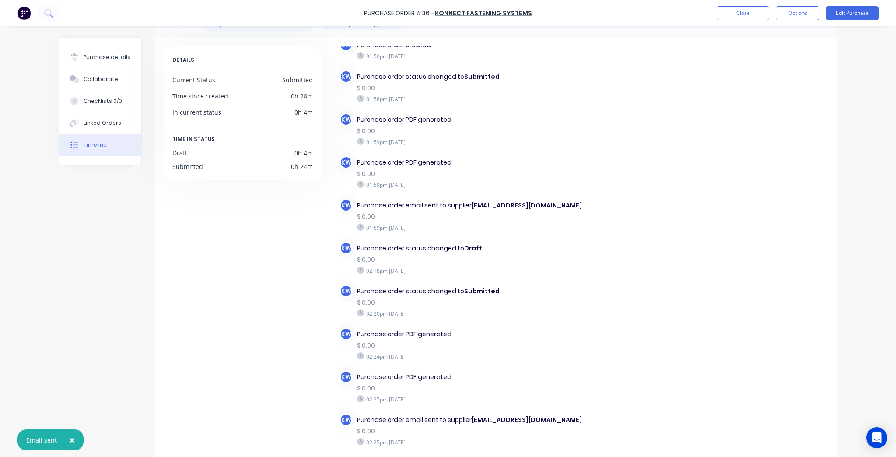
scroll to position [73, 0]
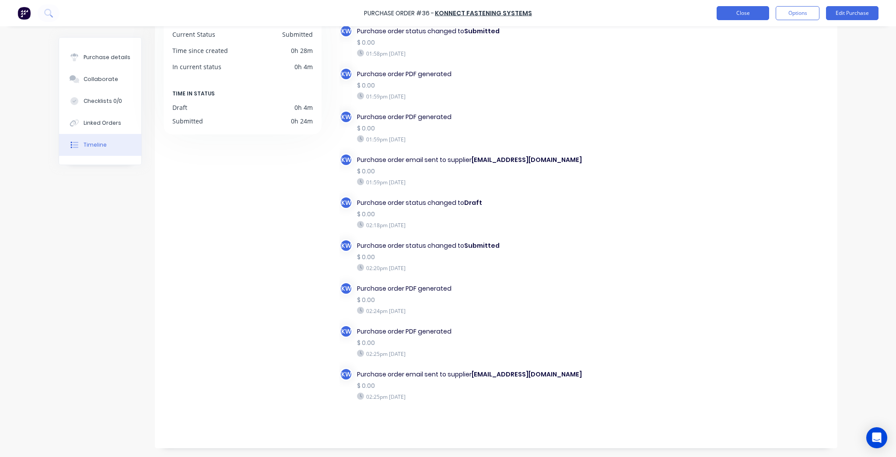
click at [736, 7] on button "Close" at bounding box center [742, 13] width 52 height 14
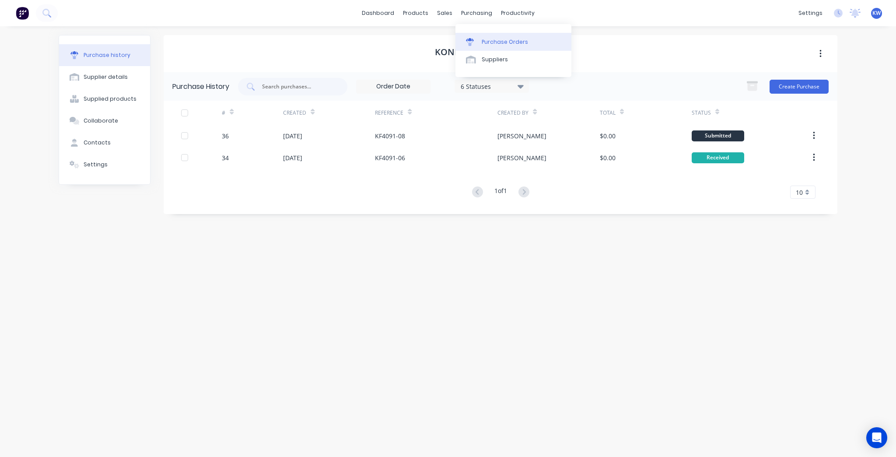
click at [481, 38] on div "Purchase Orders" at bounding box center [504, 42] width 46 height 8
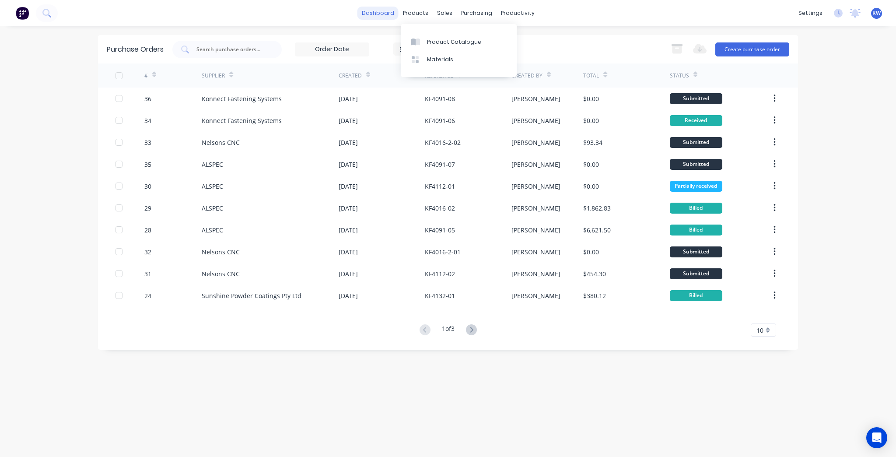
click at [390, 12] on link "dashboard" at bounding box center [377, 13] width 41 height 13
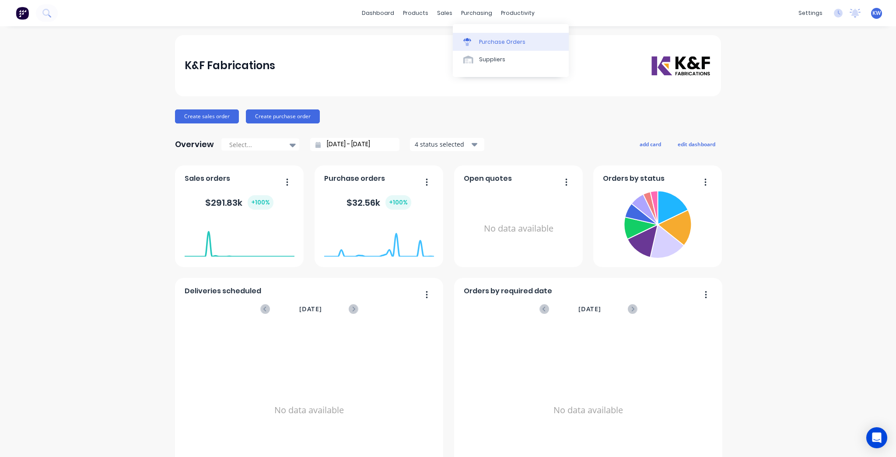
click at [468, 36] on link "Purchase Orders" at bounding box center [511, 41] width 116 height 17
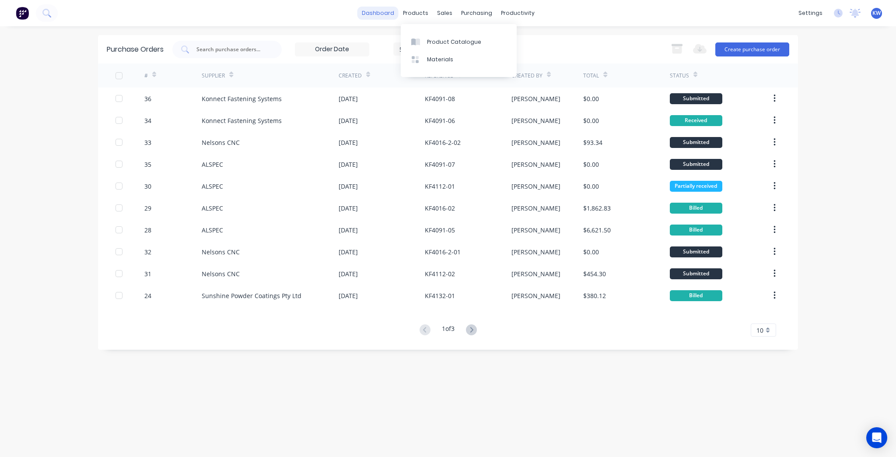
click at [380, 14] on link "dashboard" at bounding box center [377, 13] width 41 height 13
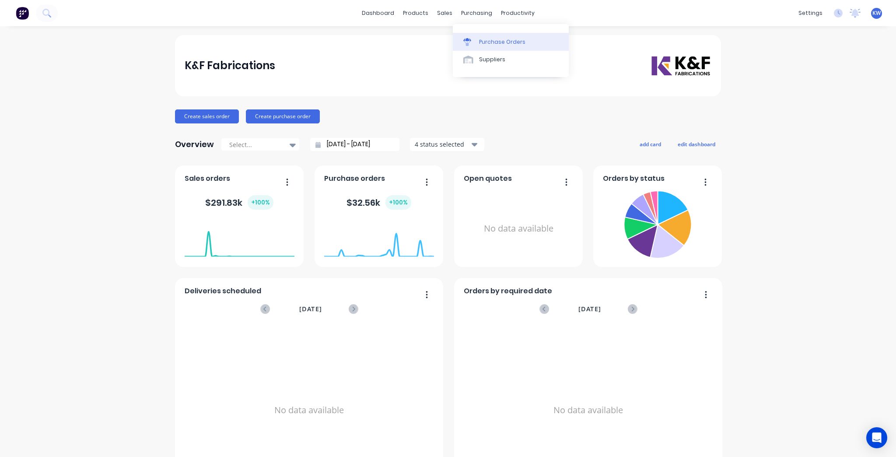
click at [474, 38] on div at bounding box center [469, 42] width 13 height 8
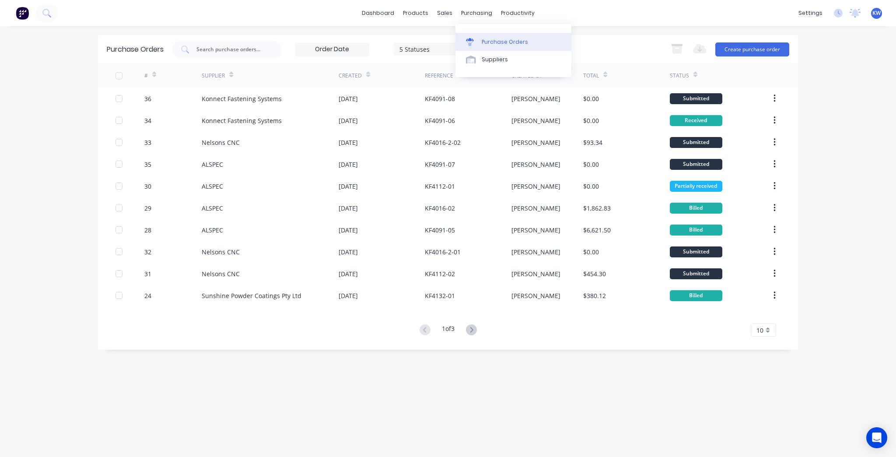
click at [484, 33] on link "Purchase Orders" at bounding box center [513, 41] width 116 height 17
click at [398, 15] on link "dashboard" at bounding box center [377, 13] width 41 height 13
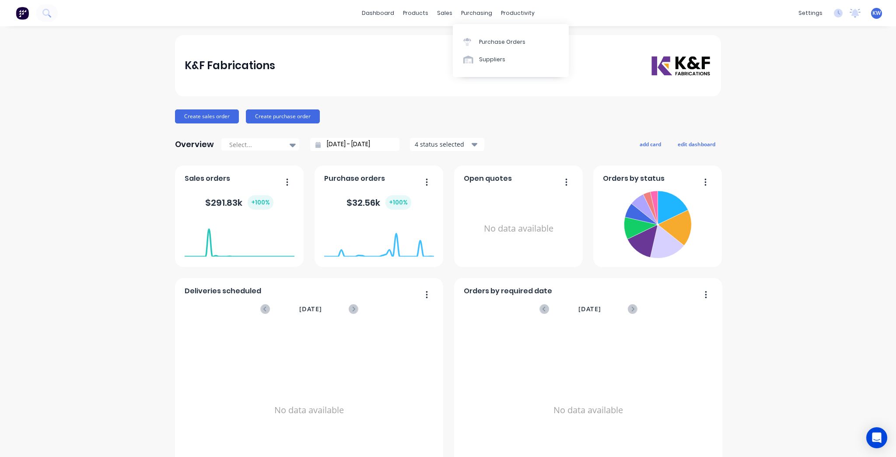
click at [482, 28] on div "Purchase Orders Suppliers" at bounding box center [511, 50] width 116 height 53
click at [482, 34] on link "Purchase Orders" at bounding box center [511, 41] width 116 height 17
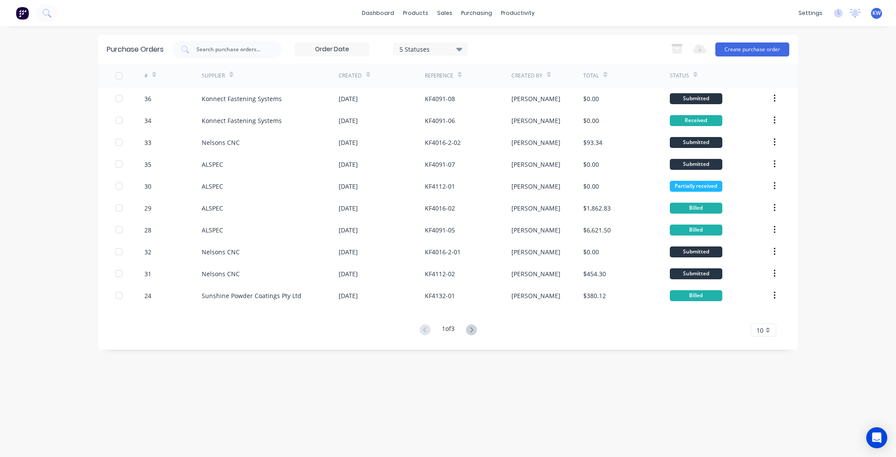
click at [477, 324] on div "1 of 3" at bounding box center [448, 330] width 63 height 13
click at [471, 329] on icon at bounding box center [471, 329] width 11 height 11
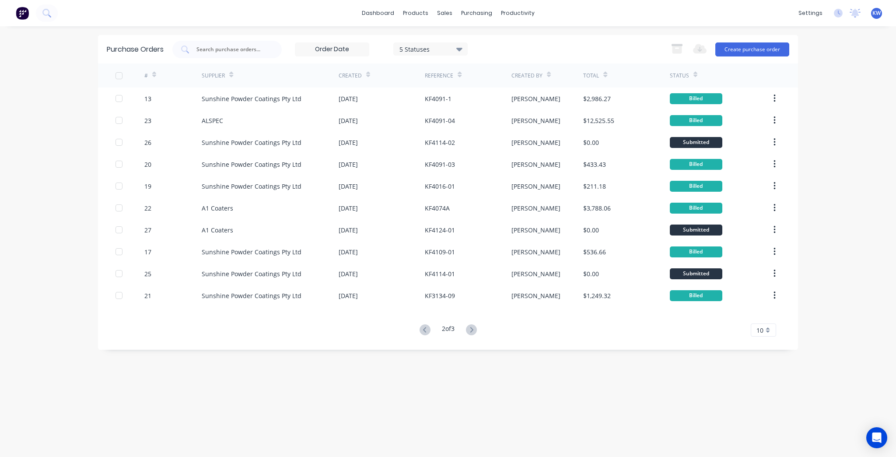
click at [471, 329] on icon at bounding box center [471, 329] width 11 height 11
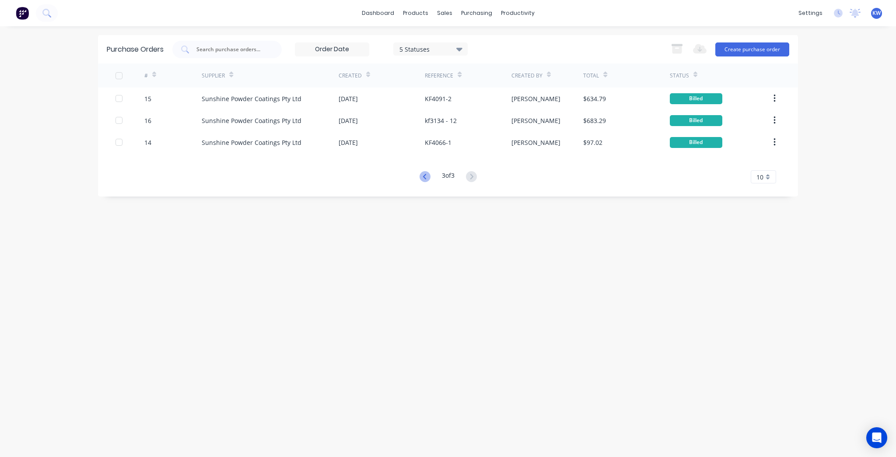
click at [426, 180] on icon at bounding box center [424, 176] width 11 height 11
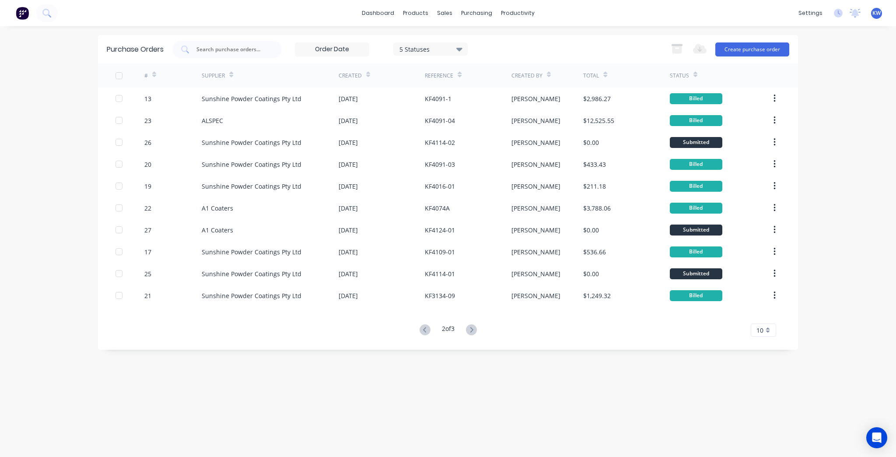
click at [422, 331] on icon at bounding box center [424, 329] width 11 height 11
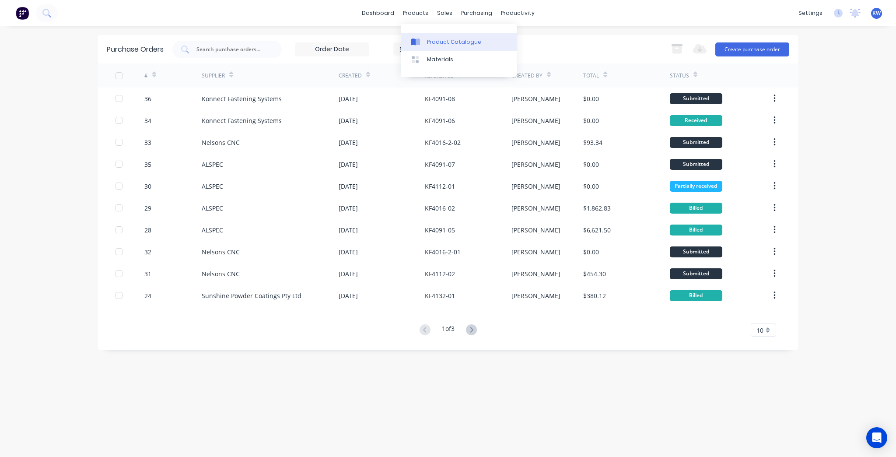
click at [431, 35] on link "Product Catalogue" at bounding box center [459, 41] width 116 height 17
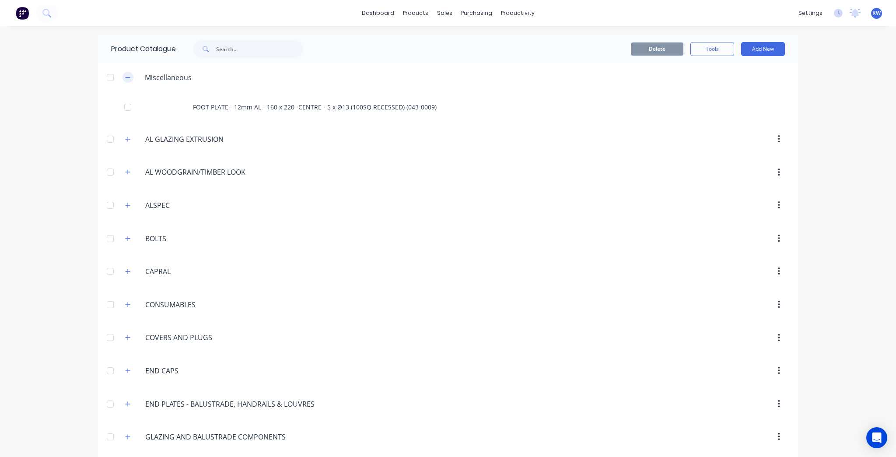
click at [122, 78] on button "button" at bounding box center [127, 77] width 11 height 11
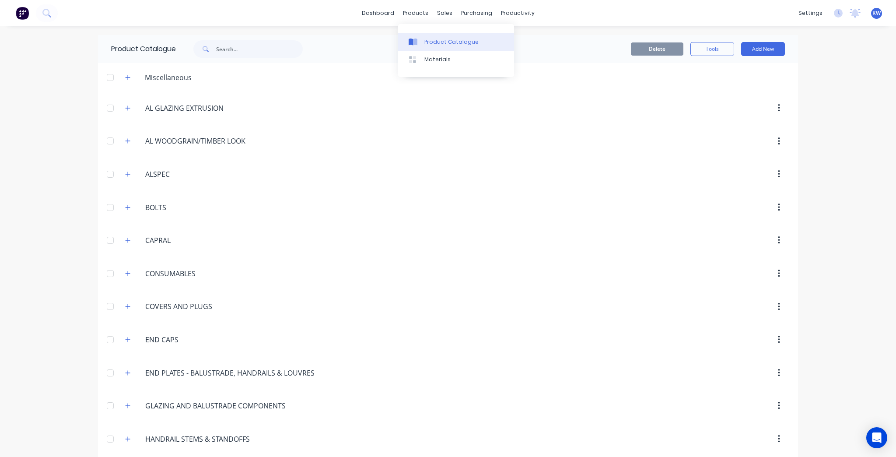
click at [424, 45] on div "Product Catalogue" at bounding box center [451, 42] width 54 height 8
click at [471, 40] on icon at bounding box center [467, 39] width 8 height 3
